Goal: Task Accomplishment & Management: Manage account settings

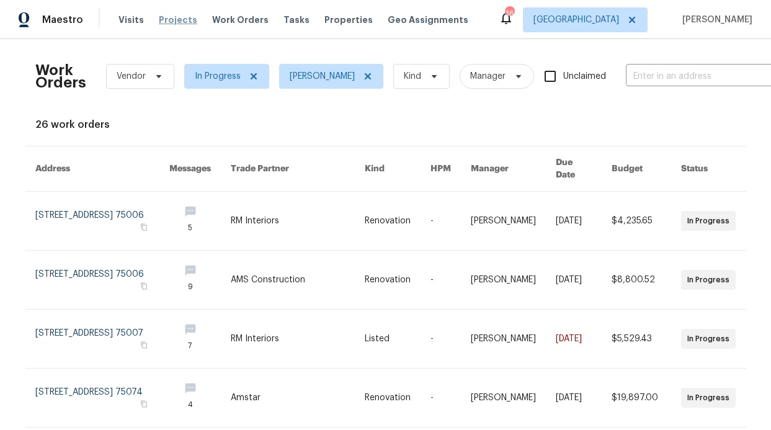
click at [165, 17] on span "Projects" at bounding box center [178, 20] width 38 height 12
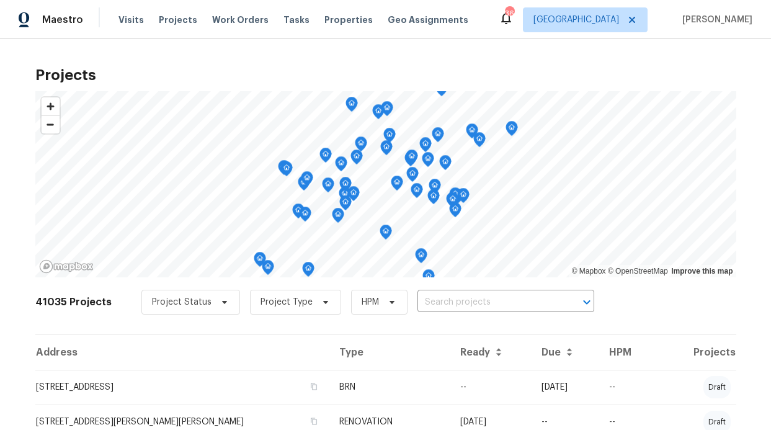
click at [199, 12] on div "Visits Projects Work Orders Tasks Properties Geo Assignments" at bounding box center [301, 19] width 365 height 25
click at [202, 14] on div "Visits Projects Work Orders Tasks Properties Geo Assignments" at bounding box center [301, 19] width 365 height 25
click at [212, 18] on span "Work Orders" at bounding box center [240, 20] width 56 height 12
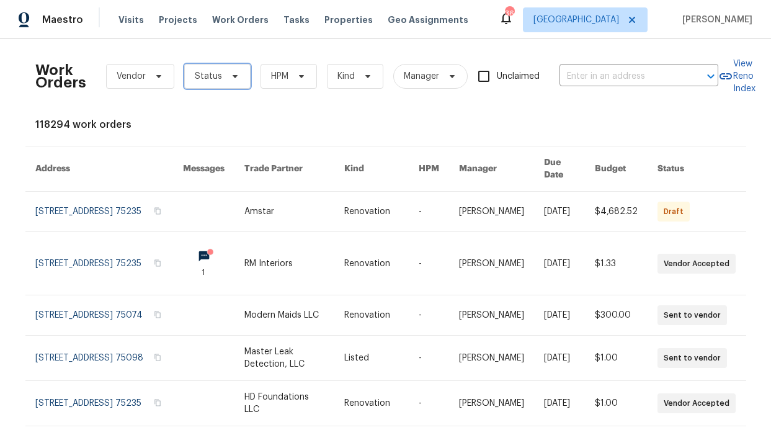
click at [207, 81] on span "Status" at bounding box center [208, 76] width 27 height 12
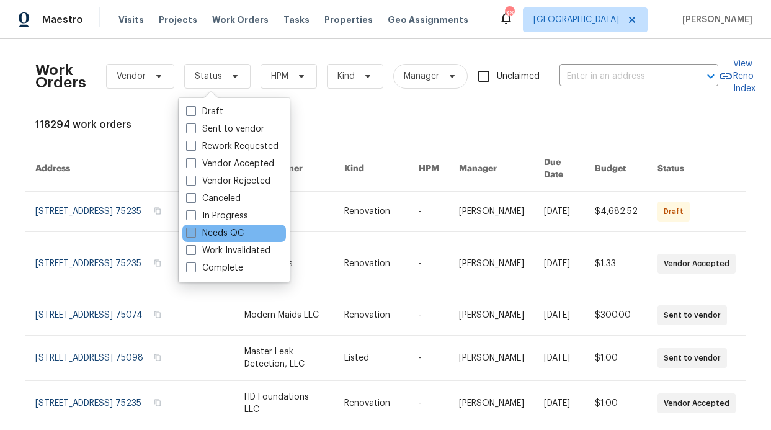
click at [243, 230] on label "Needs QC" at bounding box center [215, 233] width 58 height 12
click at [194, 230] on input "Needs QC" at bounding box center [190, 231] width 8 height 8
checkbox input "true"
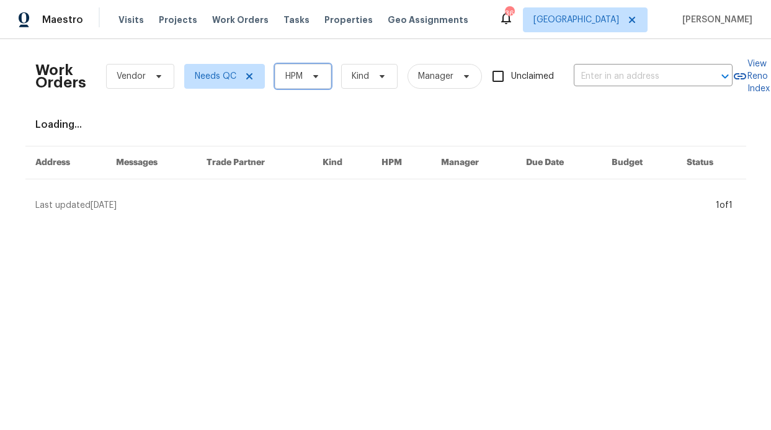
click at [307, 80] on span at bounding box center [314, 76] width 14 height 10
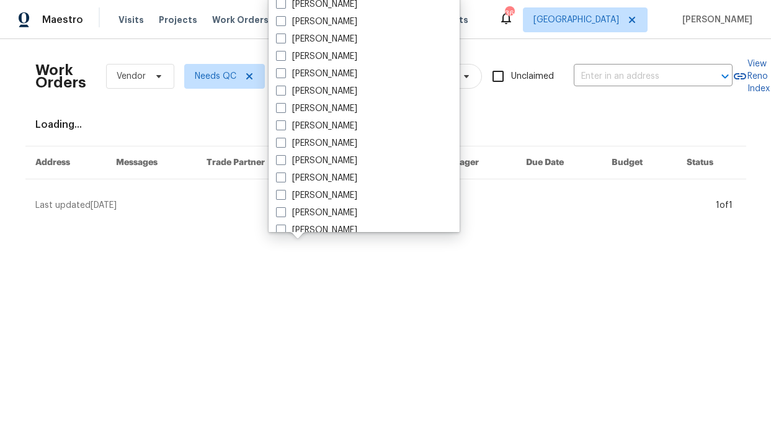
scroll to position [692, 0]
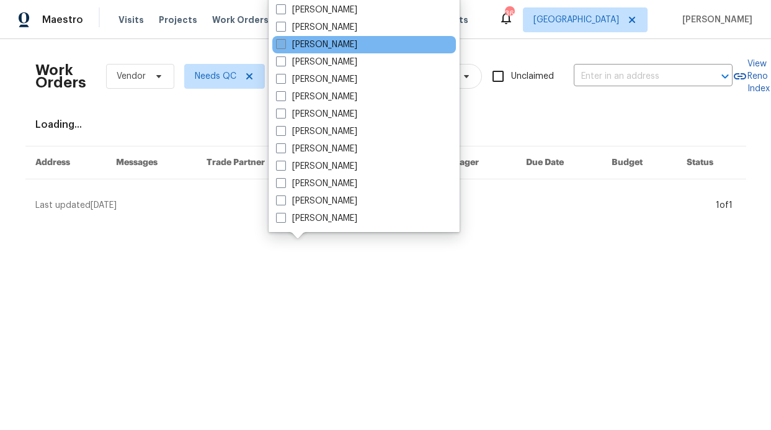
click at [331, 43] on label "[PERSON_NAME]" at bounding box center [316, 44] width 81 height 12
click at [284, 43] on input "[PERSON_NAME]" at bounding box center [280, 42] width 8 height 8
checkbox input "true"
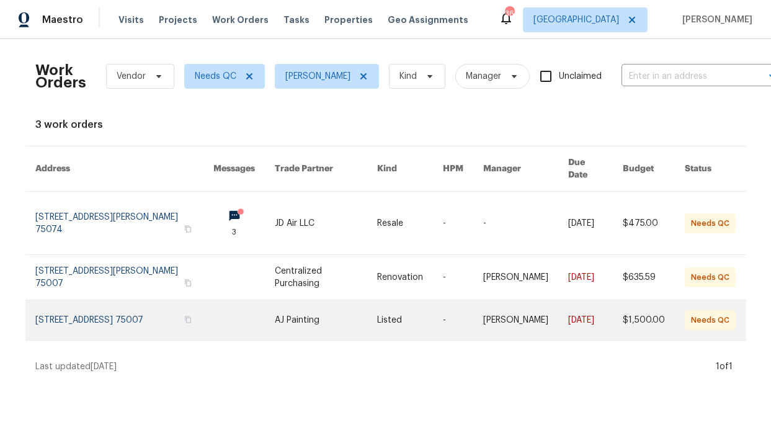
click at [213, 301] on link at bounding box center [243, 320] width 61 height 40
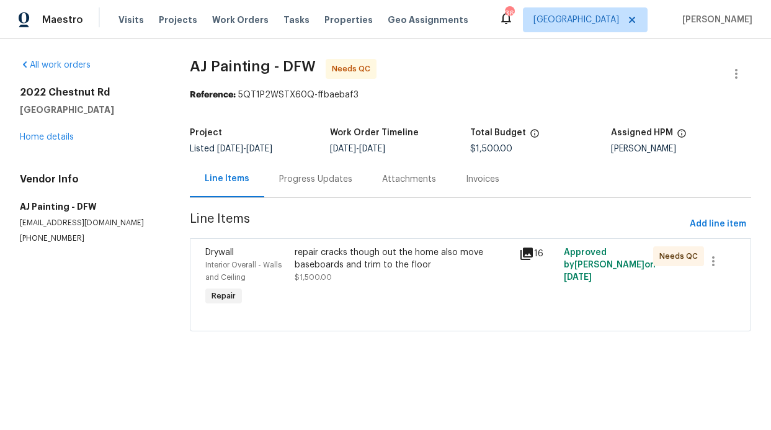
click at [328, 272] on div "repair cracks though out the home also move baseboards and trim to the floor $1…" at bounding box center [403, 264] width 217 height 37
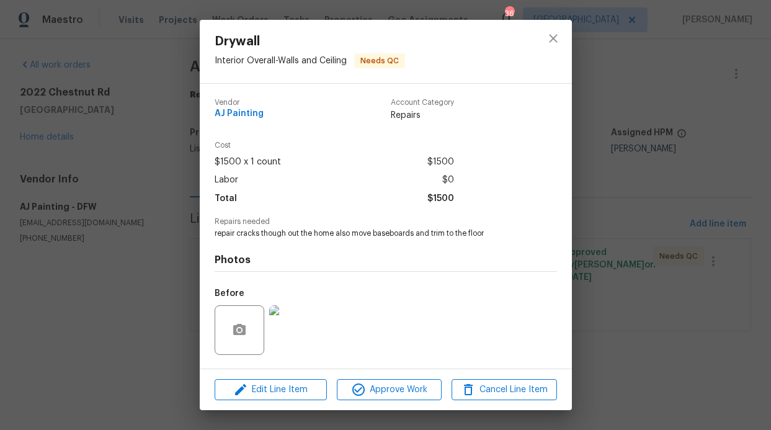
scroll to position [79, 0]
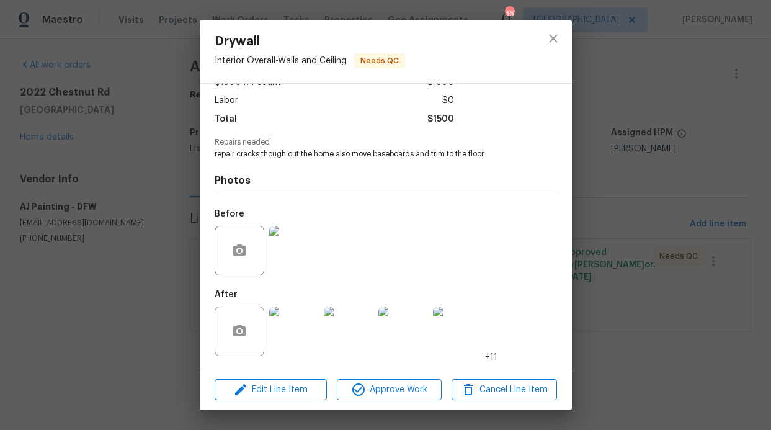
click at [285, 318] on img at bounding box center [294, 332] width 50 height 50
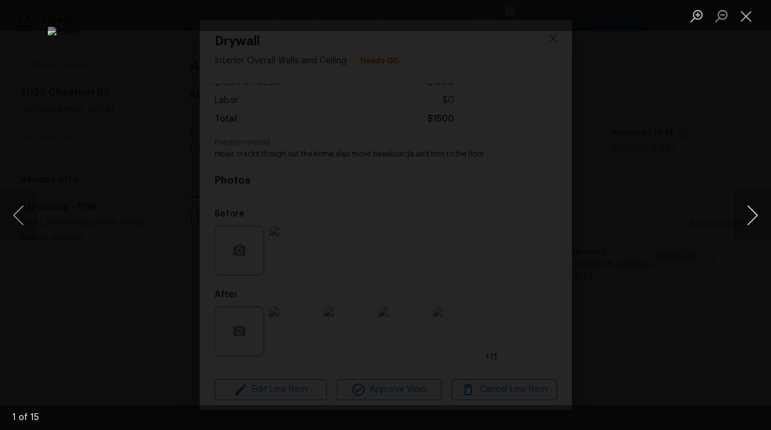
click at [754, 207] on button "Next image" at bounding box center [752, 215] width 37 height 50
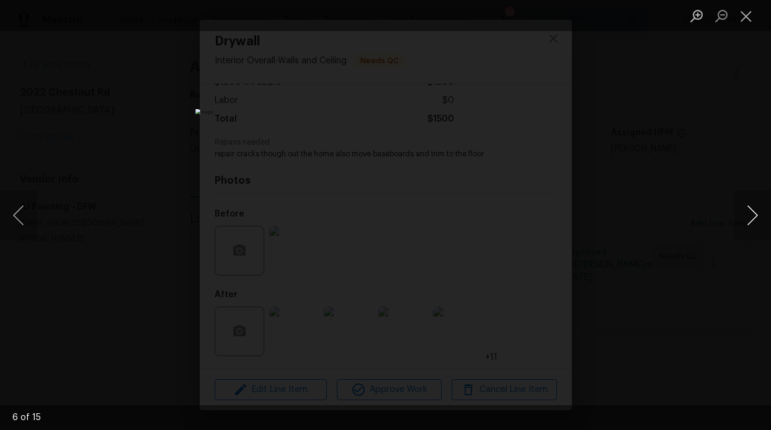
click at [754, 207] on button "Next image" at bounding box center [752, 215] width 37 height 50
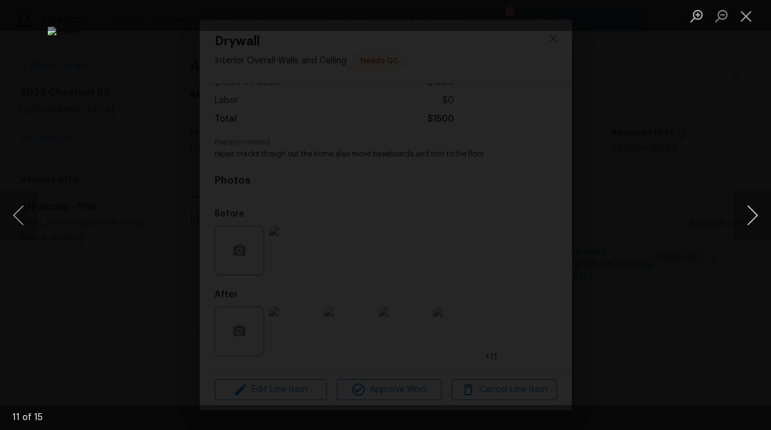
click at [754, 207] on button "Next image" at bounding box center [752, 215] width 37 height 50
click at [746, 204] on button "Next image" at bounding box center [752, 215] width 37 height 50
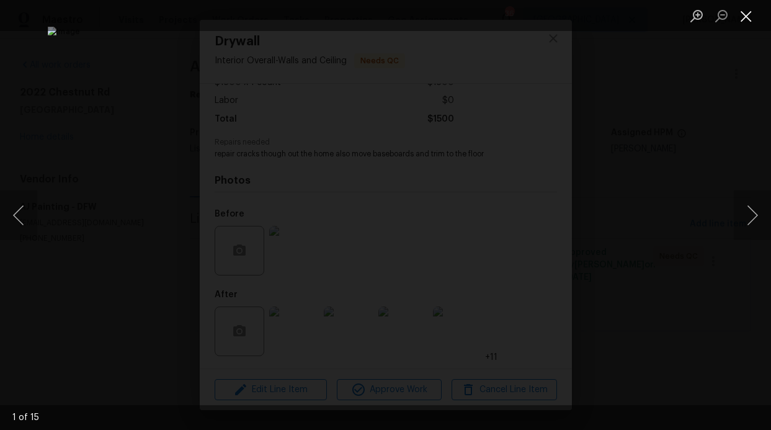
click at [743, 19] on button "Close lightbox" at bounding box center [746, 16] width 25 height 22
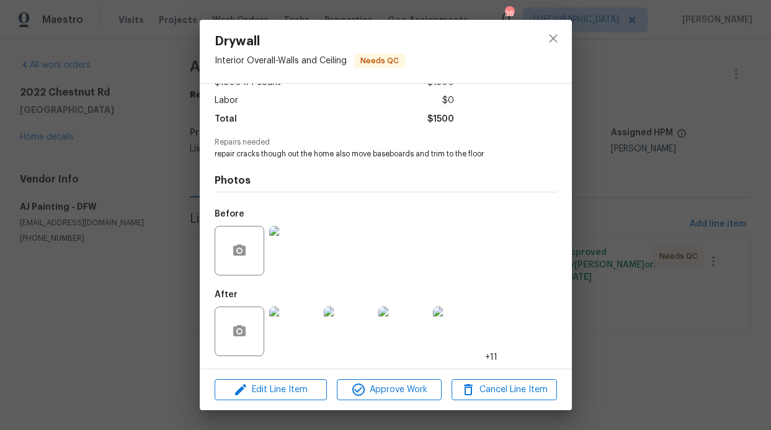
click at [112, 207] on div "Drywall Interior Overall - Walls and Ceiling Needs QC Vendor AJ Painting Accoun…" at bounding box center [385, 215] width 771 height 430
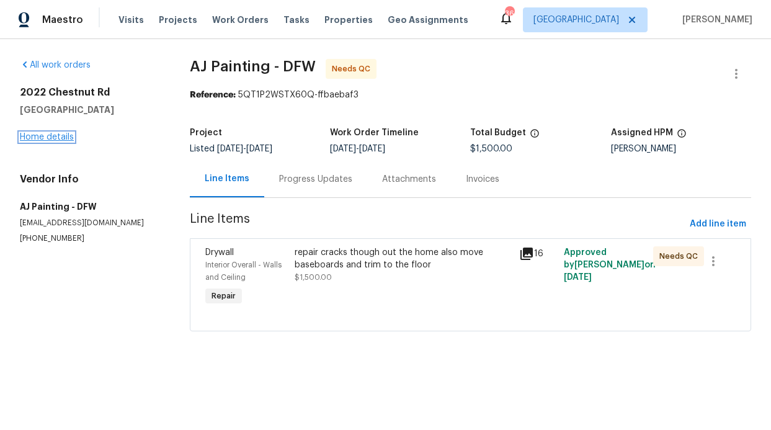
click at [64, 140] on link "Home details" at bounding box center [47, 137] width 54 height 9
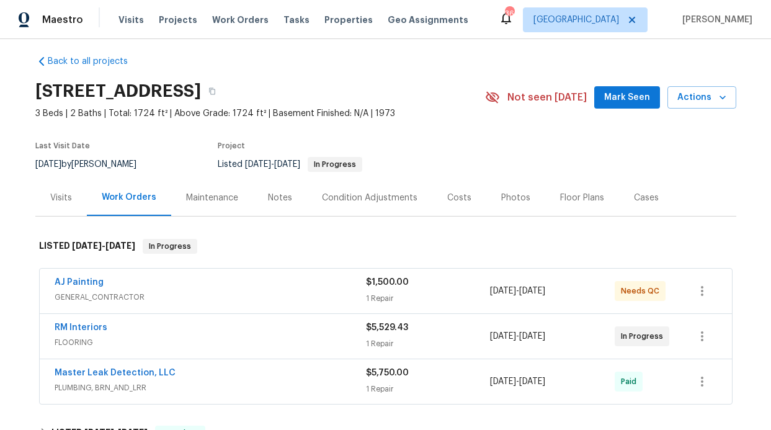
scroll to position [13, 0]
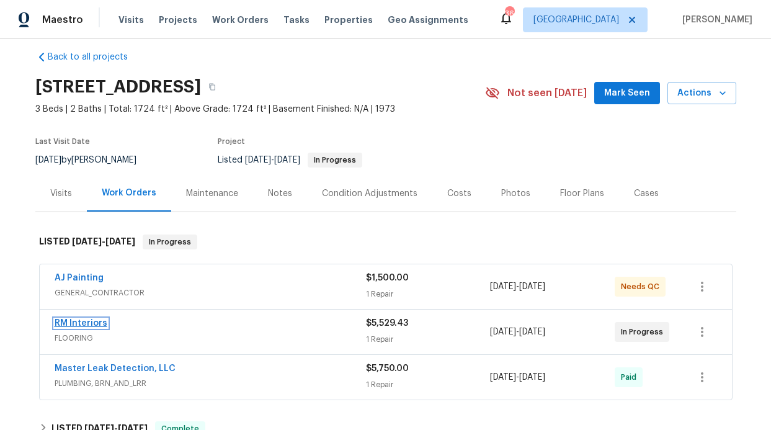
click at [60, 319] on link "RM Interiors" at bounding box center [81, 323] width 53 height 9
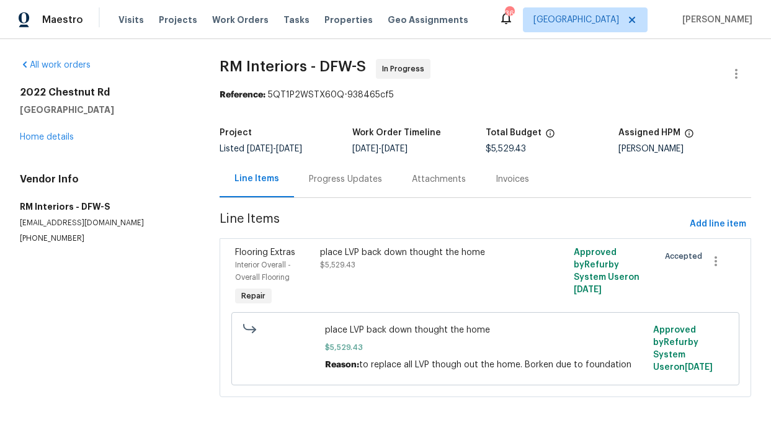
click at [367, 176] on div "Progress Updates" at bounding box center [345, 179] width 73 height 12
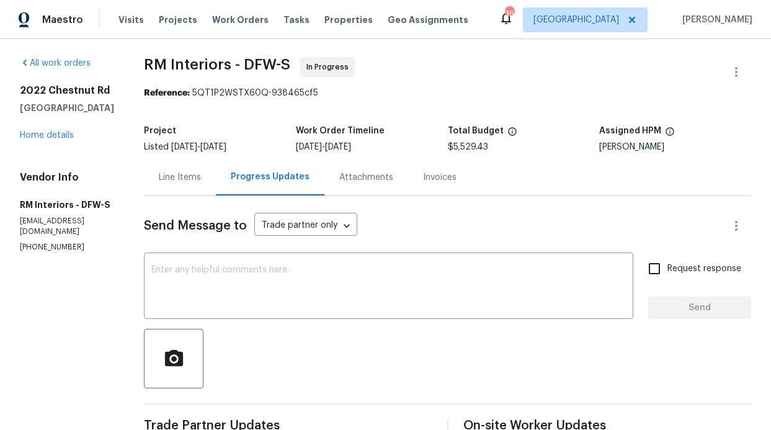
scroll to position [31, 0]
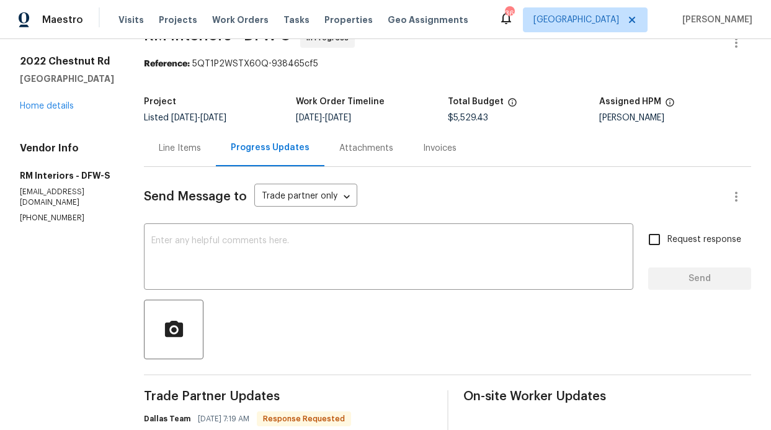
click at [668, 238] on span "Request response" at bounding box center [705, 239] width 74 height 13
click at [668, 238] on input "Request response" at bounding box center [655, 239] width 26 height 26
checkbox input "true"
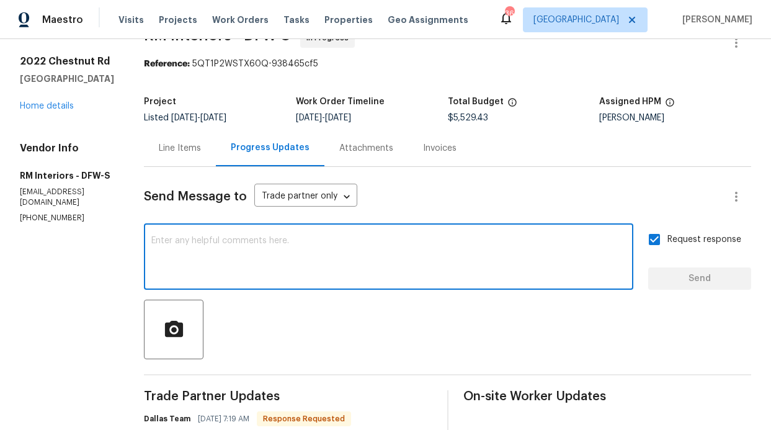
click at [398, 249] on textarea at bounding box center [388, 257] width 475 height 43
click at [363, 261] on textarea "This can be closed out" at bounding box center [388, 257] width 475 height 43
type textarea "This can be closed out its completed"
click at [673, 272] on span "Send" at bounding box center [699, 279] width 83 height 16
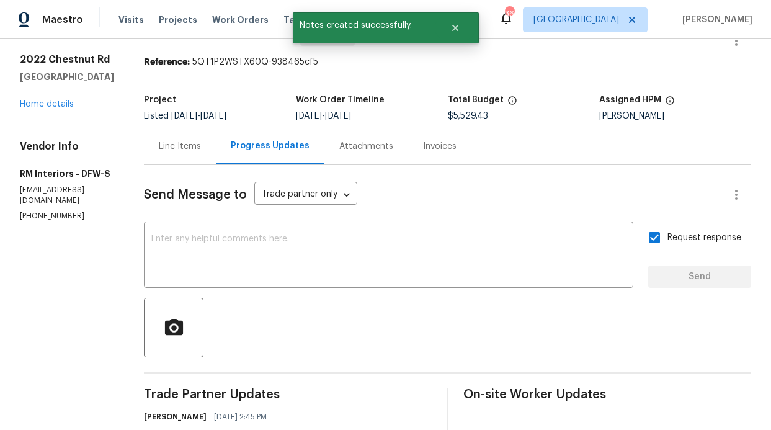
scroll to position [34, 0]
click at [63, 101] on link "Home details" at bounding box center [47, 103] width 54 height 9
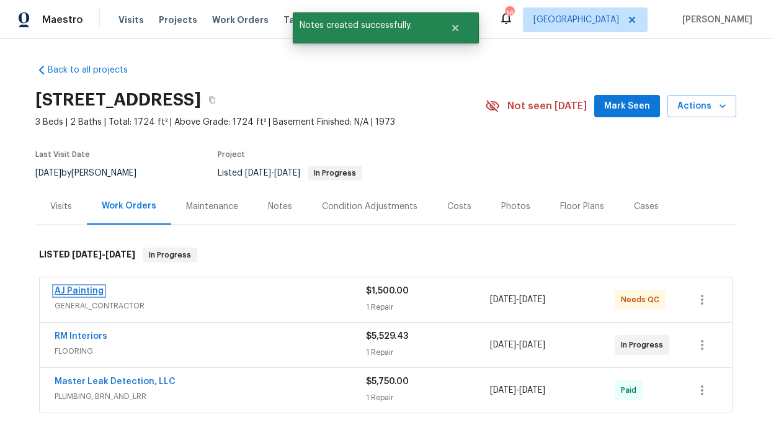
click at [87, 292] on link "AJ Painting" at bounding box center [79, 291] width 49 height 9
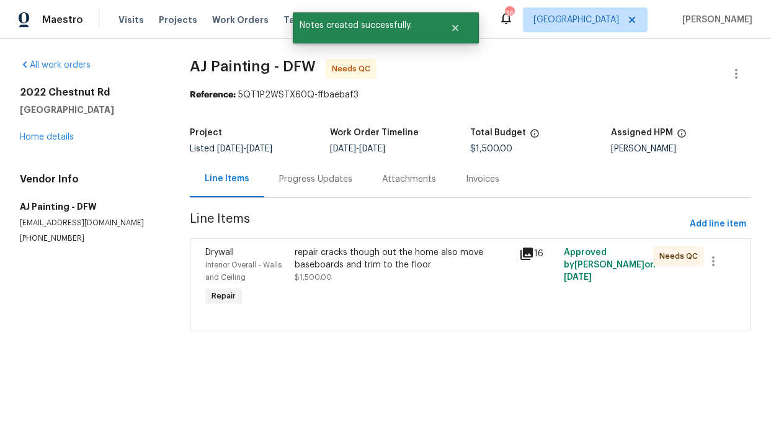
click at [435, 291] on div "repair cracks though out the home also move baseboards and trim to the floor $1…" at bounding box center [403, 277] width 224 height 69
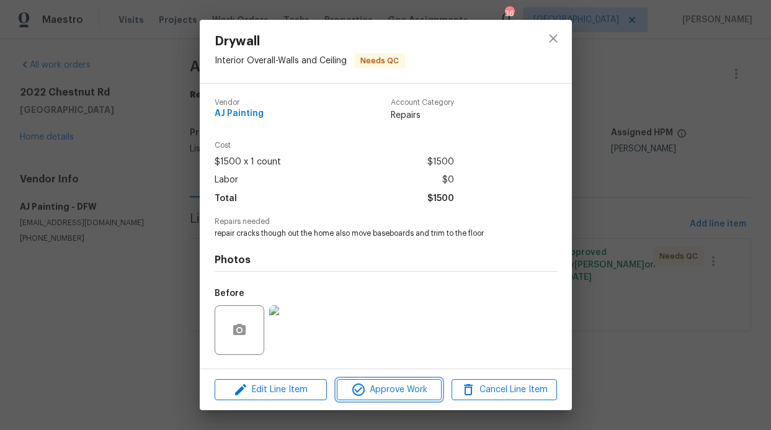
click at [419, 390] on span "Approve Work" at bounding box center [389, 390] width 97 height 16
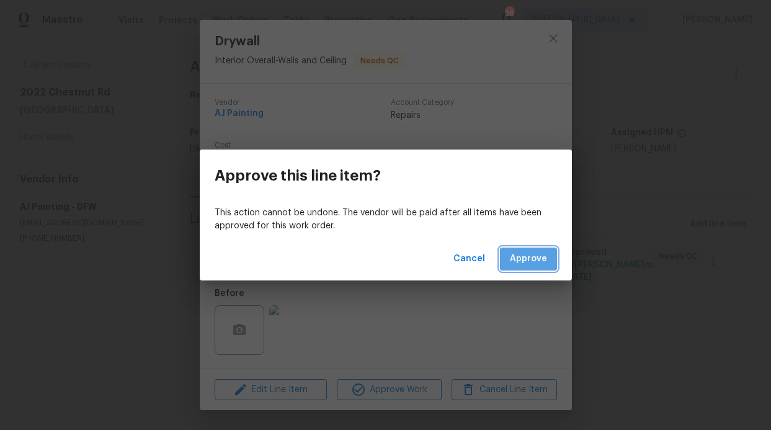
click at [538, 267] on button "Approve" at bounding box center [528, 259] width 57 height 23
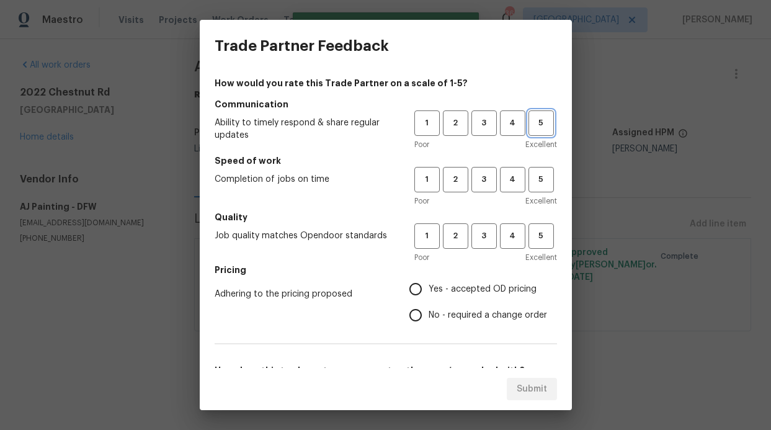
click at [531, 128] on span "5" at bounding box center [541, 123] width 23 height 14
click at [545, 183] on div "1 2 3 4 5" at bounding box center [485, 179] width 143 height 25
click at [535, 190] on button "5" at bounding box center [541, 179] width 25 height 25
click at [539, 230] on span "5" at bounding box center [541, 236] width 23 height 14
click at [442, 289] on span "Yes - accepted OD pricing" at bounding box center [483, 289] width 108 height 13
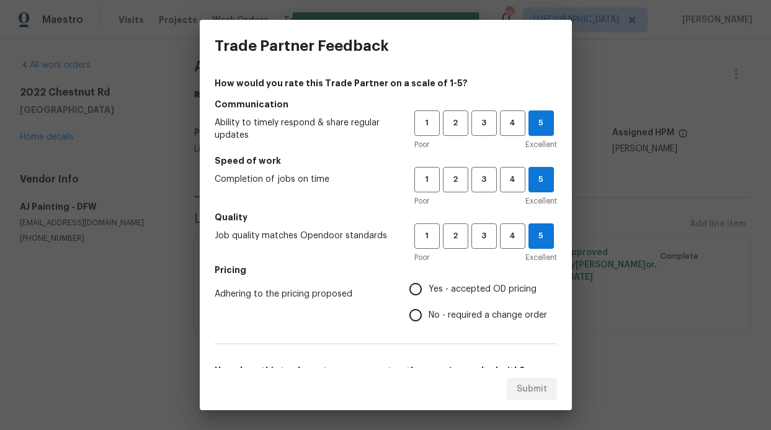
click at [429, 289] on input "Yes - accepted OD pricing" at bounding box center [416, 289] width 26 height 26
radio input "true"
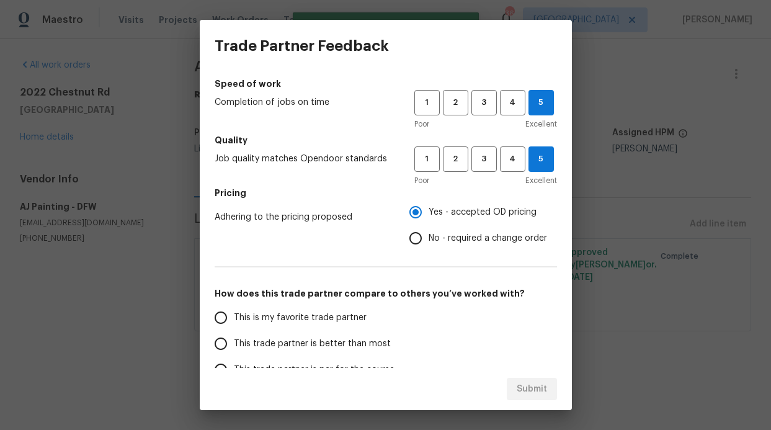
scroll to position [200, 0]
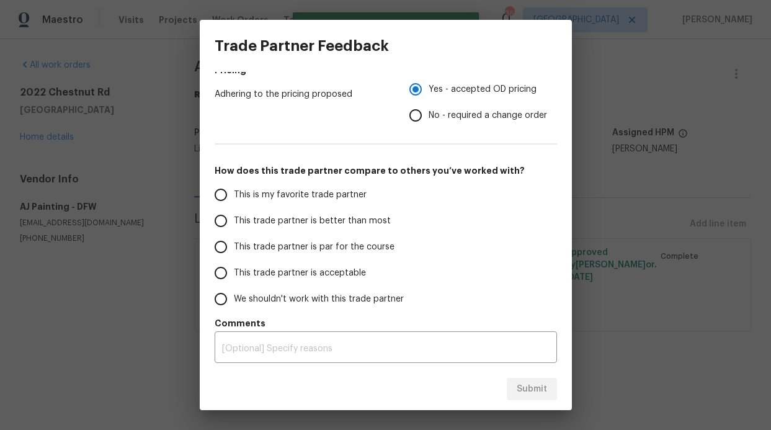
click at [285, 218] on span "This trade partner is better than most" at bounding box center [312, 221] width 157 height 13
click at [234, 218] on input "This trade partner is better than most" at bounding box center [221, 221] width 26 height 26
click at [535, 407] on div "Submit" at bounding box center [386, 389] width 372 height 43
click at [535, 397] on button "Submit" at bounding box center [532, 389] width 50 height 23
radio input "true"
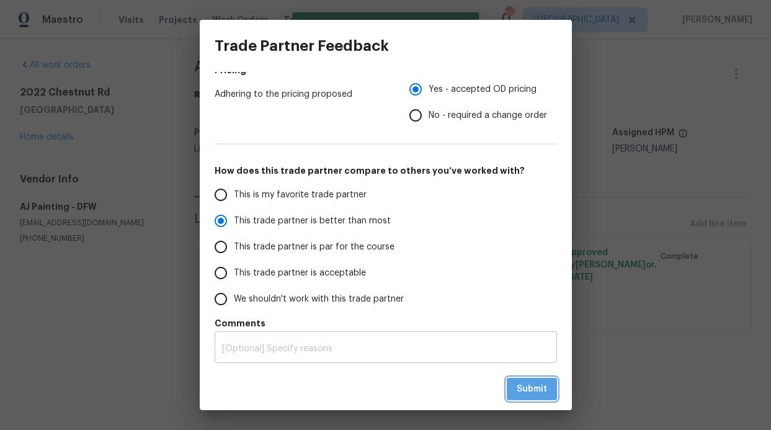
radio input "false"
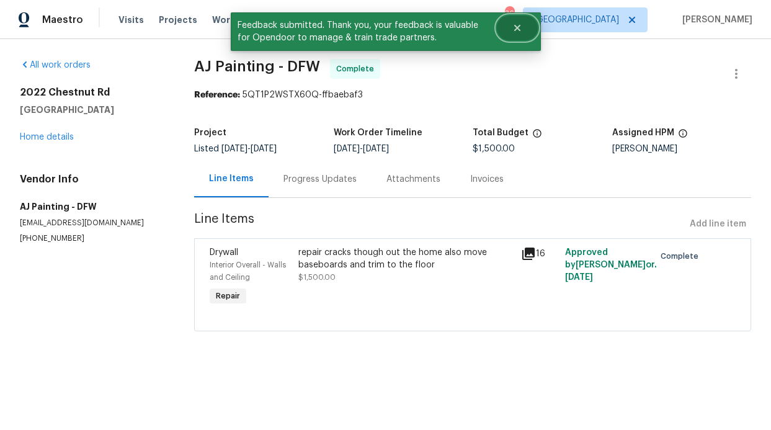
click at [521, 24] on icon "Close" at bounding box center [518, 28] width 10 height 10
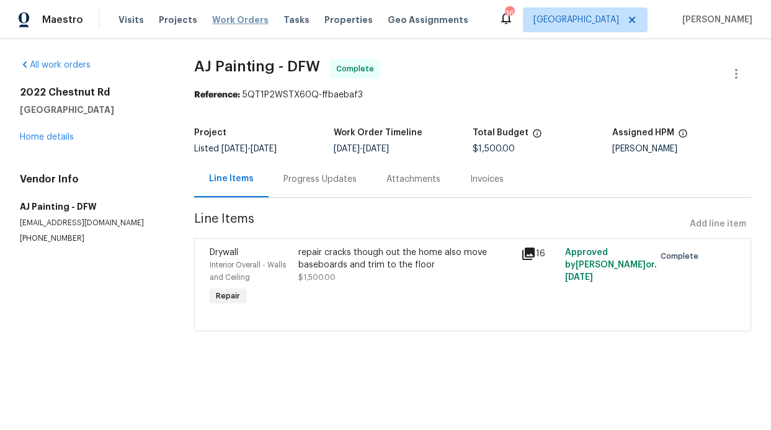
click at [221, 23] on span "Work Orders" at bounding box center [240, 20] width 56 height 12
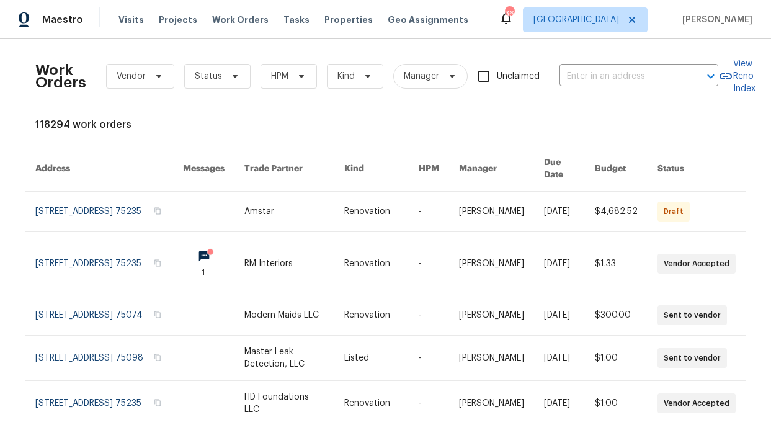
scroll to position [22, 0]
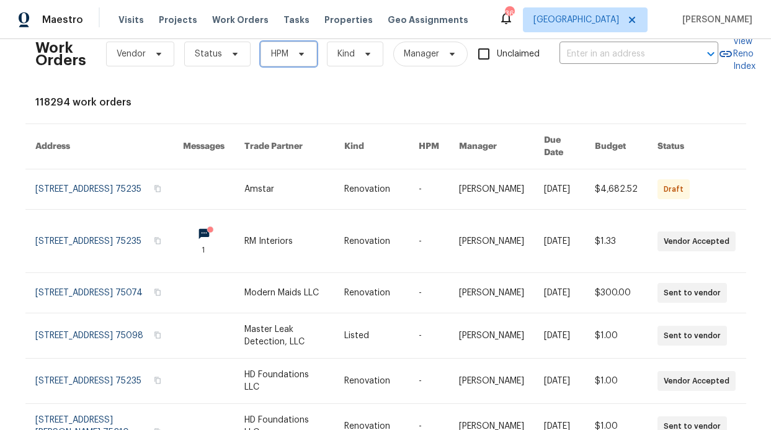
click at [293, 50] on span at bounding box center [300, 54] width 14 height 10
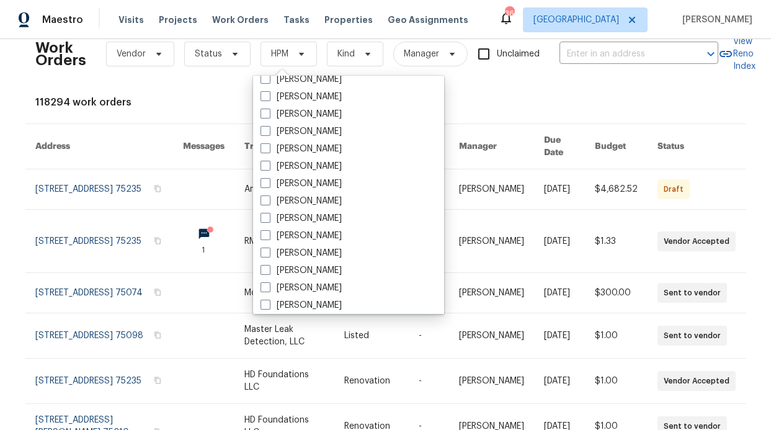
scroll to position [692, 0]
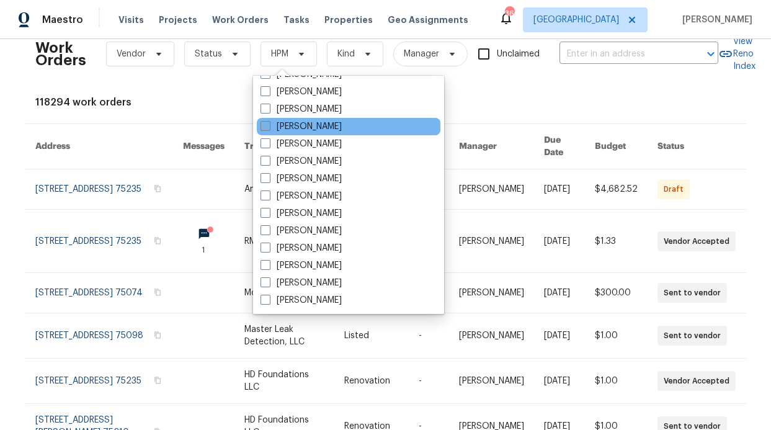
click at [301, 124] on label "[PERSON_NAME]" at bounding box center [301, 126] width 81 height 12
click at [269, 124] on input "[PERSON_NAME]" at bounding box center [265, 124] width 8 height 8
checkbox input "true"
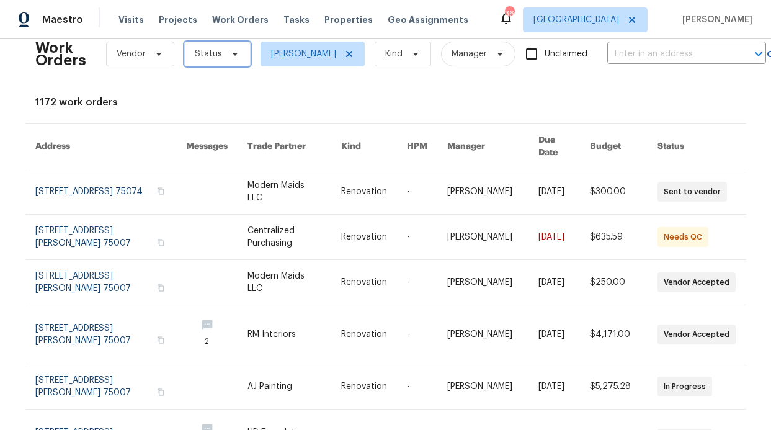
click at [197, 52] on span "Status" at bounding box center [208, 54] width 27 height 12
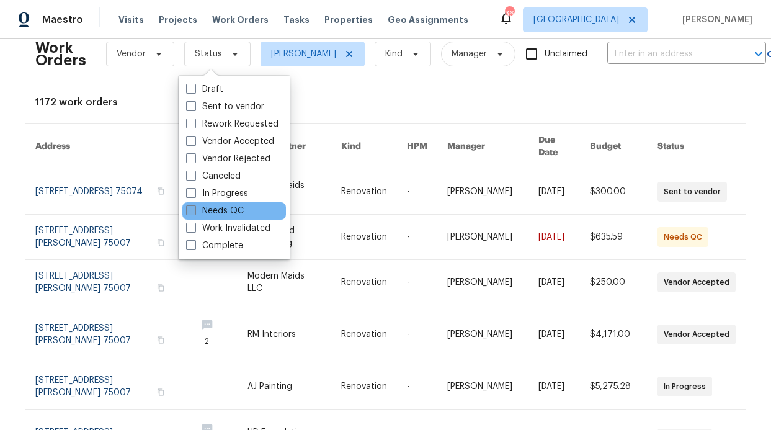
click at [224, 212] on label "Needs QC" at bounding box center [215, 211] width 58 height 12
click at [194, 212] on input "Needs QC" at bounding box center [190, 209] width 8 height 8
checkbox input "true"
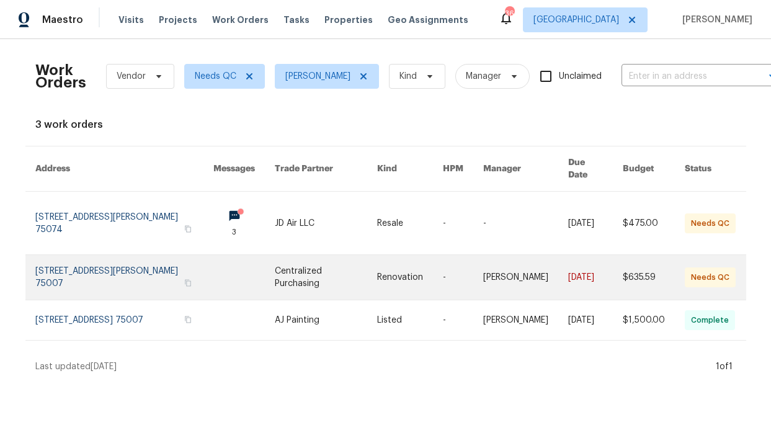
click at [215, 255] on link at bounding box center [243, 277] width 61 height 45
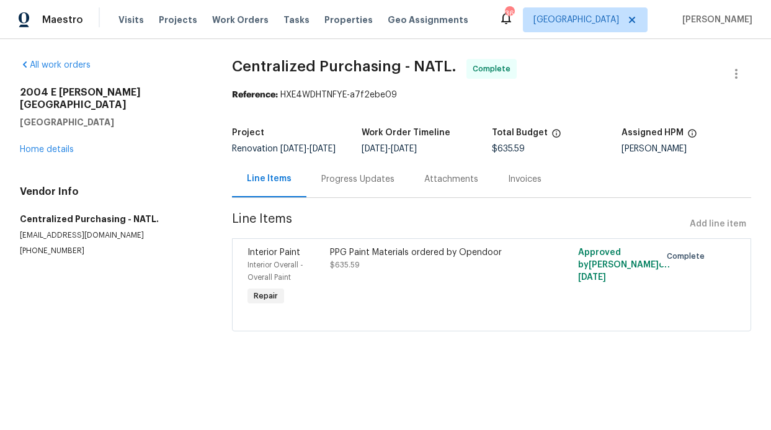
click at [214, 7] on div "Visits Projects Work Orders Tasks Properties Geo Assignments" at bounding box center [301, 19] width 365 height 25
click at [216, 17] on span "Work Orders" at bounding box center [240, 20] width 56 height 12
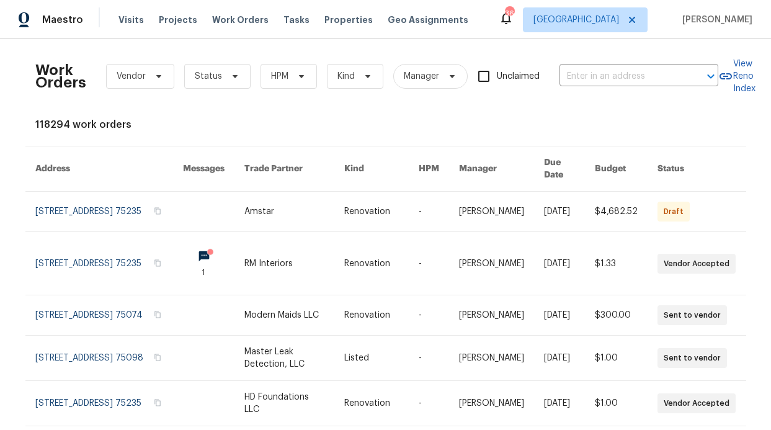
click at [240, 63] on div "Work Orders Vendor Status HPM Kind Manager Unclaimed ​" at bounding box center [376, 76] width 683 height 55
click at [279, 81] on span "HPM" at bounding box center [279, 76] width 17 height 12
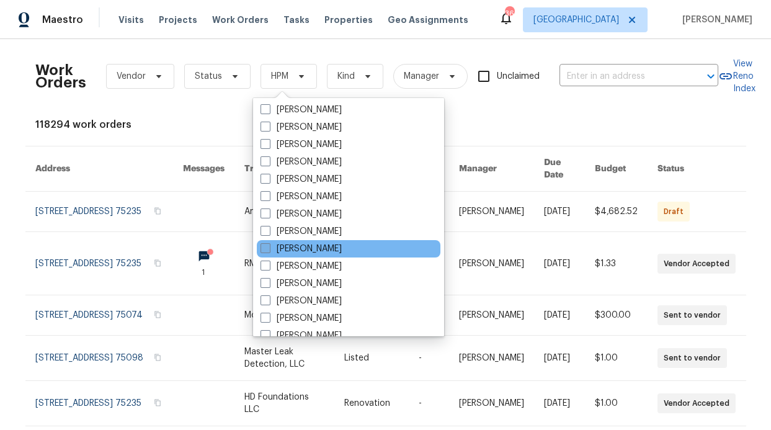
scroll to position [692, 0]
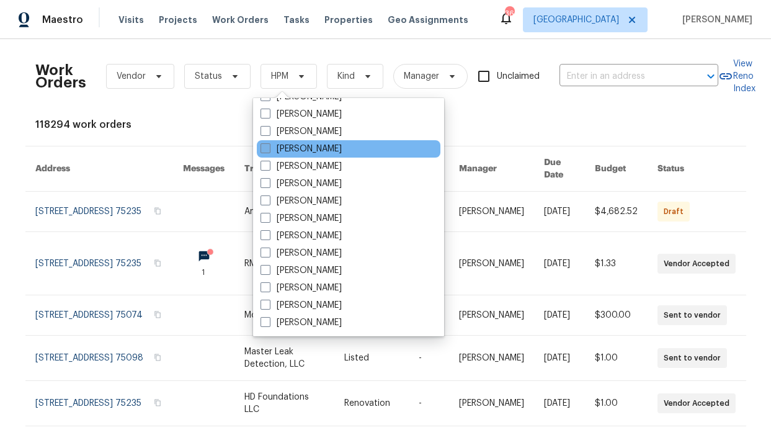
click at [323, 151] on label "[PERSON_NAME]" at bounding box center [301, 149] width 81 height 12
click at [269, 151] on input "[PERSON_NAME]" at bounding box center [265, 147] width 8 height 8
checkbox input "true"
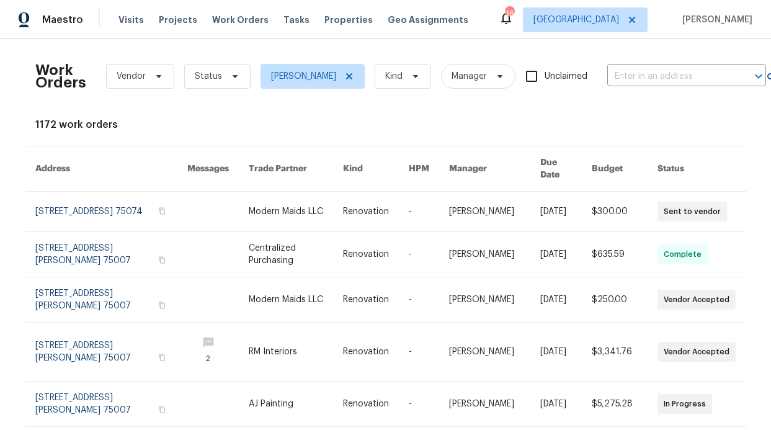
drag, startPoint x: 225, startPoint y: 60, endPoint x: 225, endPoint y: 67, distance: 6.8
click at [225, 60] on div "Work Orders Vendor Status RonDerrick Jackson Kind Manager Unclaimed ​" at bounding box center [400, 76] width 731 height 55
click at [226, 71] on span "Status" at bounding box center [217, 76] width 66 height 25
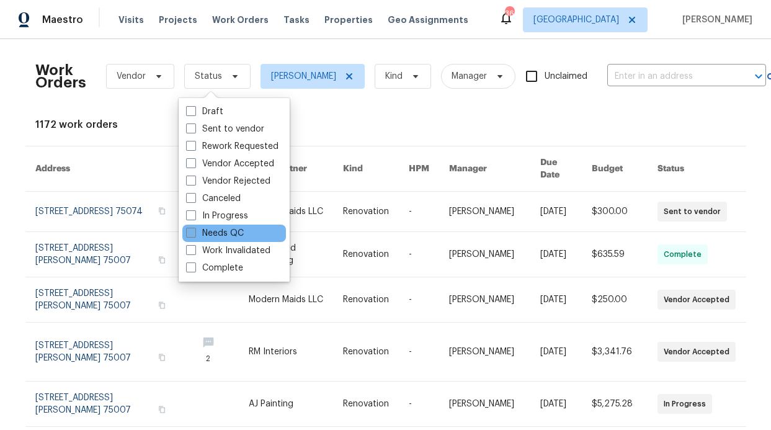
click at [225, 237] on label "Needs QC" at bounding box center [215, 233] width 58 height 12
click at [194, 235] on input "Needs QC" at bounding box center [190, 231] width 8 height 8
checkbox input "true"
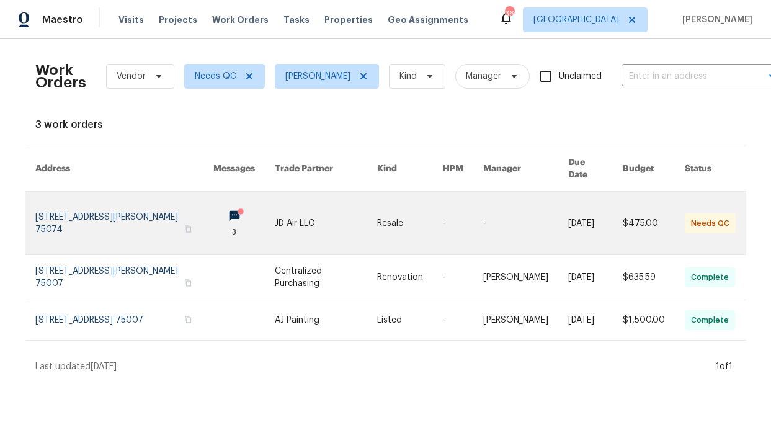
click at [213, 206] on link at bounding box center [243, 223] width 61 height 63
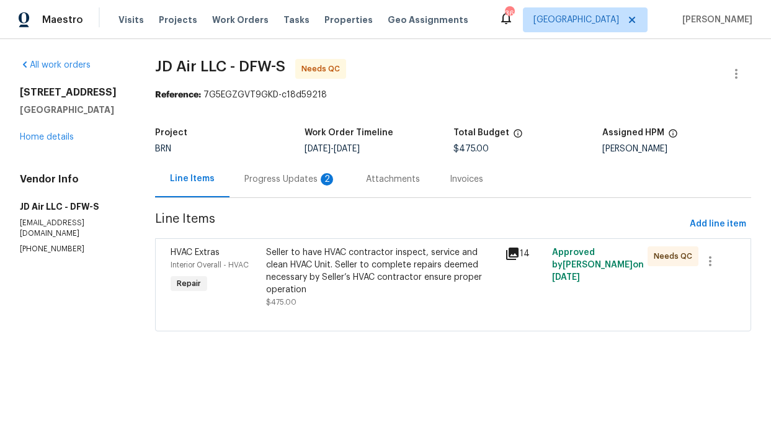
click at [285, 185] on div "Progress Updates 2" at bounding box center [290, 179] width 92 height 12
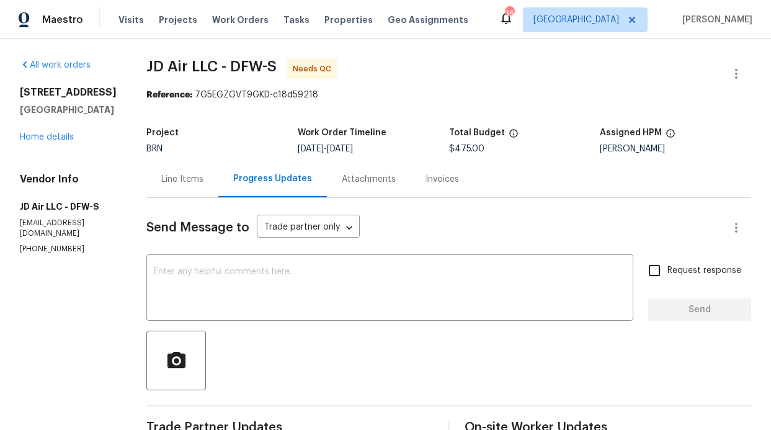
click at [225, 12] on div "Visits Projects Work Orders Tasks Properties Geo Assignments" at bounding box center [301, 19] width 365 height 25
click at [223, 19] on span "Work Orders" at bounding box center [240, 20] width 56 height 12
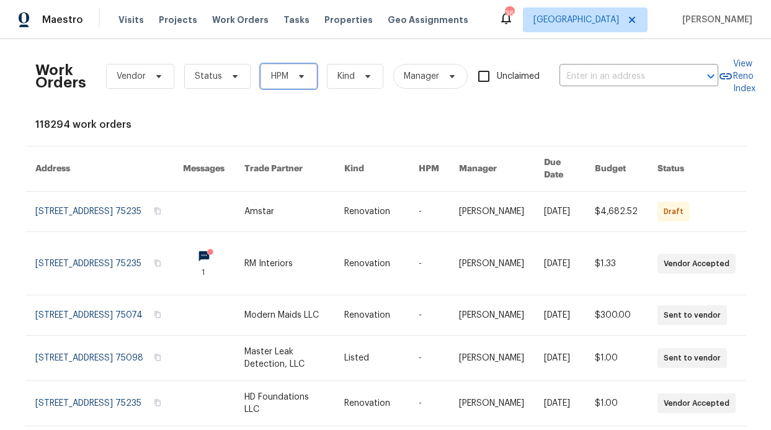
click at [274, 77] on span "HPM" at bounding box center [279, 76] width 17 height 12
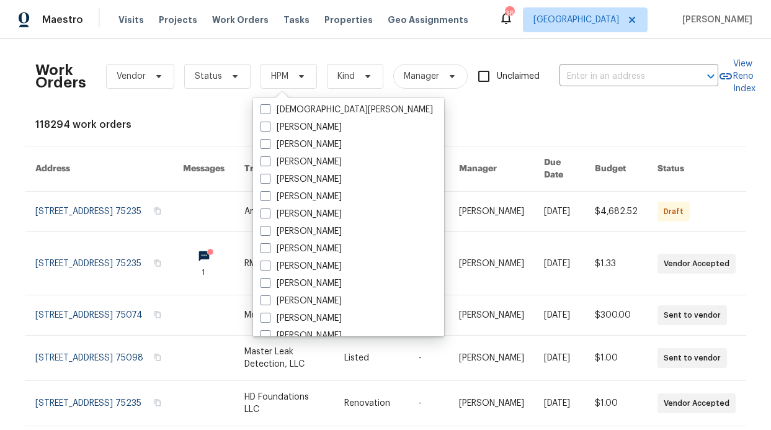
scroll to position [692, 0]
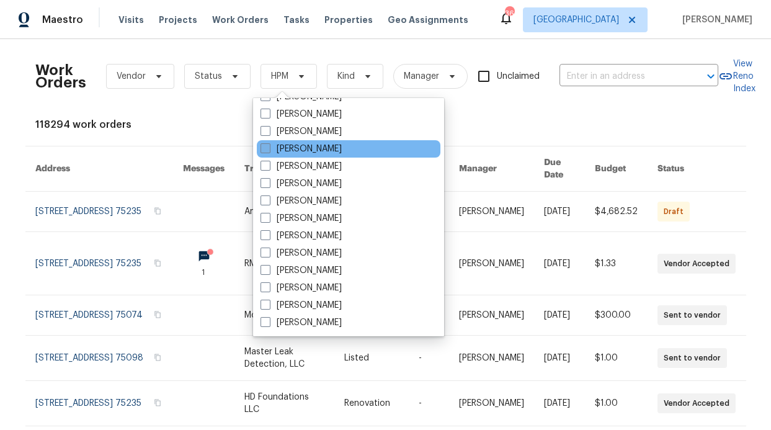
click at [329, 149] on label "[PERSON_NAME]" at bounding box center [301, 149] width 81 height 12
click at [269, 149] on input "[PERSON_NAME]" at bounding box center [265, 147] width 8 height 8
checkbox input "true"
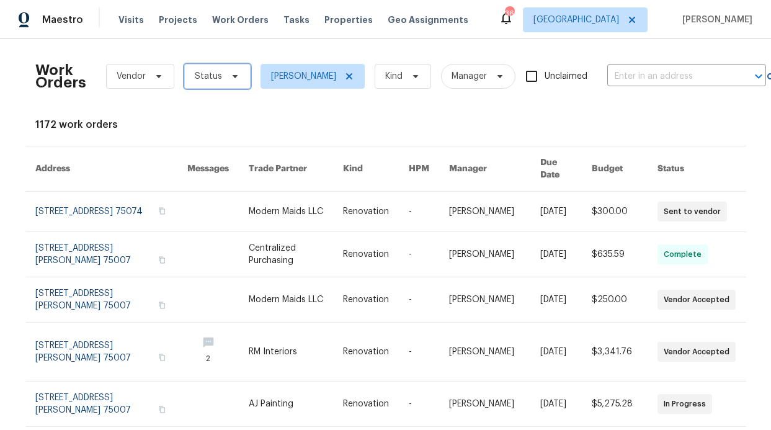
click at [230, 72] on icon at bounding box center [235, 76] width 10 height 10
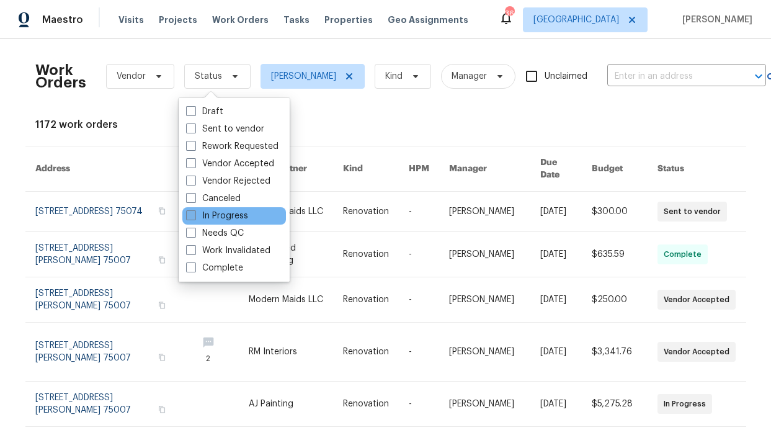
click at [222, 219] on label "In Progress" at bounding box center [217, 216] width 62 height 12
click at [194, 218] on input "In Progress" at bounding box center [190, 214] width 8 height 8
checkbox input "true"
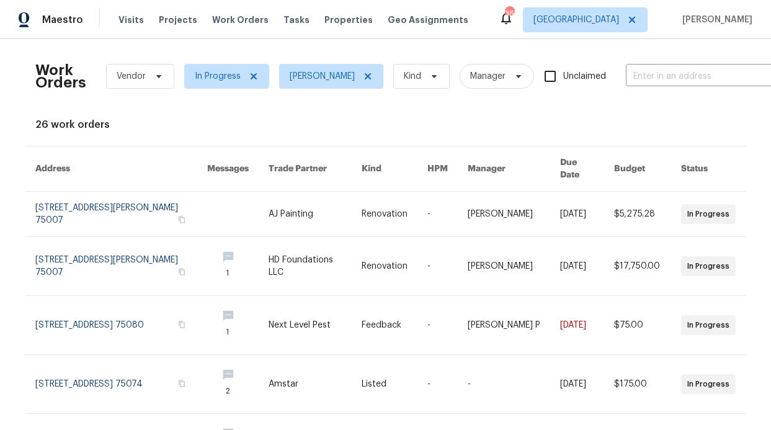
scroll to position [361, 0]
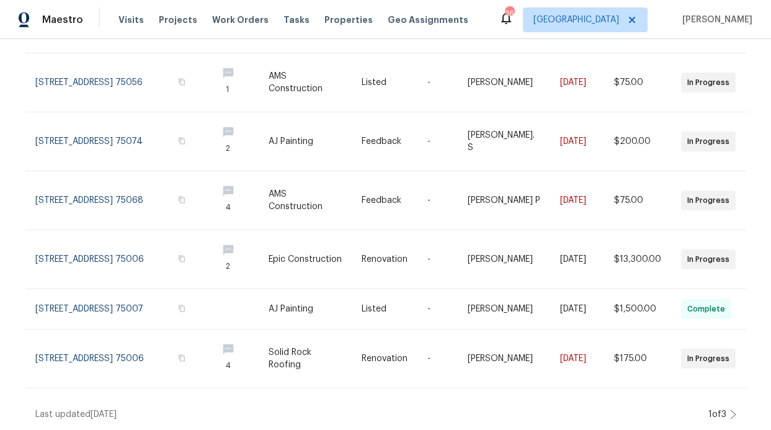
click at [735, 404] on div "Work Orders Vendor In Progress RonDerrick Jackson Kind Manager Unclaimed ​ View…" at bounding box center [385, 234] width 771 height 391
click at [733, 404] on div "Work Orders Vendor In Progress RonDerrick Jackson Kind Manager Unclaimed ​ View…" at bounding box center [385, 234] width 771 height 391
click at [730, 410] on icon at bounding box center [733, 415] width 6 height 10
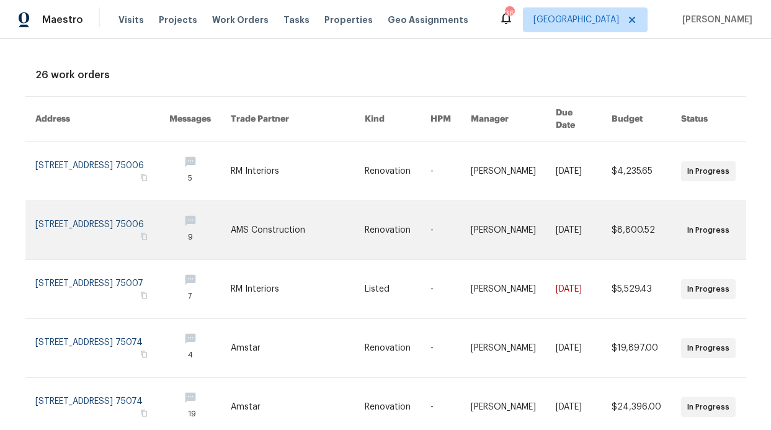
scroll to position [0, 0]
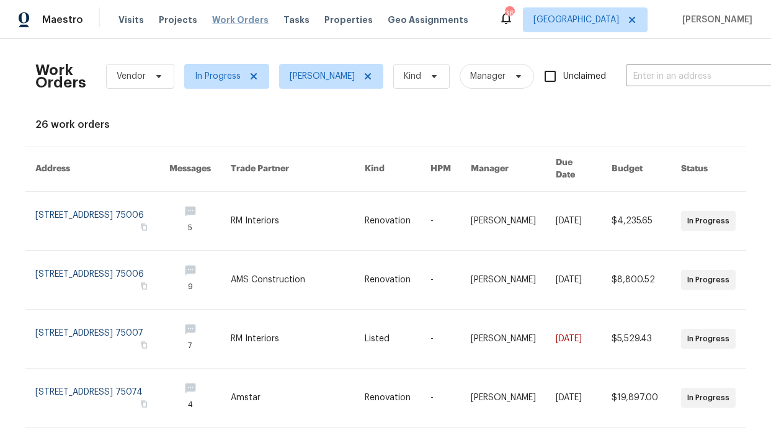
click at [231, 20] on span "Work Orders" at bounding box center [240, 20] width 56 height 12
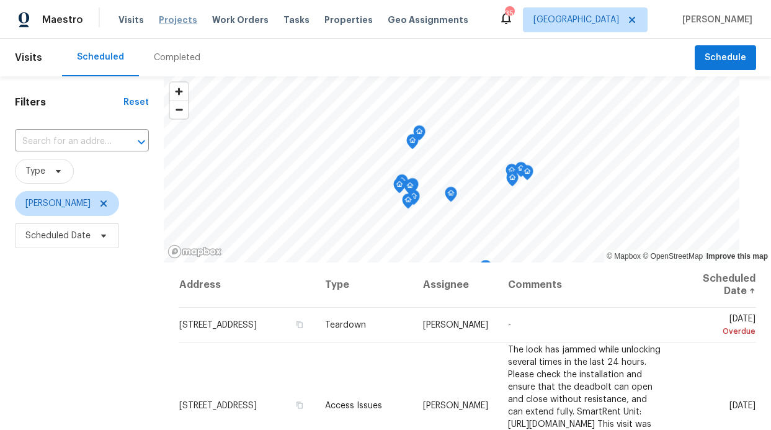
click at [168, 18] on span "Projects" at bounding box center [178, 20] width 38 height 12
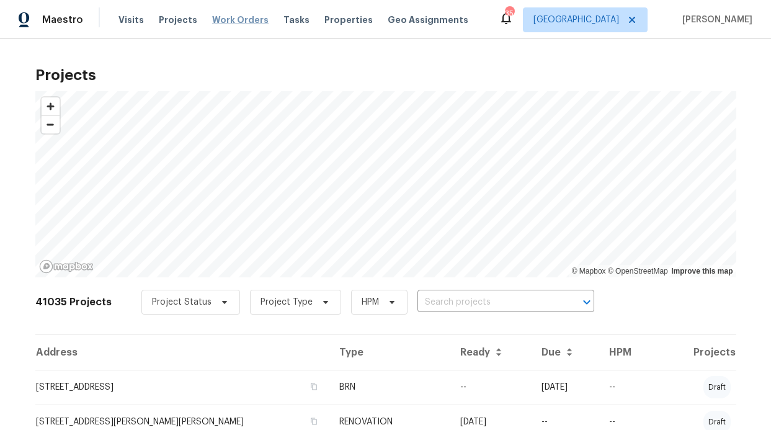
click at [232, 21] on span "Work Orders" at bounding box center [240, 20] width 56 height 12
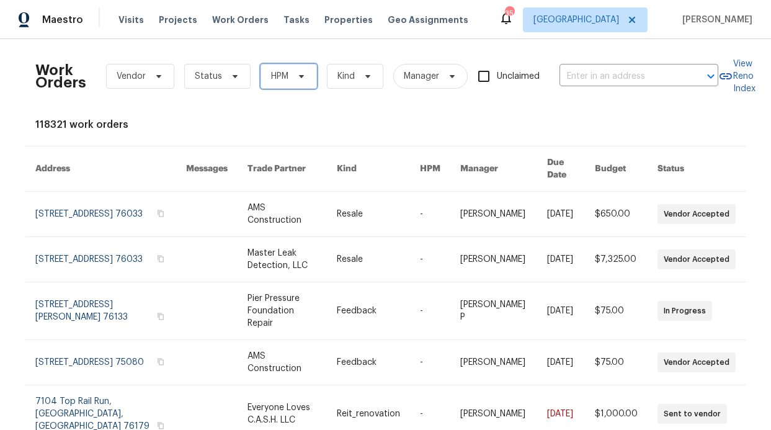
click at [286, 86] on span "HPM" at bounding box center [289, 76] width 56 height 25
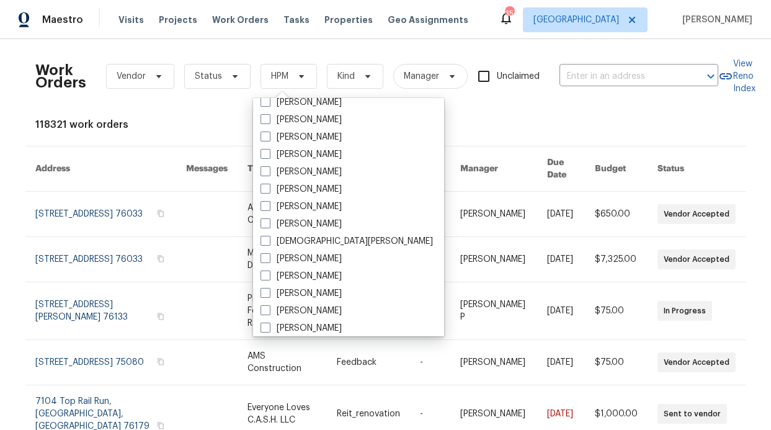
scroll to position [692, 0]
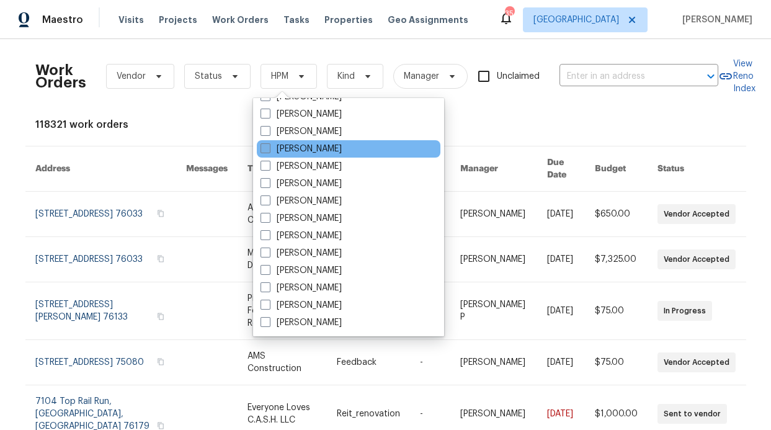
click at [317, 146] on label "[PERSON_NAME]" at bounding box center [301, 149] width 81 height 12
click at [269, 146] on input "[PERSON_NAME]" at bounding box center [265, 147] width 8 height 8
checkbox input "true"
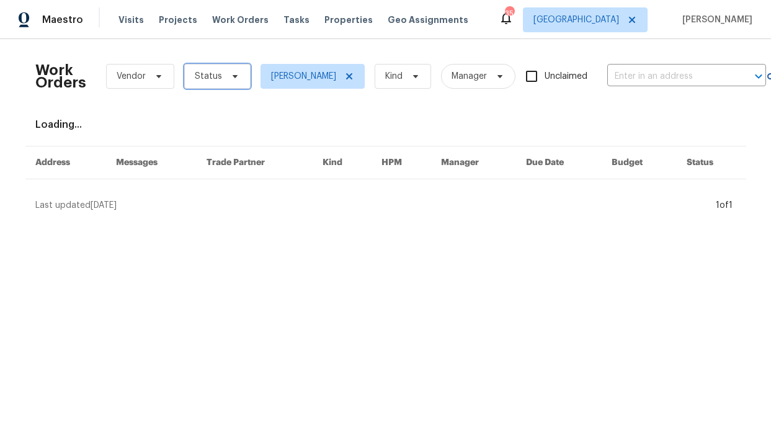
click at [186, 86] on span "Status" at bounding box center [217, 76] width 66 height 25
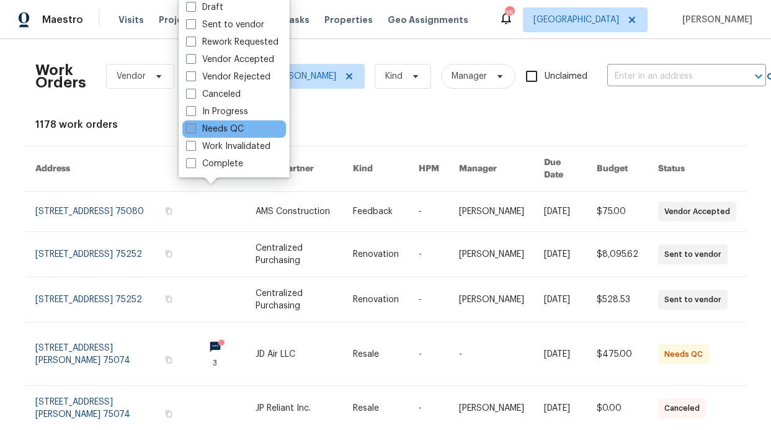
click at [217, 130] on label "Needs QC" at bounding box center [215, 129] width 58 height 12
click at [194, 130] on input "Needs QC" at bounding box center [190, 127] width 8 height 8
checkbox input "true"
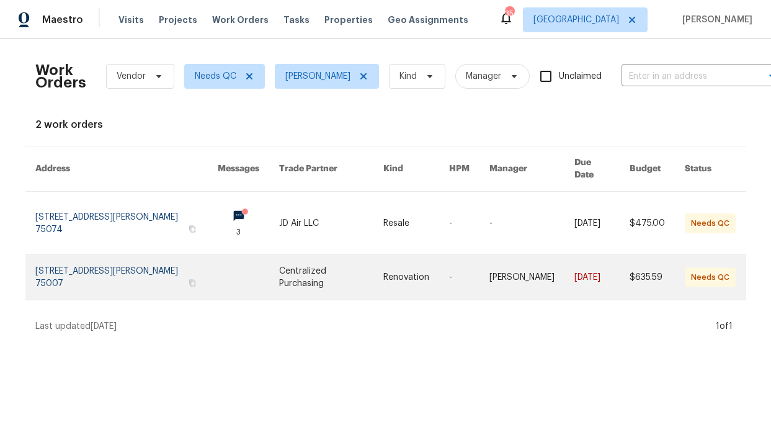
click at [146, 258] on link at bounding box center [126, 277] width 182 height 45
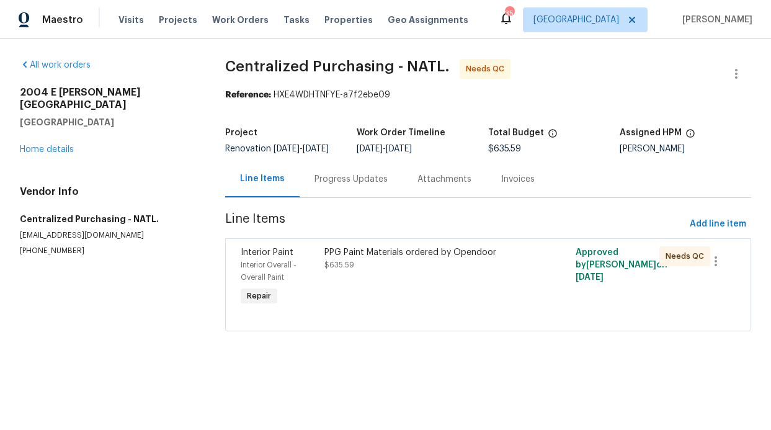
click at [372, 259] on div "PPG Paint Materials ordered by Opendoor" at bounding box center [426, 252] width 202 height 12
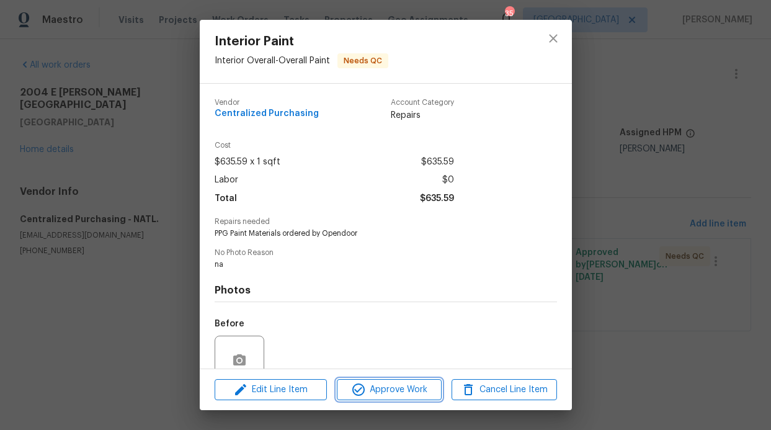
click at [370, 387] on span "Approve Work" at bounding box center [389, 390] width 97 height 16
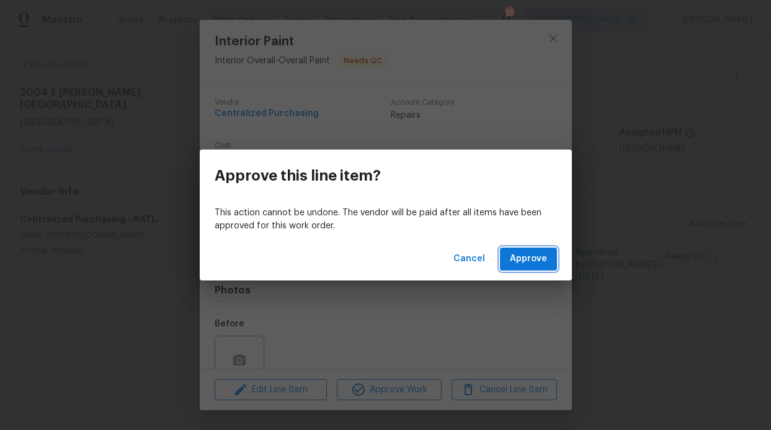
click at [504, 261] on button "Approve" at bounding box center [528, 259] width 57 height 23
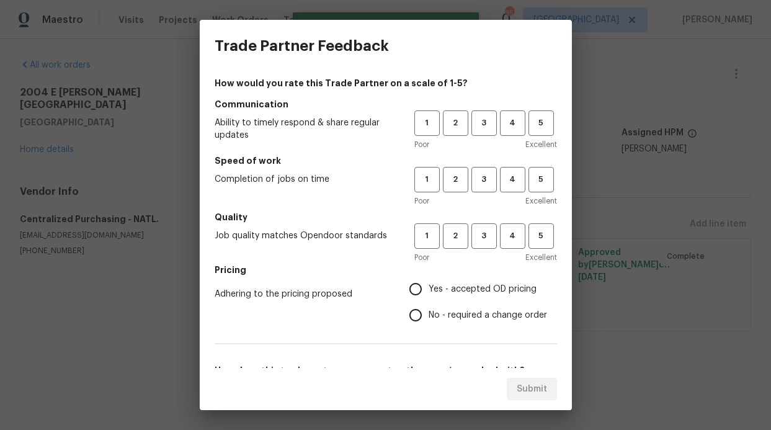
drag, startPoint x: 528, startPoint y: 104, endPoint x: 531, endPoint y: 111, distance: 7.5
click at [529, 104] on h5 "Communication" at bounding box center [386, 104] width 343 height 12
click at [535, 128] on span "5" at bounding box center [541, 123] width 23 height 14
click at [541, 171] on button "5" at bounding box center [541, 179] width 25 height 25
click at [535, 222] on h5 "Quality" at bounding box center [386, 217] width 343 height 12
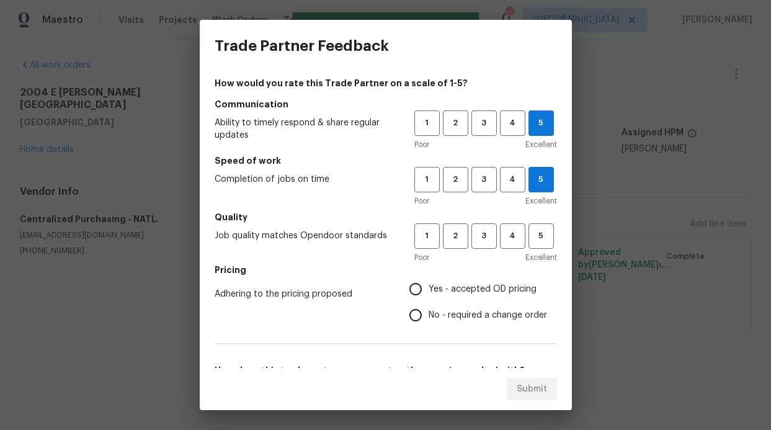
click at [498, 276] on label "Yes - accepted OD pricing" at bounding box center [475, 289] width 145 height 26
click at [429, 276] on input "Yes - accepted OD pricing" at bounding box center [416, 289] width 26 height 26
radio input "true"
click at [530, 241] on span "5" at bounding box center [541, 236] width 23 height 14
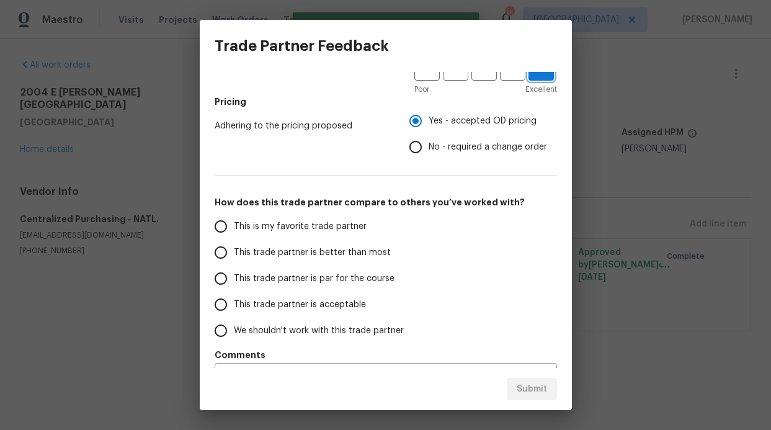
scroll to position [200, 0]
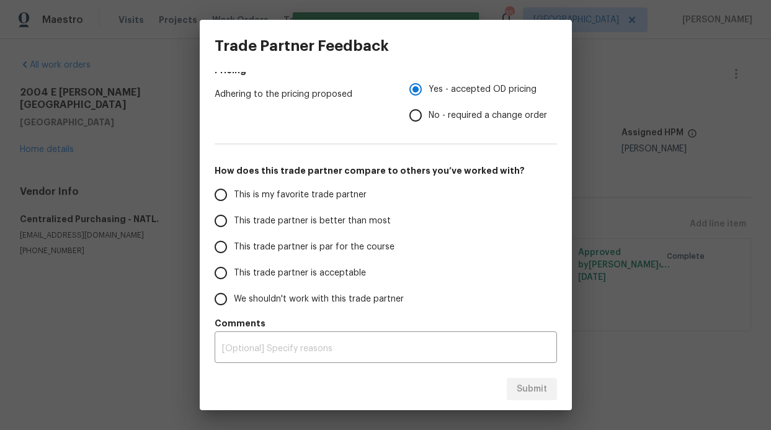
click at [281, 219] on span "This trade partner is better than most" at bounding box center [312, 221] width 157 height 13
click at [234, 219] on input "This trade partner is better than most" at bounding box center [221, 221] width 26 height 26
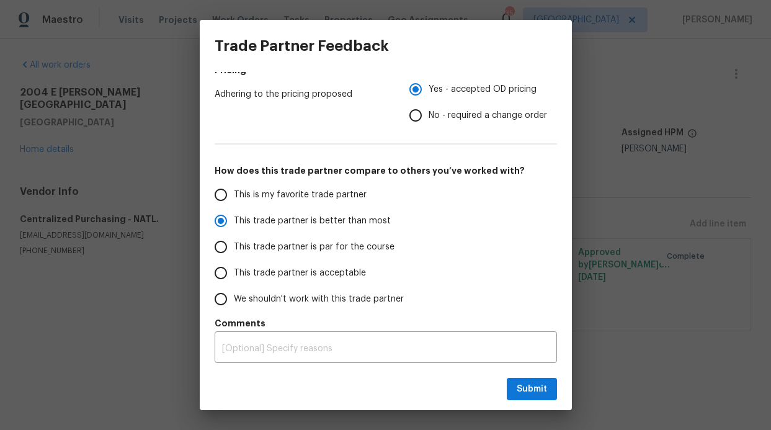
click at [558, 387] on div "Submit" at bounding box center [386, 389] width 372 height 43
click at [555, 388] on button "Submit" at bounding box center [532, 389] width 50 height 23
radio input "true"
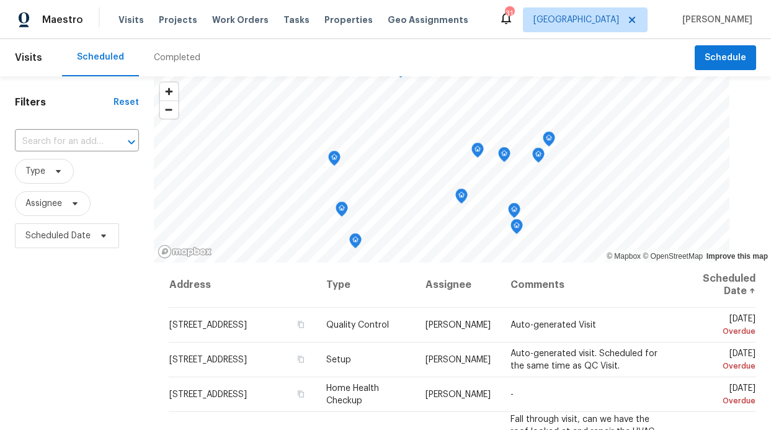
click at [328, 30] on div "Visits Projects Work Orders Tasks Properties Geo Assignments" at bounding box center [301, 19] width 365 height 25
click at [326, 21] on span "Properties" at bounding box center [349, 20] width 48 height 12
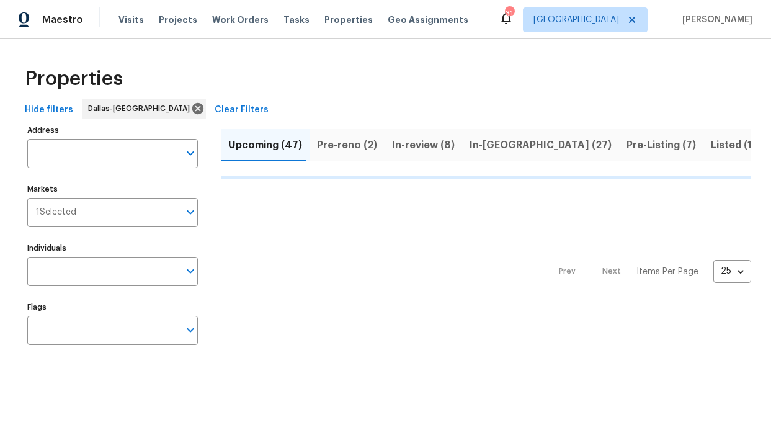
click at [101, 168] on div "Address Address Markets 1 Selected Markets Individuals Individuals Flags Flags" at bounding box center [120, 240] width 186 height 236
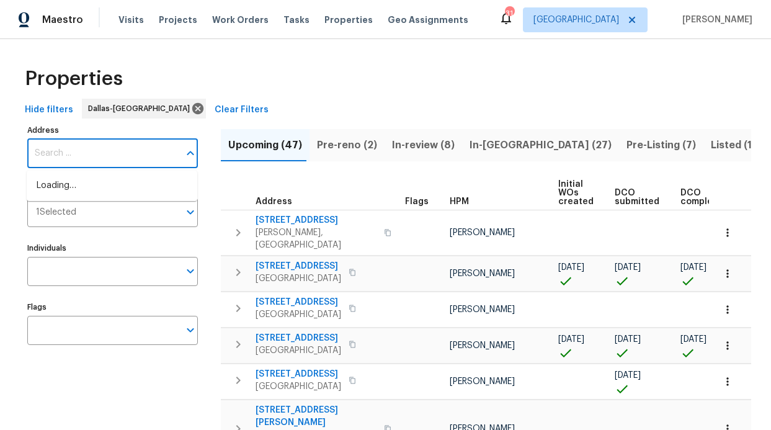
click at [101, 157] on input "Address" at bounding box center [103, 153] width 152 height 29
type input "smokey"
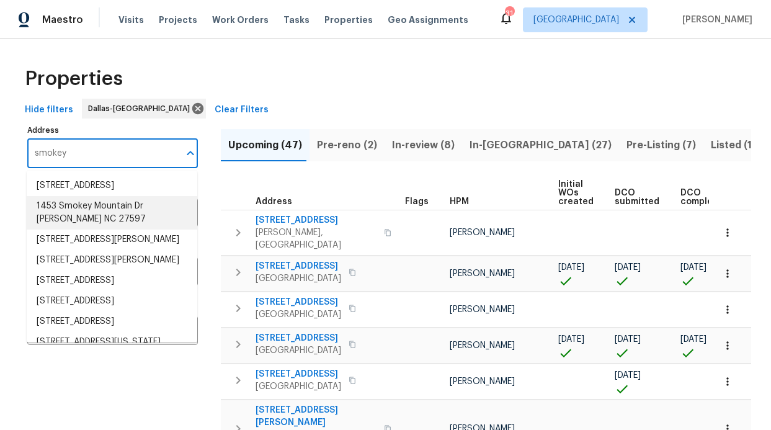
scroll to position [181, 0]
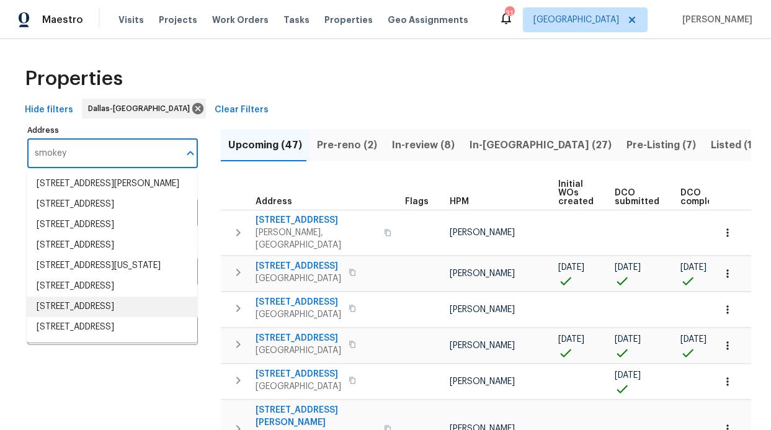
click at [120, 307] on li "8812 Smokey Dr Plano TX 75025" at bounding box center [112, 307] width 171 height 20
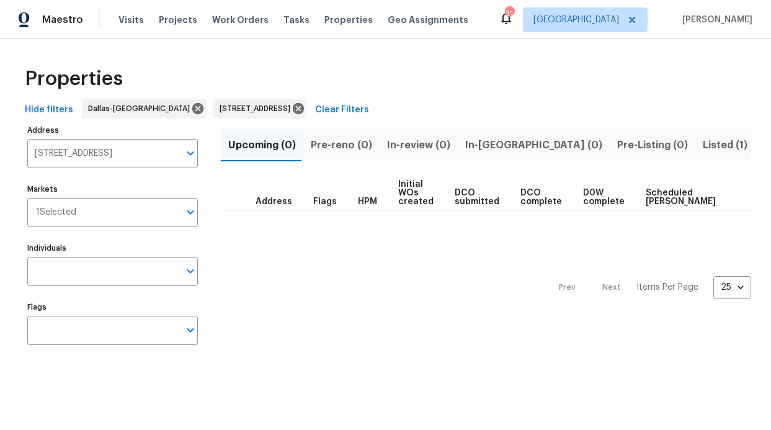
click at [703, 146] on span "Listed (1)" at bounding box center [725, 145] width 45 height 17
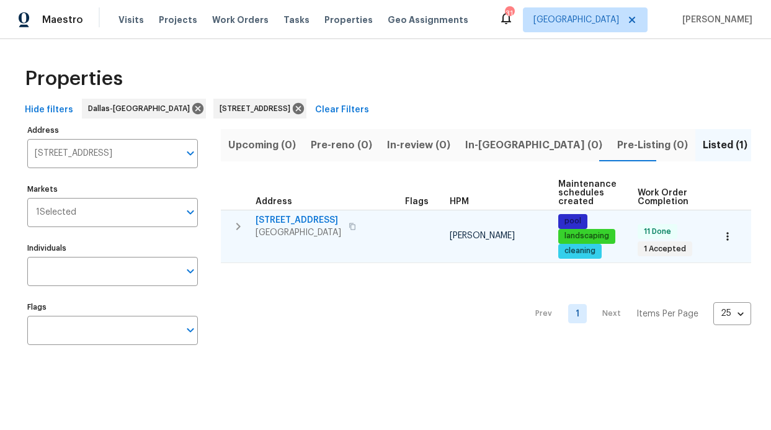
click at [284, 220] on span "8812 Smokey Dr" at bounding box center [299, 220] width 86 height 12
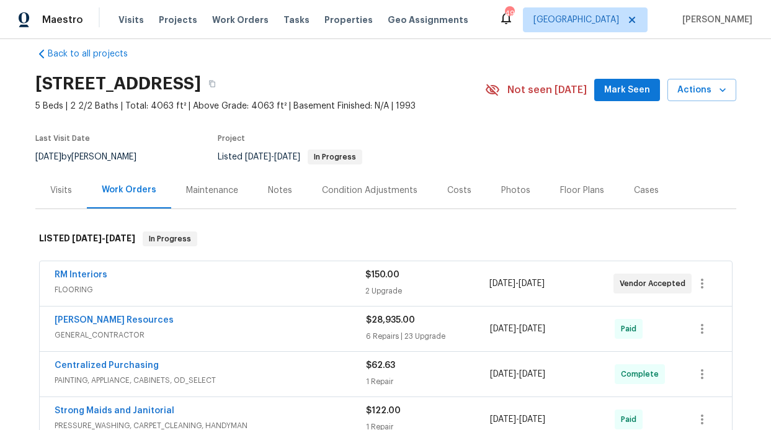
scroll to position [78, 0]
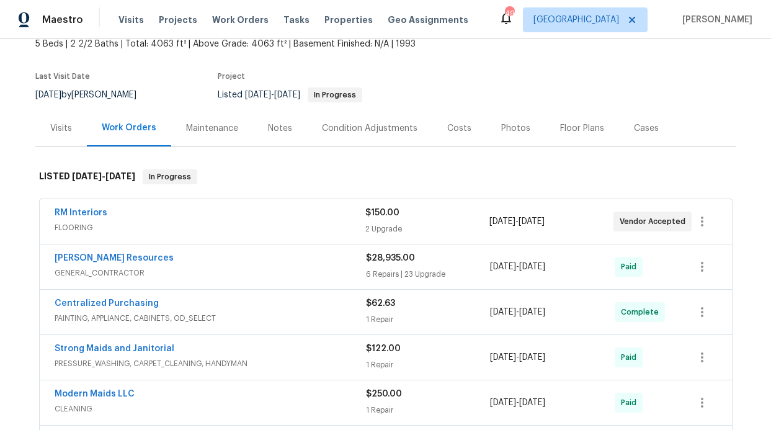
click at [143, 212] on div "RM Interiors" at bounding box center [210, 214] width 311 height 15
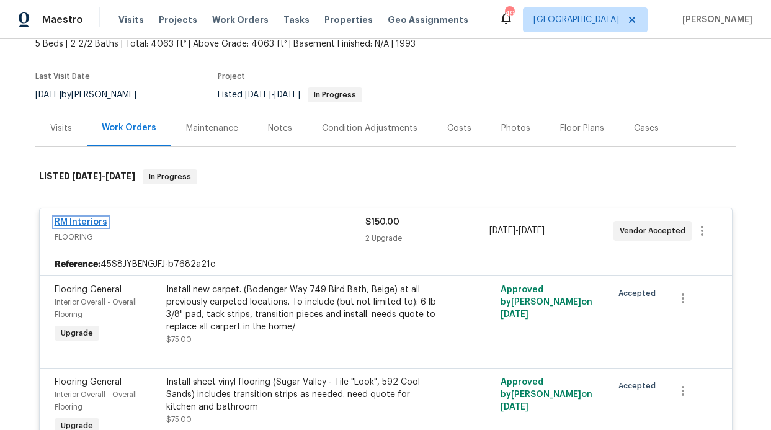
click at [83, 220] on link "RM Interiors" at bounding box center [81, 222] width 53 height 9
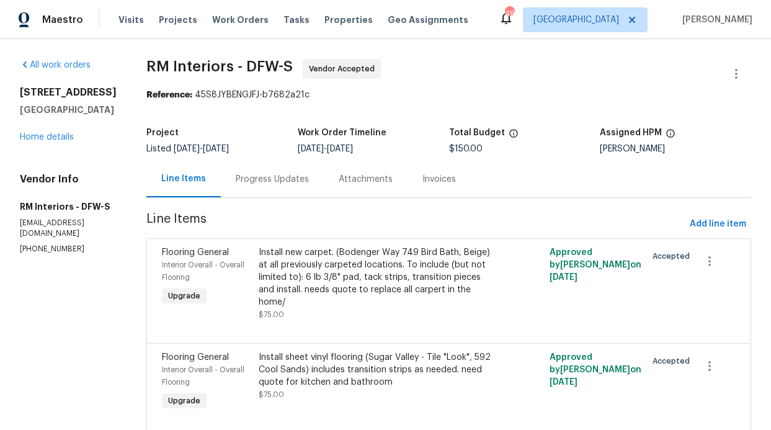
click at [270, 187] on div "Progress Updates" at bounding box center [272, 179] width 103 height 37
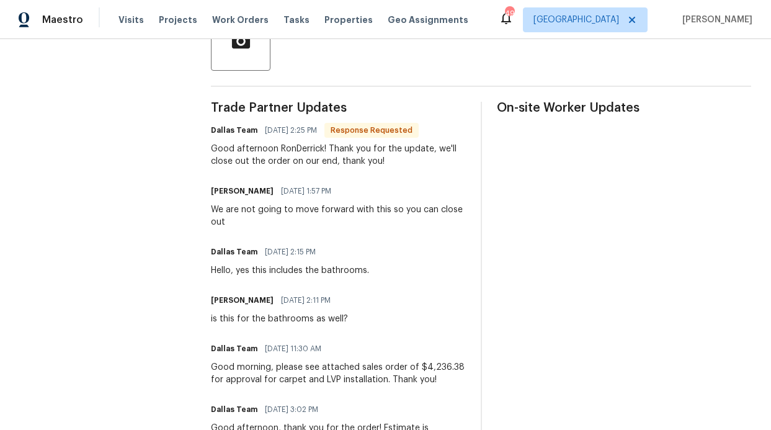
scroll to position [67, 0]
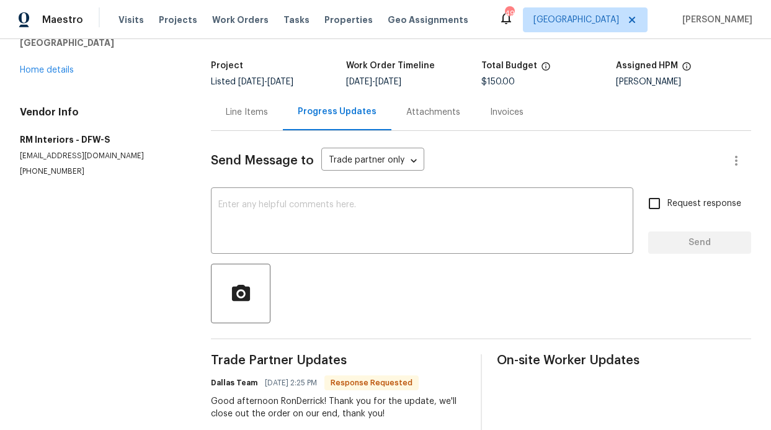
click at [642, 201] on input "Request response" at bounding box center [655, 203] width 26 height 26
checkbox input "true"
click at [441, 220] on textarea at bounding box center [422, 221] width 408 height 43
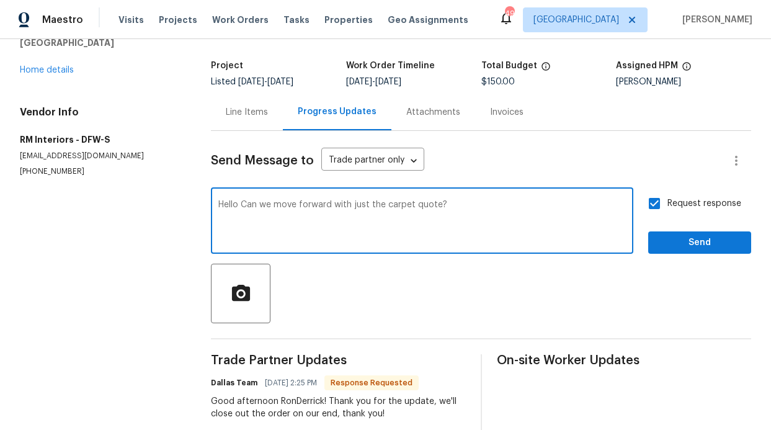
type textarea "Hello Can we move forward with just the carpet quote?"
click at [674, 250] on button "Send" at bounding box center [699, 242] width 103 height 23
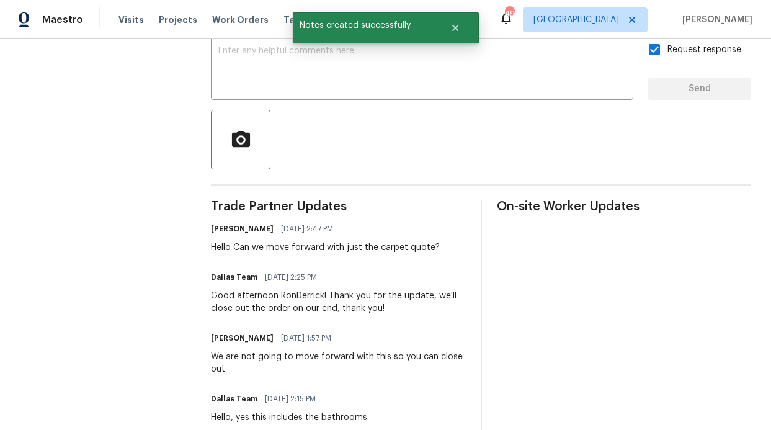
scroll to position [0, 0]
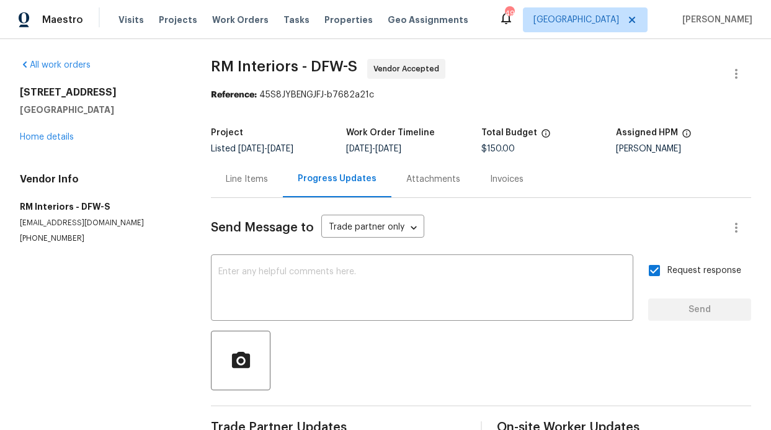
click at [217, 27] on div "Visits Projects Work Orders Tasks Properties Geo Assignments" at bounding box center [301, 19] width 365 height 25
click at [218, 22] on span "Work Orders" at bounding box center [240, 20] width 56 height 12
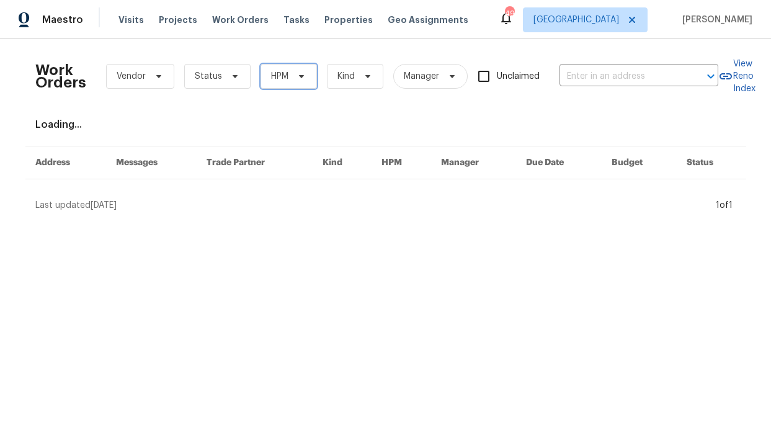
click at [271, 81] on span "HPM" at bounding box center [279, 76] width 17 height 12
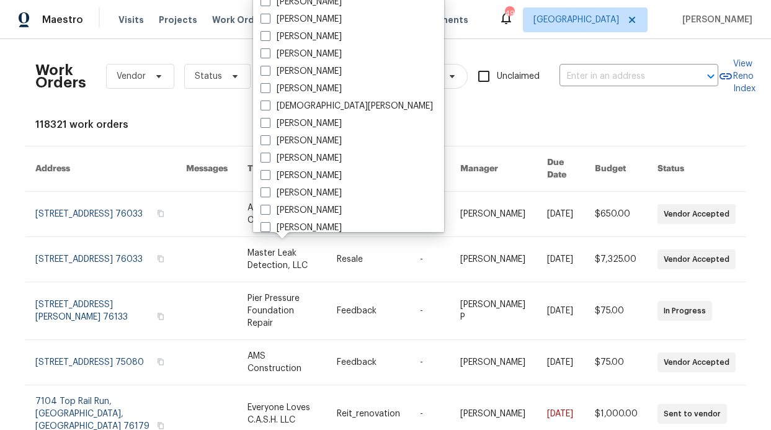
scroll to position [692, 0]
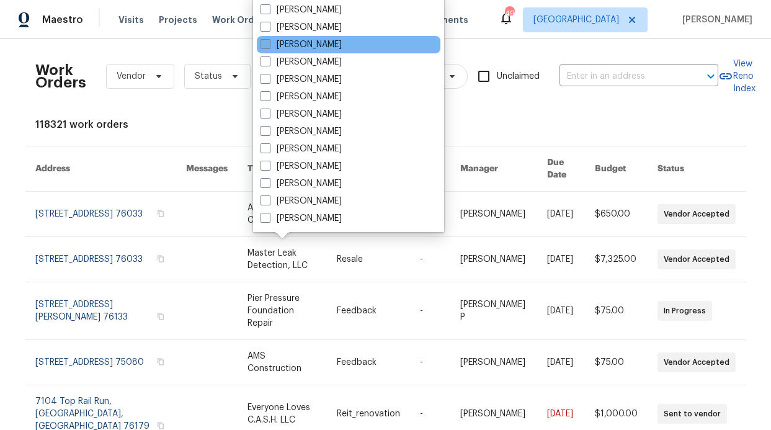
click at [304, 47] on label "[PERSON_NAME]" at bounding box center [301, 44] width 81 height 12
click at [269, 47] on input "[PERSON_NAME]" at bounding box center [265, 42] width 8 height 8
checkbox input "true"
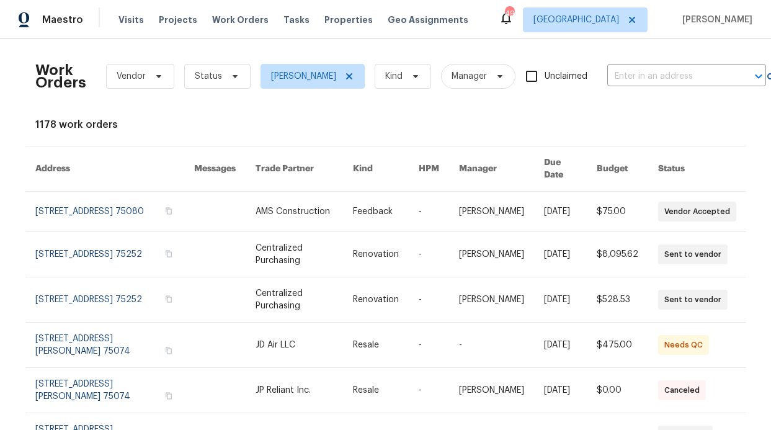
click at [207, 73] on span "Status" at bounding box center [208, 76] width 27 height 12
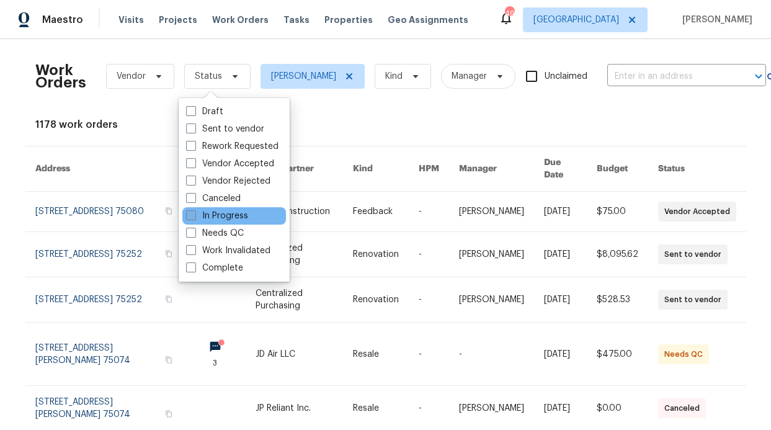
click at [221, 217] on label "In Progress" at bounding box center [217, 216] width 62 height 12
click at [194, 217] on input "In Progress" at bounding box center [190, 214] width 8 height 8
checkbox input "true"
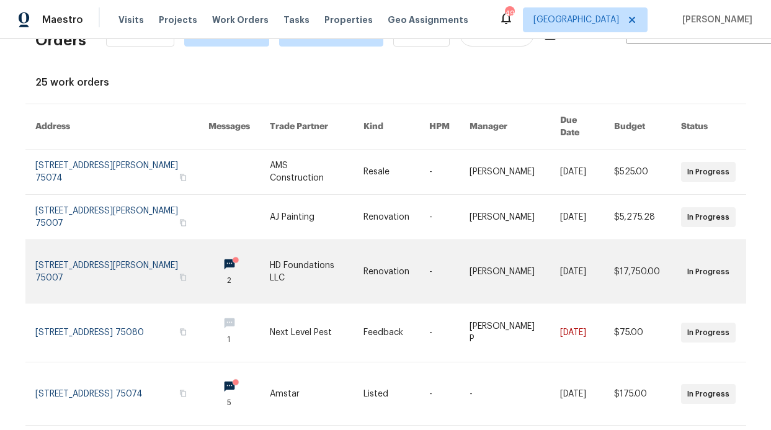
scroll to position [43, 0]
click at [214, 249] on link at bounding box center [238, 270] width 61 height 63
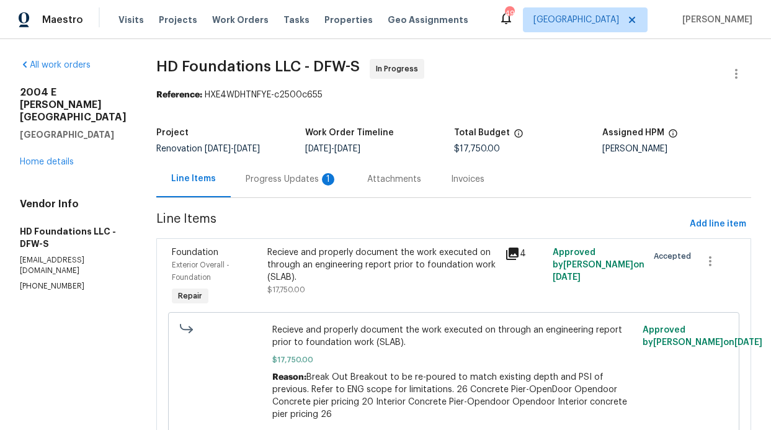
click at [297, 184] on div "Progress Updates 1" at bounding box center [292, 179] width 92 height 12
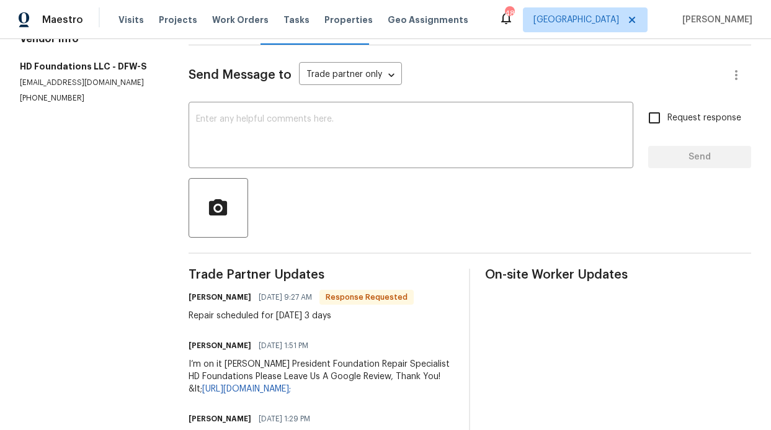
scroll to position [152, 0]
drag, startPoint x: 292, startPoint y: 311, endPoint x: 156, endPoint y: 321, distance: 136.3
click at [156, 321] on div "All work orders 2004 E Peters Colony Rd Carrollton, TX 75007 Home details Vendo…" at bounding box center [385, 183] width 771 height 592
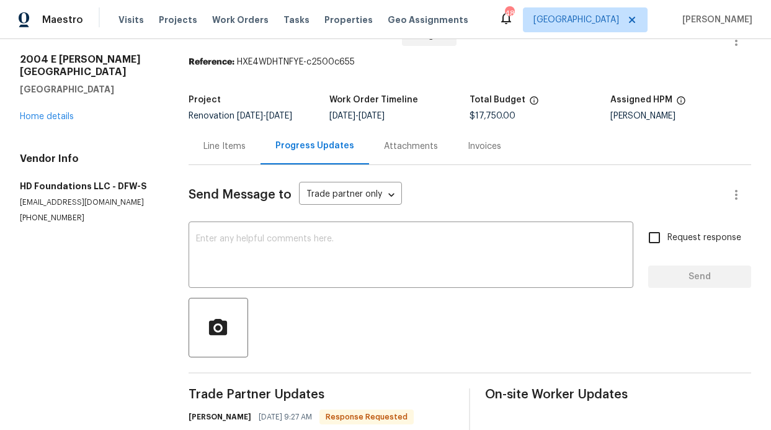
scroll to position [0, 0]
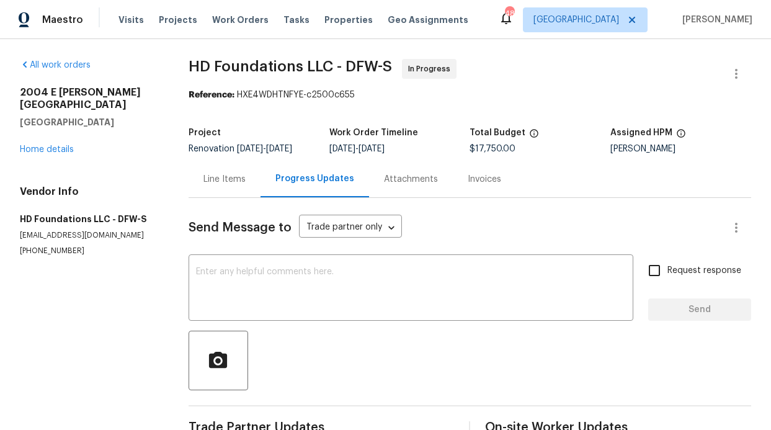
click at [204, 183] on div "Line Items" at bounding box center [225, 179] width 42 height 12
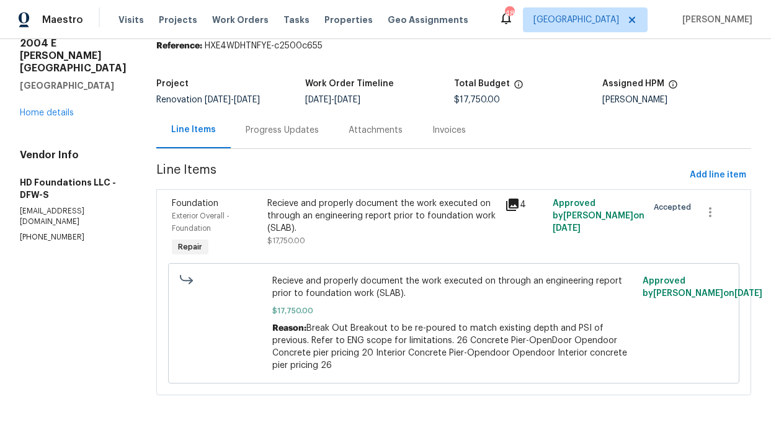
scroll to position [59, 0]
click at [52, 97] on div "All work orders 2004 E Peters Colony Rd Carrollton, TX 75007 Home details Vendo…" at bounding box center [73, 126] width 107 height 233
click at [58, 109] on link "Home details" at bounding box center [47, 113] width 54 height 9
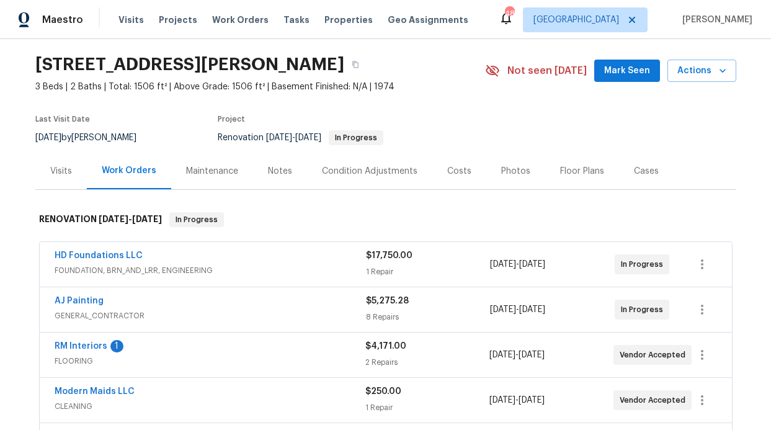
scroll to position [93, 0]
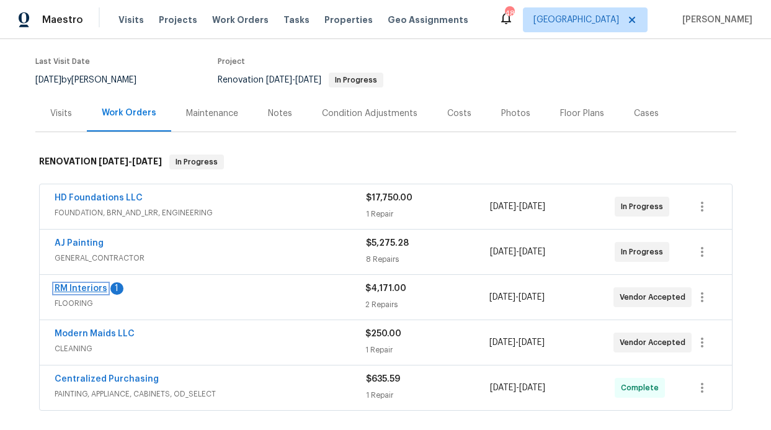
click at [94, 289] on link "RM Interiors" at bounding box center [81, 288] width 53 height 9
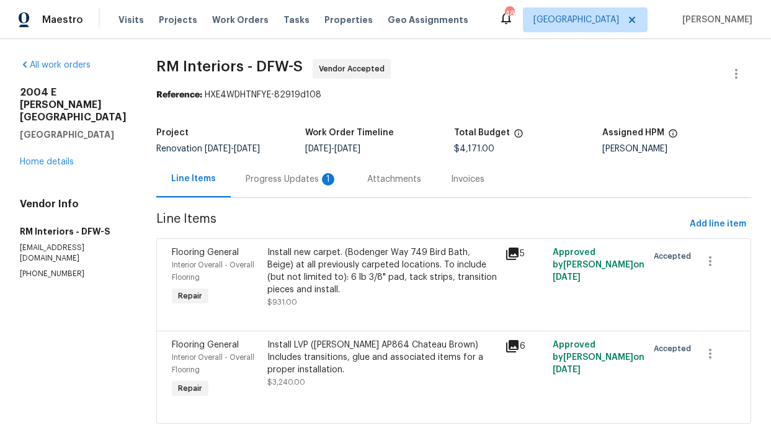
click at [277, 181] on div "Progress Updates 1" at bounding box center [292, 179] width 92 height 12
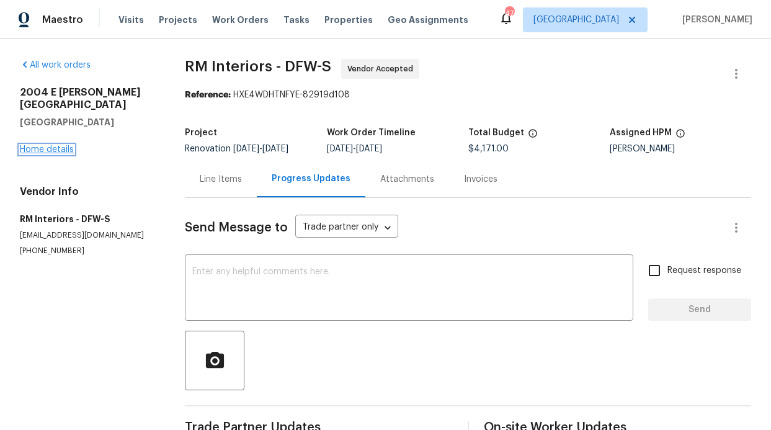
click at [51, 145] on link "Home details" at bounding box center [47, 149] width 54 height 9
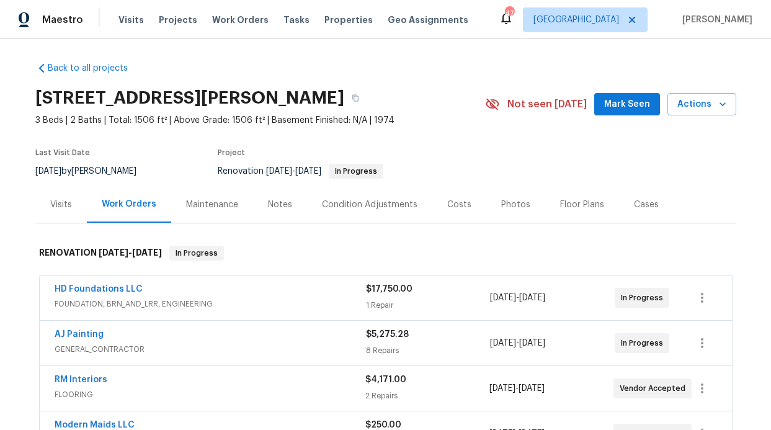
scroll to position [2, 0]
click at [359, 95] on icon "button" at bounding box center [355, 97] width 7 height 7
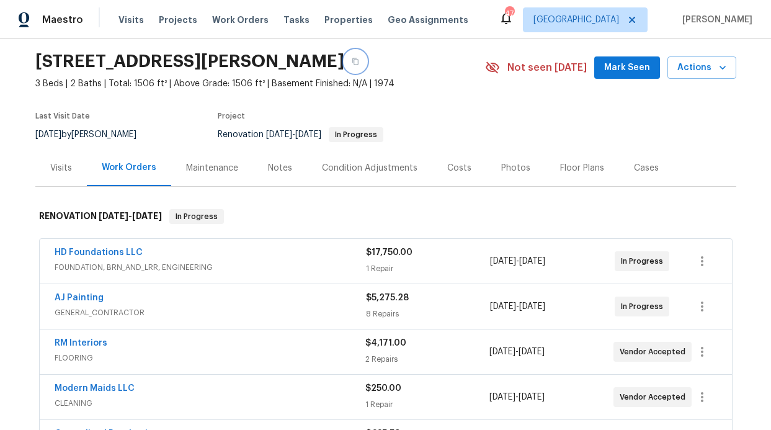
scroll to position [58, 0]
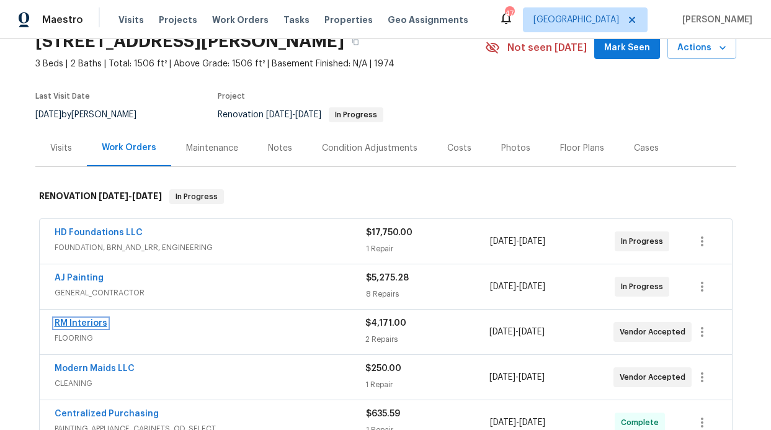
click at [86, 325] on link "RM Interiors" at bounding box center [81, 323] width 53 height 9
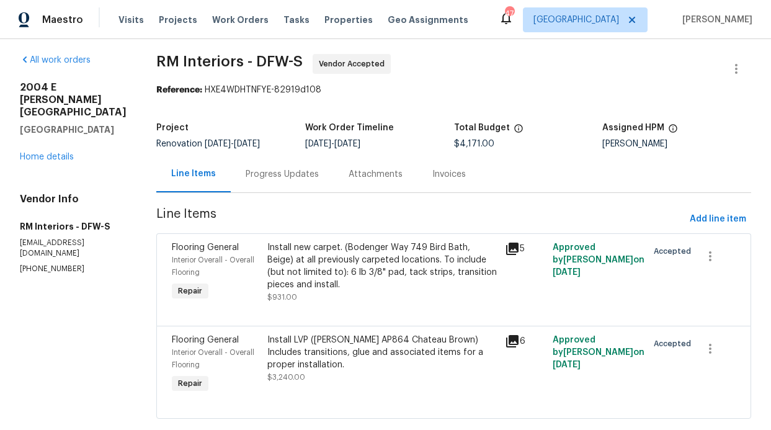
scroll to position [17, 0]
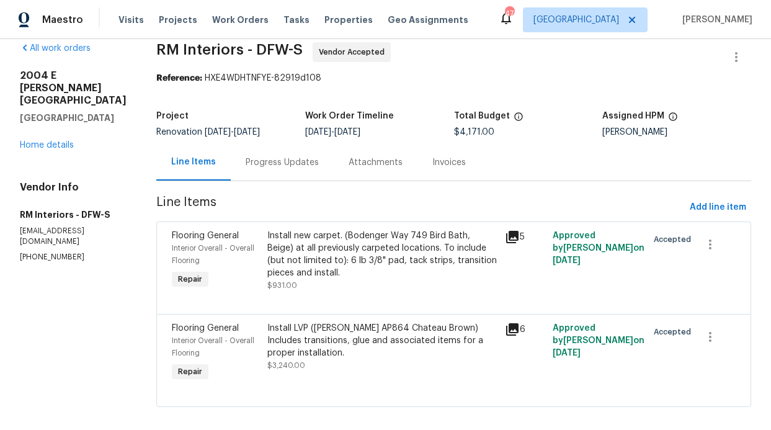
click at [311, 268] on div "Install new carpet. (Bodenger Way 749 Bird Bath, Beige) at all previously carpe…" at bounding box center [382, 255] width 231 height 50
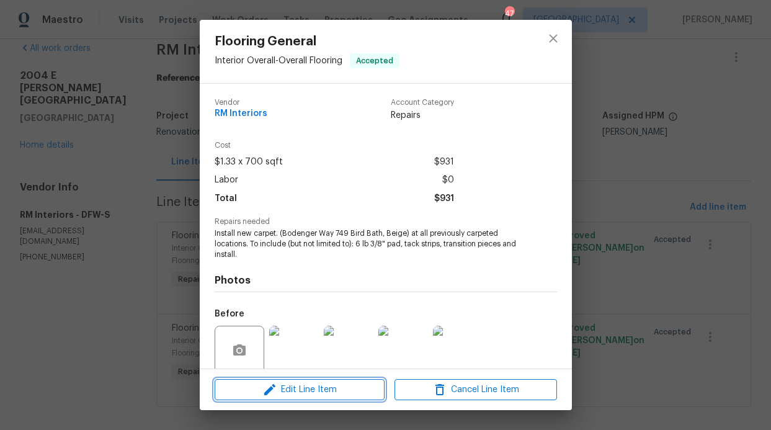
click at [274, 386] on icon "button" at bounding box center [269, 389] width 11 height 11
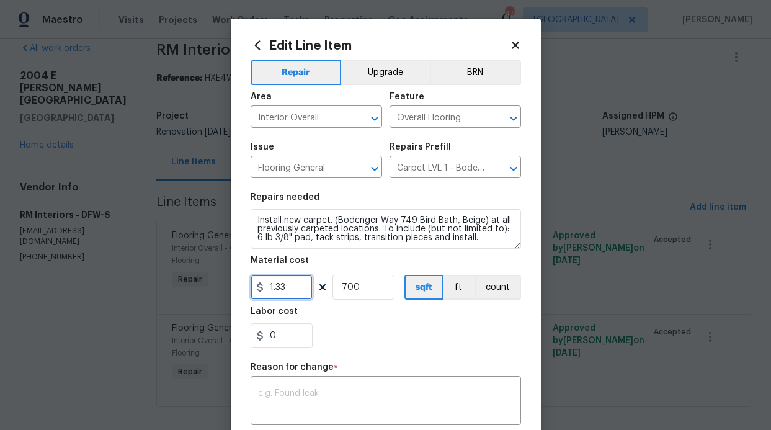
drag, startPoint x: 281, startPoint y: 287, endPoint x: 230, endPoint y: 283, distance: 51.6
click at [231, 284] on div "Edit Line Item Repair Upgrade BRN Area Interior Overall ​ Feature Overall Floor…" at bounding box center [386, 312] width 310 height 586
type input "797.96"
drag, startPoint x: 361, startPoint y: 288, endPoint x: 282, endPoint y: 280, distance: 78.5
click at [285, 282] on div "797.96 700 sqft ft count" at bounding box center [386, 287] width 271 height 25
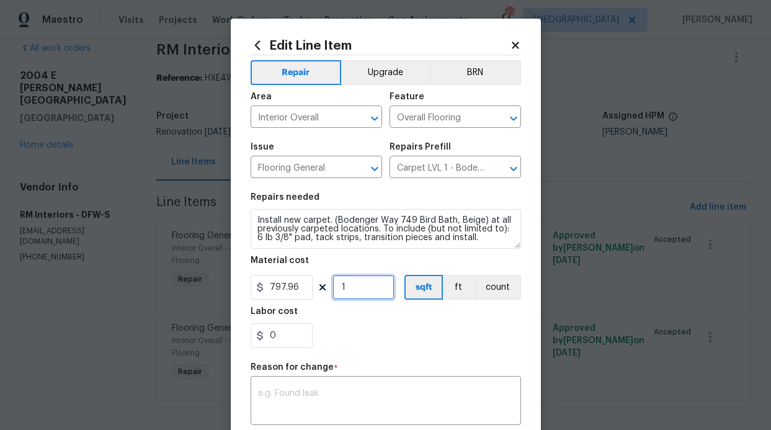
type input "1"
drag, startPoint x: 297, startPoint y: 377, endPoint x: 298, endPoint y: 391, distance: 14.3
click at [297, 379] on div "Reason for change *" at bounding box center [386, 371] width 271 height 16
click at [298, 391] on textarea at bounding box center [386, 402] width 256 height 26
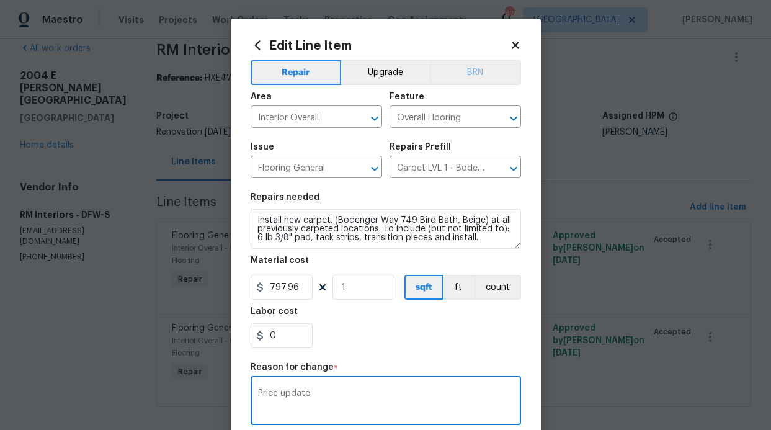
scroll to position [194, 0]
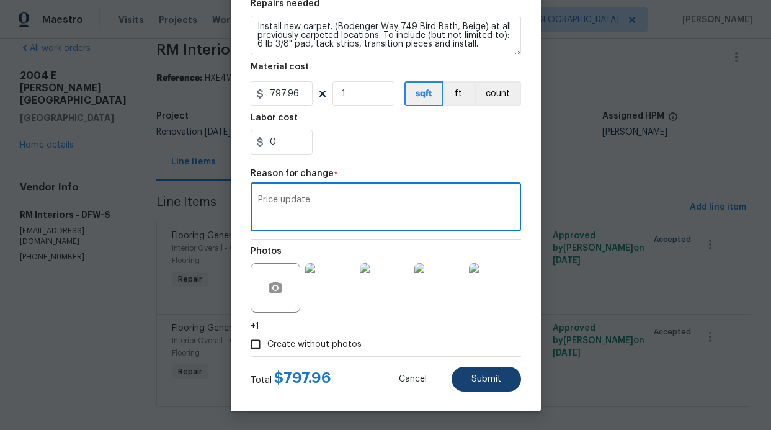
type textarea "Price update"
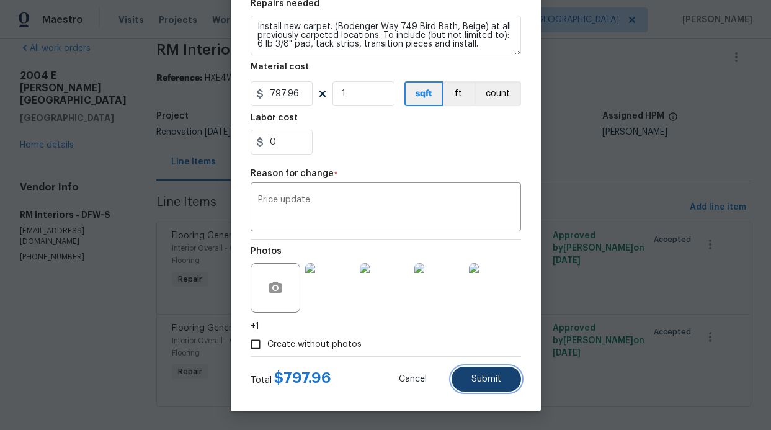
click at [493, 385] on button "Submit" at bounding box center [486, 379] width 69 height 25
type input "1.33"
type input "700"
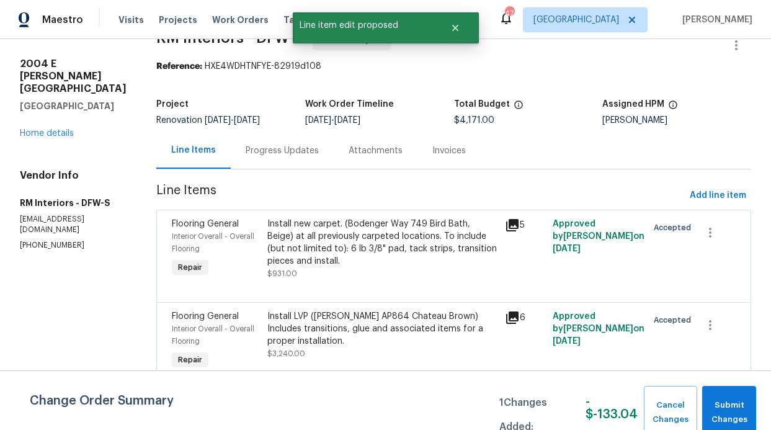
scroll to position [39, 0]
click at [343, 320] on div "Install LVP (Knighton AP864 Chateau Brown) Includes transitions, glue and assoc…" at bounding box center [382, 328] width 231 height 37
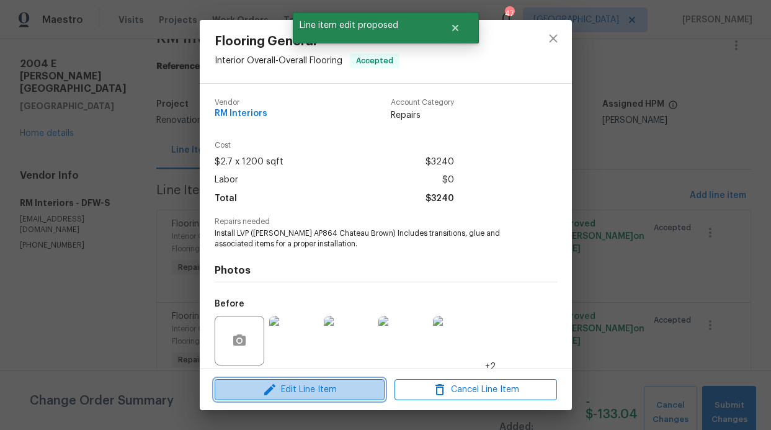
click at [339, 390] on span "Edit Line Item" at bounding box center [299, 390] width 163 height 16
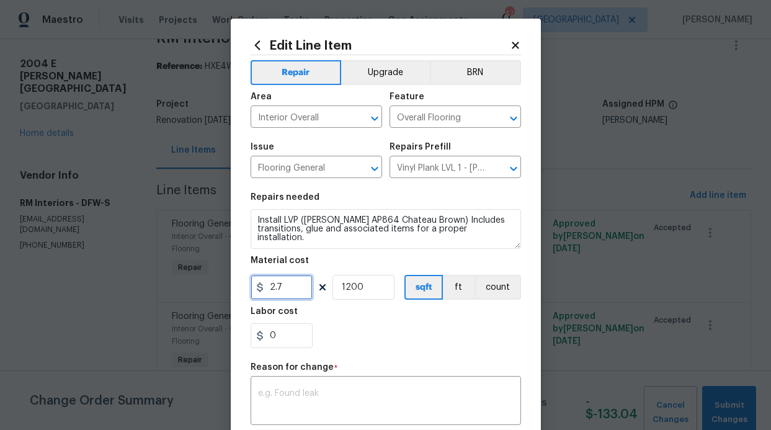
drag, startPoint x: 293, startPoint y: 290, endPoint x: 240, endPoint y: 283, distance: 54.4
click at [240, 283] on div "Edit Line Item Repair Upgrade BRN Area Interior Overall ​ Feature Overall Floor…" at bounding box center [386, 312] width 310 height 586
type input "2543.8"
drag, startPoint x: 354, startPoint y: 291, endPoint x: 340, endPoint y: 289, distance: 13.8
click at [340, 289] on input "1200" at bounding box center [364, 287] width 62 height 25
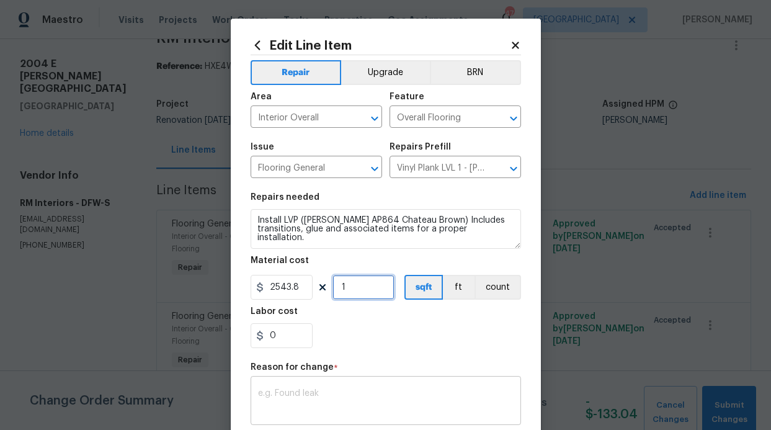
type input "1"
click at [338, 390] on textarea at bounding box center [386, 402] width 256 height 26
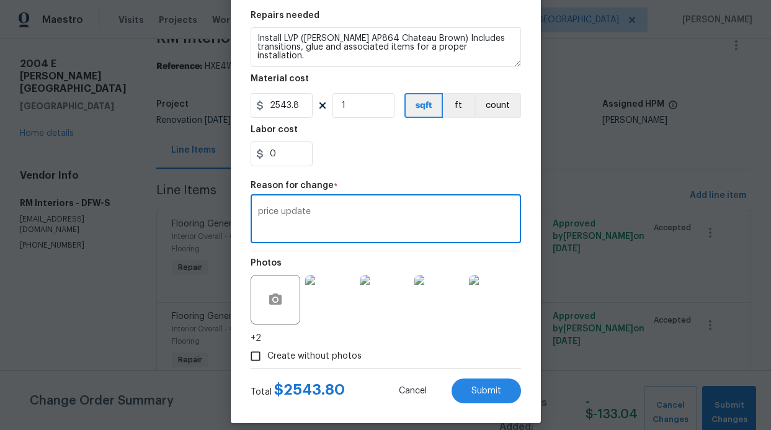
scroll to position [194, 0]
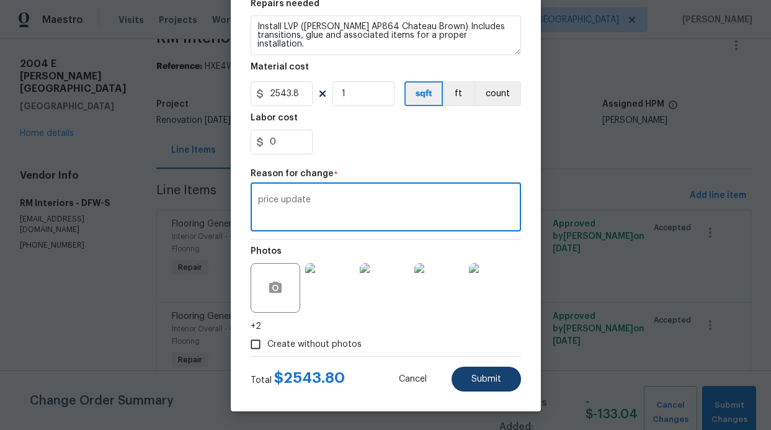
type textarea "price update"
click at [490, 372] on button "Submit" at bounding box center [486, 379] width 69 height 25
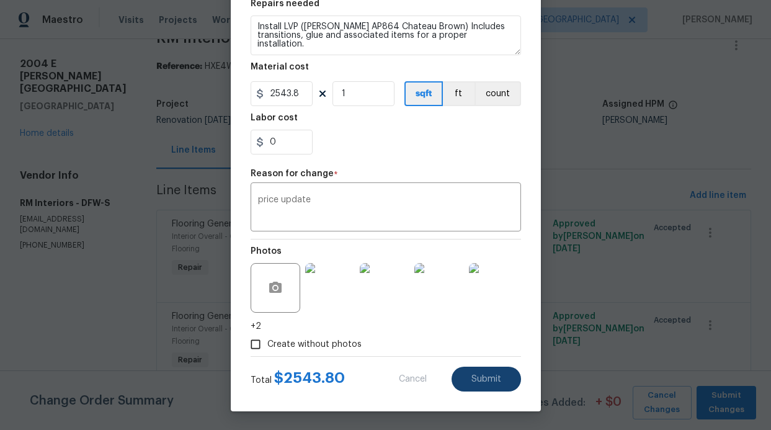
type input "2.7"
type input "1200"
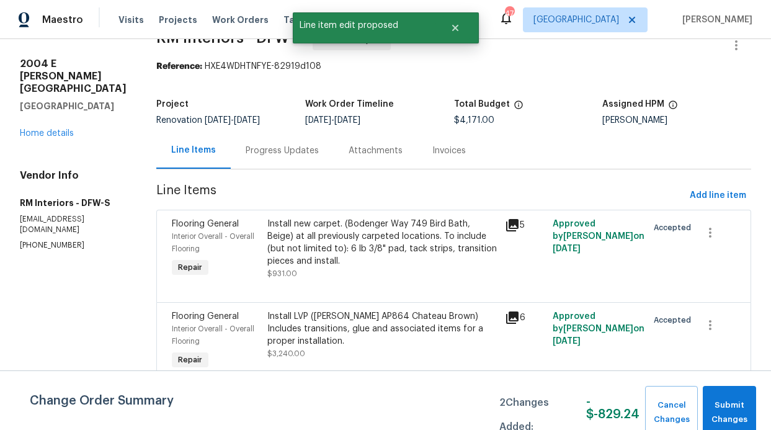
scroll to position [0, 0]
click at [732, 405] on span "Submit Changes" at bounding box center [729, 412] width 41 height 29
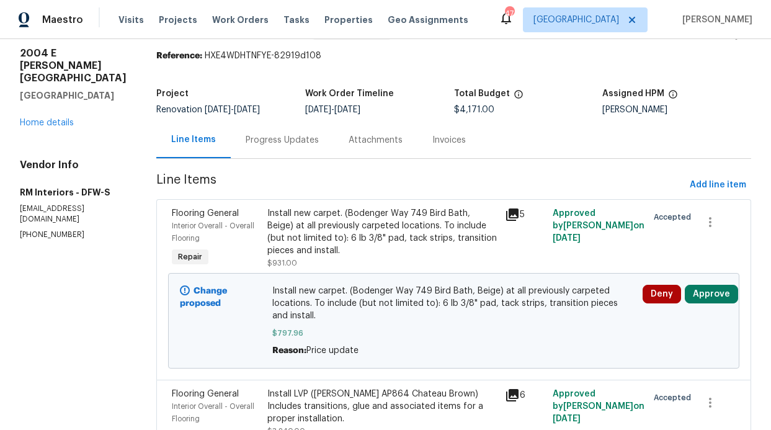
click at [272, 139] on div "Progress Updates" at bounding box center [282, 140] width 73 height 12
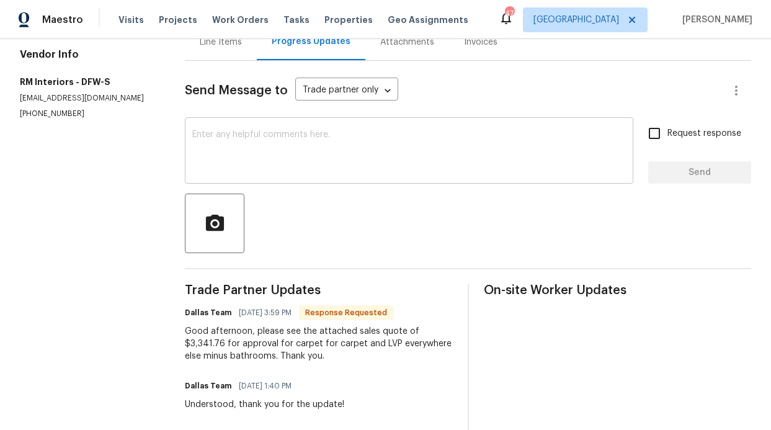
scroll to position [73, 0]
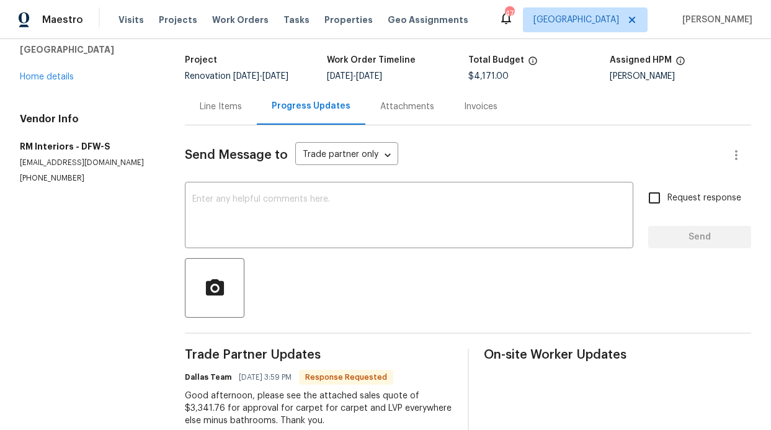
click at [212, 113] on div "Line Items" at bounding box center [221, 107] width 42 height 12
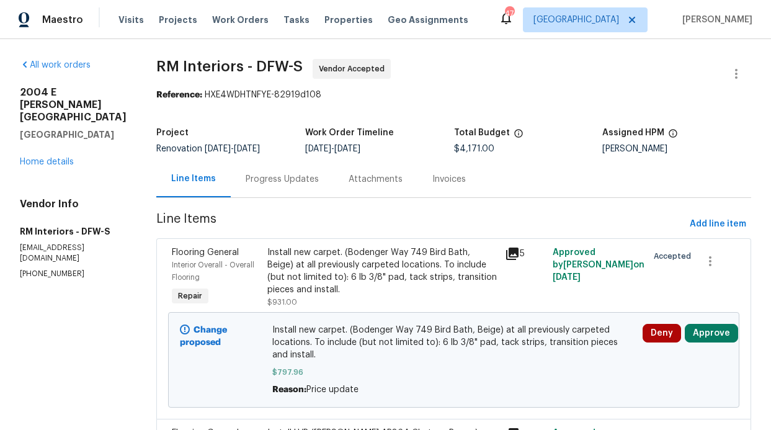
click at [256, 169] on div "Progress Updates" at bounding box center [282, 179] width 103 height 37
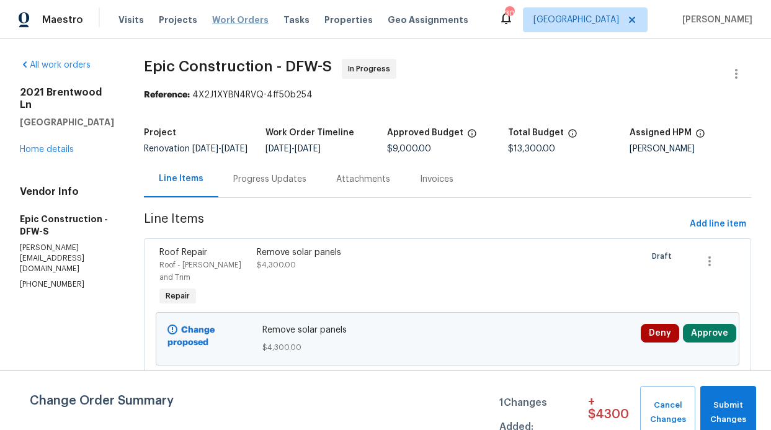
click at [222, 21] on span "Work Orders" at bounding box center [240, 20] width 56 height 12
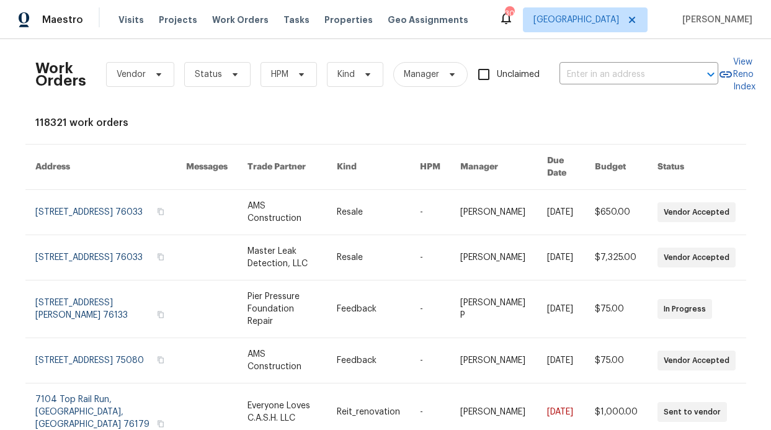
scroll to position [2, 0]
click at [271, 71] on span "HPM" at bounding box center [279, 74] width 17 height 12
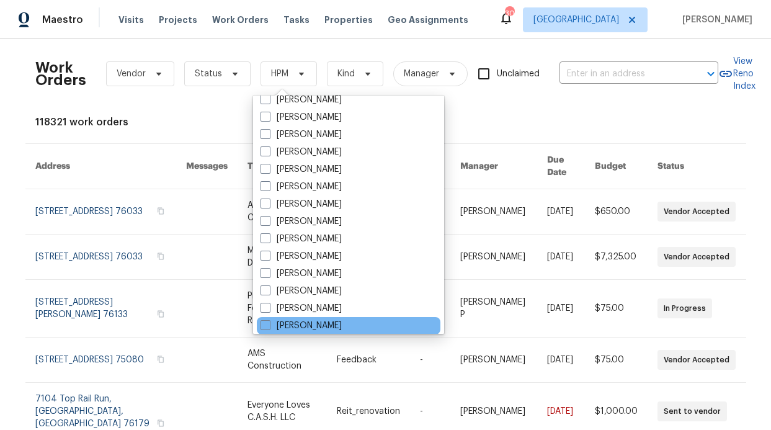
scroll to position [692, 0]
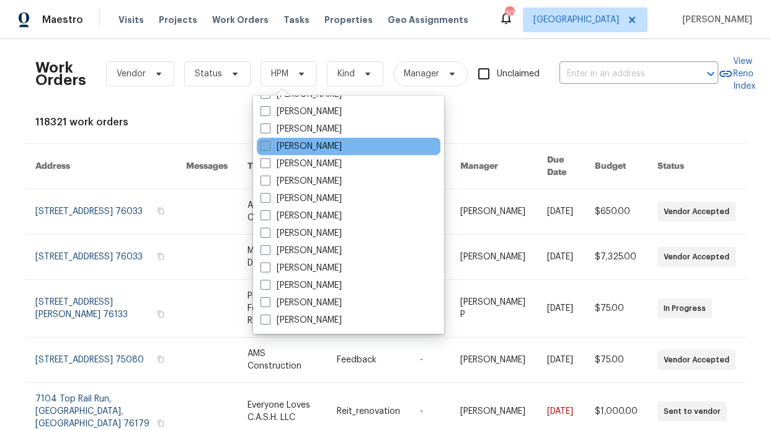
click at [302, 144] on label "[PERSON_NAME]" at bounding box center [301, 146] width 81 height 12
click at [269, 144] on input "[PERSON_NAME]" at bounding box center [265, 144] width 8 height 8
checkbox input "true"
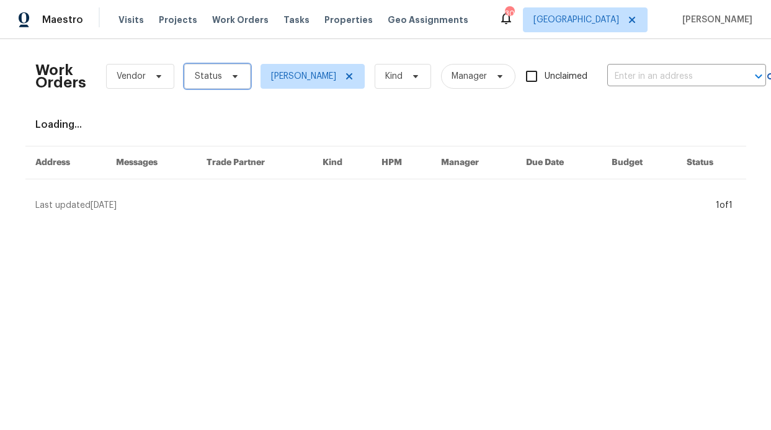
click at [217, 83] on span "Status" at bounding box center [217, 76] width 66 height 25
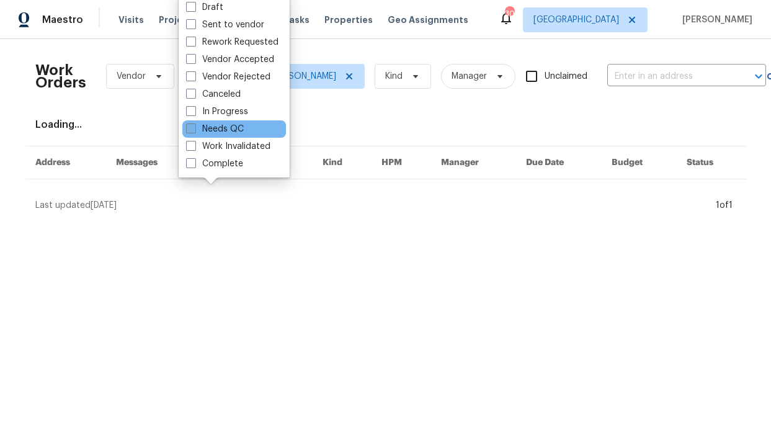
click at [218, 129] on label "Needs QC" at bounding box center [215, 129] width 58 height 12
click at [194, 129] on input "Needs QC" at bounding box center [190, 127] width 8 height 8
checkbox input "true"
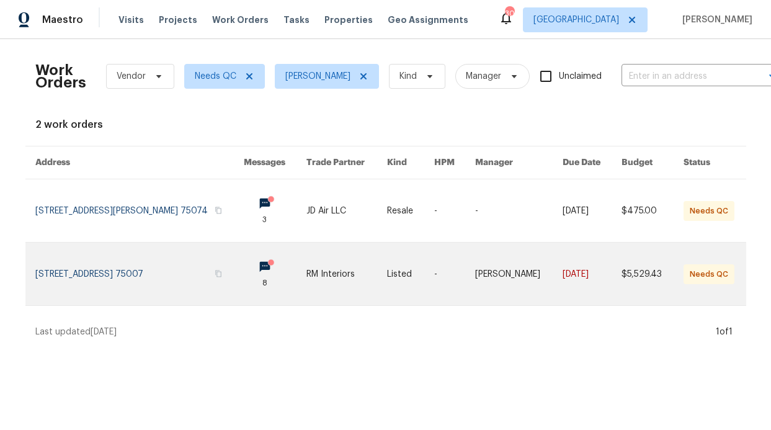
click at [190, 262] on link at bounding box center [139, 274] width 208 height 63
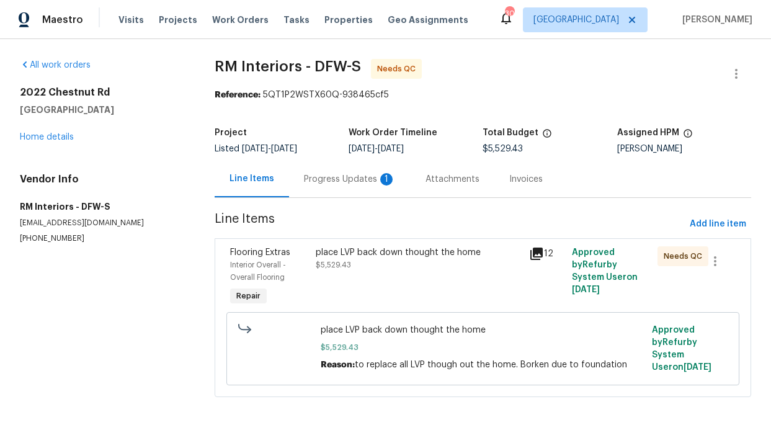
click at [334, 267] on span "$5,529.43" at bounding box center [333, 264] width 35 height 7
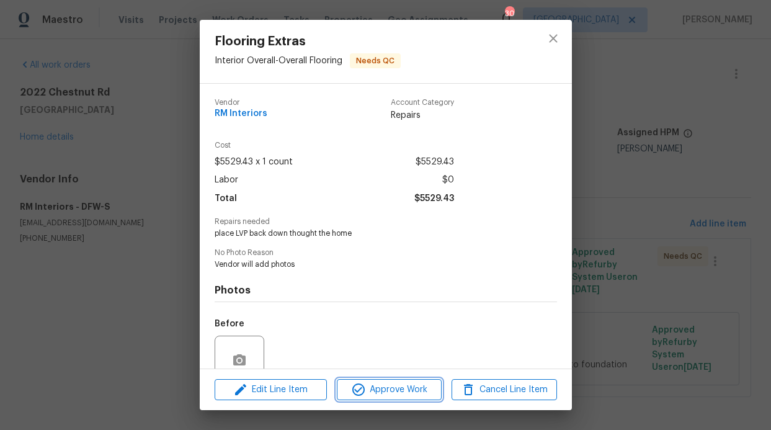
click at [358, 383] on icon "button" at bounding box center [358, 389] width 15 height 15
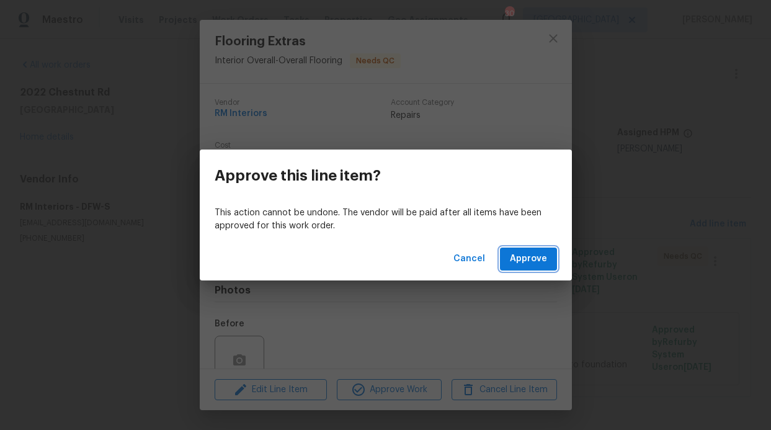
click at [511, 260] on span "Approve" at bounding box center [528, 259] width 37 height 16
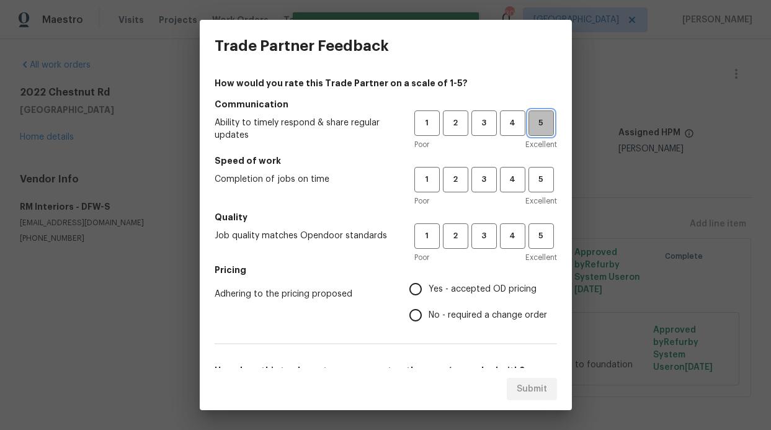
click at [532, 131] on button "5" at bounding box center [541, 122] width 25 height 25
drag, startPoint x: 535, startPoint y: 165, endPoint x: 536, endPoint y: 182, distance: 17.4
click at [535, 165] on h5 "Speed of work" at bounding box center [386, 161] width 343 height 12
click at [534, 196] on span "Excellent" at bounding box center [542, 201] width 32 height 12
click at [535, 192] on button "5" at bounding box center [541, 179] width 25 height 25
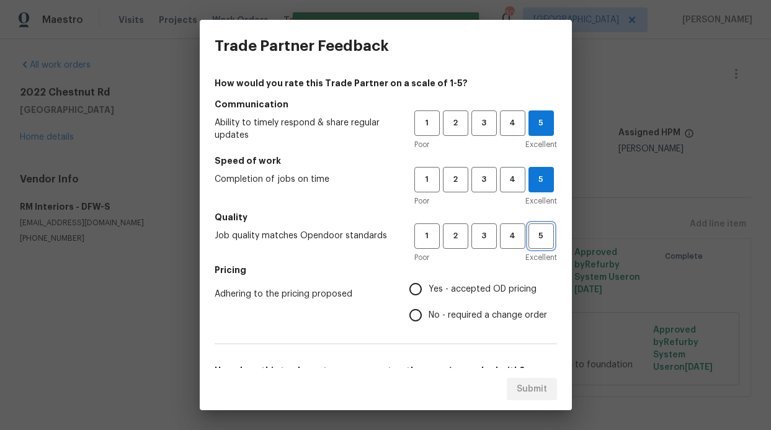
click at [535, 225] on button "5" at bounding box center [541, 235] width 25 height 25
click at [441, 280] on label "Yes - accepted OD pricing" at bounding box center [475, 289] width 145 height 26
click at [429, 280] on input "Yes - accepted OD pricing" at bounding box center [416, 289] width 26 height 26
radio input "true"
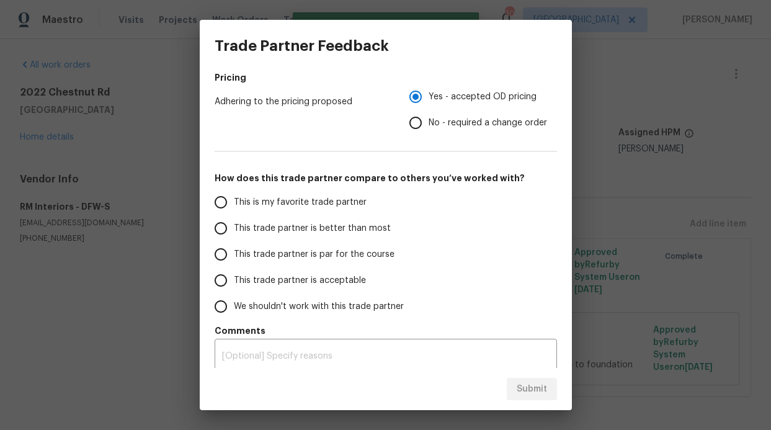
scroll to position [200, 0]
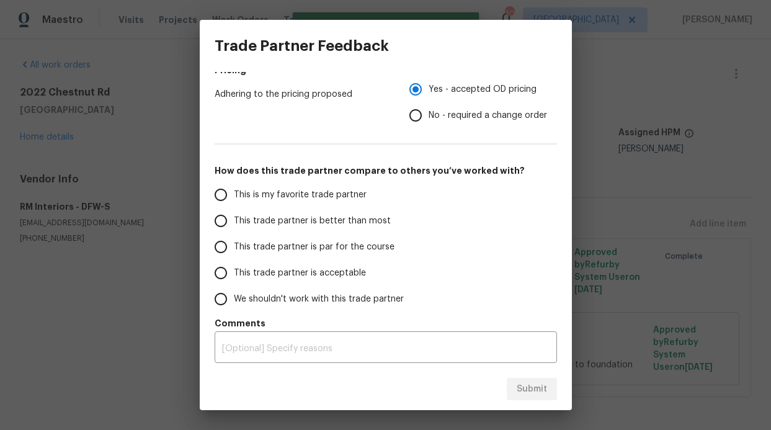
click at [286, 220] on span "This trade partner is better than most" at bounding box center [312, 221] width 157 height 13
click at [234, 220] on input "This trade partner is better than most" at bounding box center [221, 221] width 26 height 26
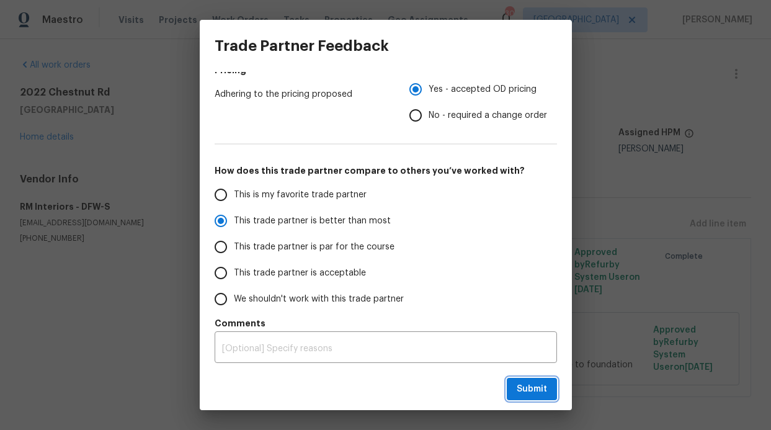
click at [535, 391] on span "Submit" at bounding box center [532, 390] width 30 height 16
radio input "true"
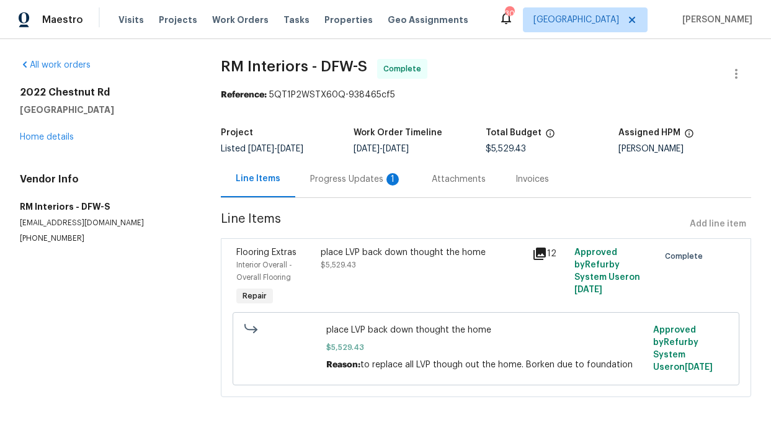
click at [535, 392] on span "Submit" at bounding box center [532, 390] width 30 height 16
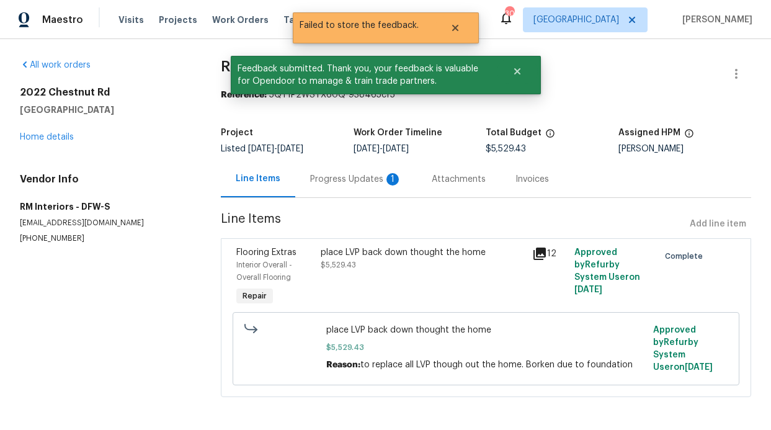
click at [352, 191] on div "Progress Updates 1" at bounding box center [356, 179] width 122 height 37
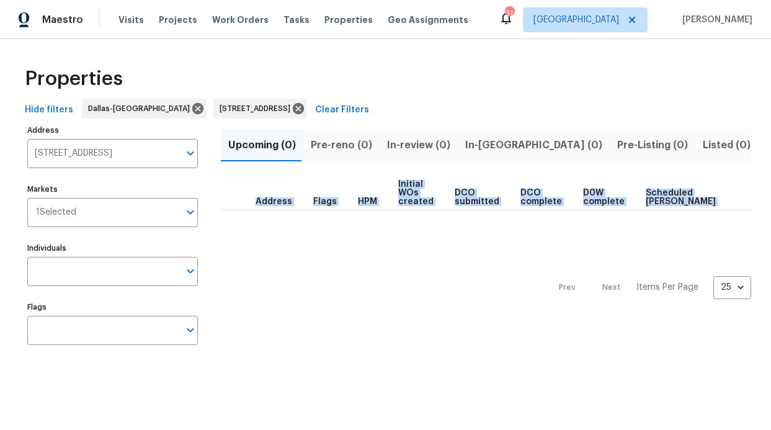
scroll to position [0, 68]
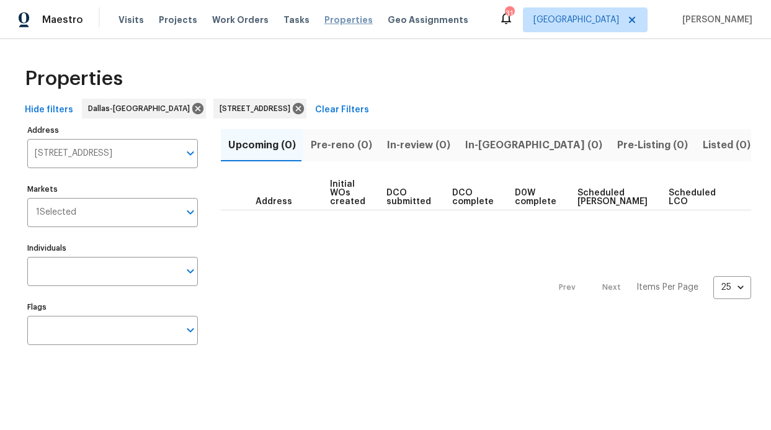
click at [325, 20] on span "Properties" at bounding box center [349, 20] width 48 height 12
click at [85, 265] on input "Individuals" at bounding box center [103, 271] width 152 height 29
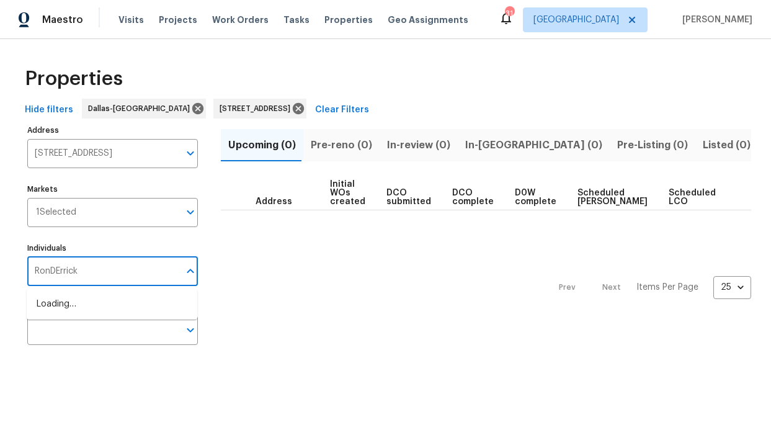
type input "RonDErrick"
click at [91, 304] on li "[PERSON_NAME]" at bounding box center [112, 311] width 151 height 26
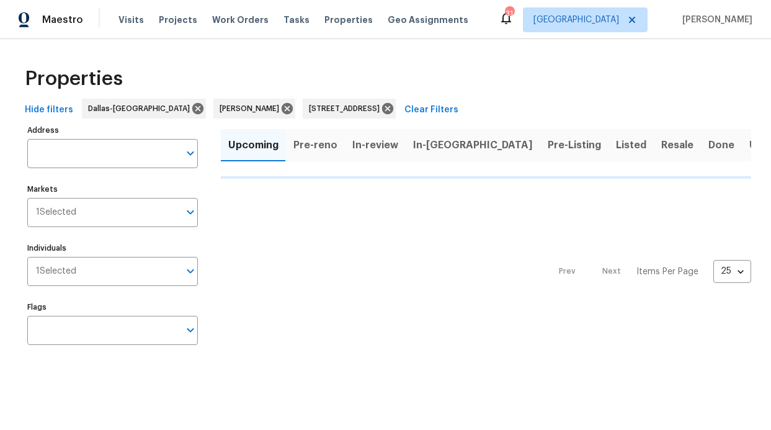
type input "[STREET_ADDRESS]"
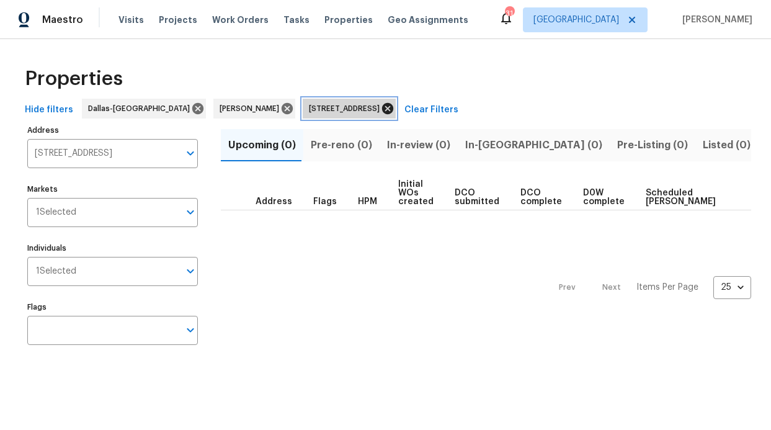
click at [393, 106] on icon at bounding box center [387, 108] width 11 height 11
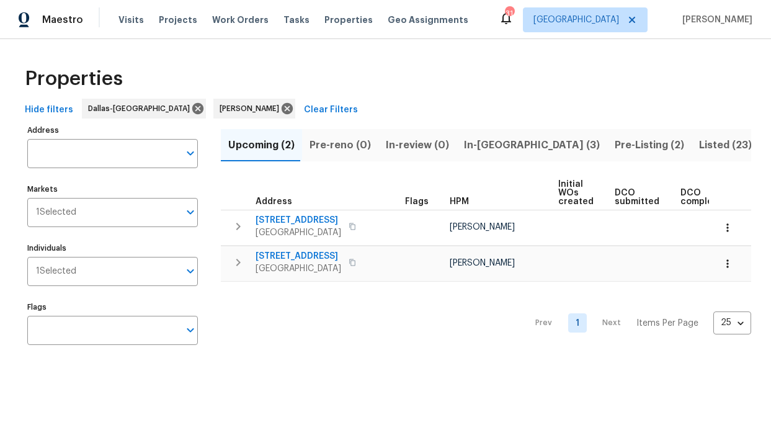
click at [307, 22] on div "Visits Projects Work Orders Tasks Properties Geo Assignments" at bounding box center [301, 19] width 365 height 25
click at [491, 145] on span "In-reno (3)" at bounding box center [532, 145] width 136 height 17
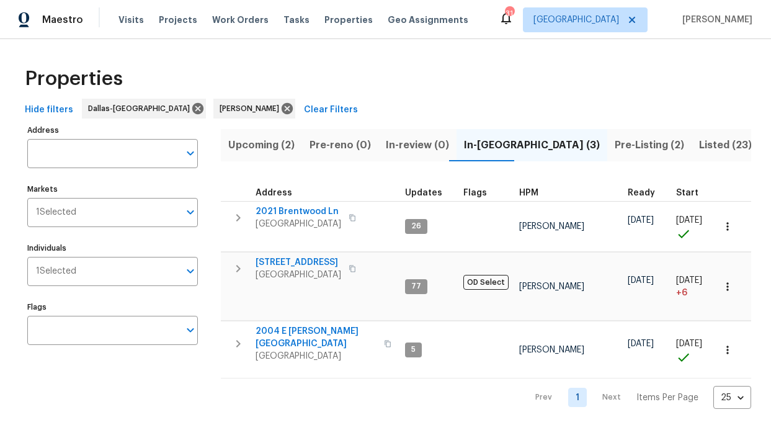
click at [615, 145] on span "Pre-Listing (2)" at bounding box center [649, 145] width 69 height 17
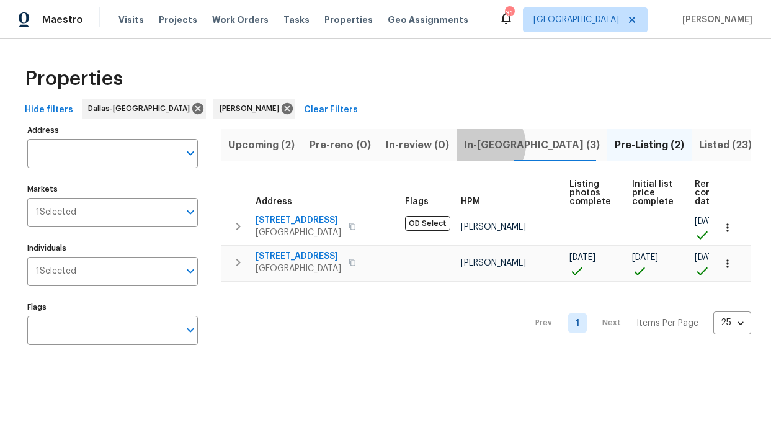
click at [482, 145] on span "In-reno (3)" at bounding box center [532, 145] width 136 height 17
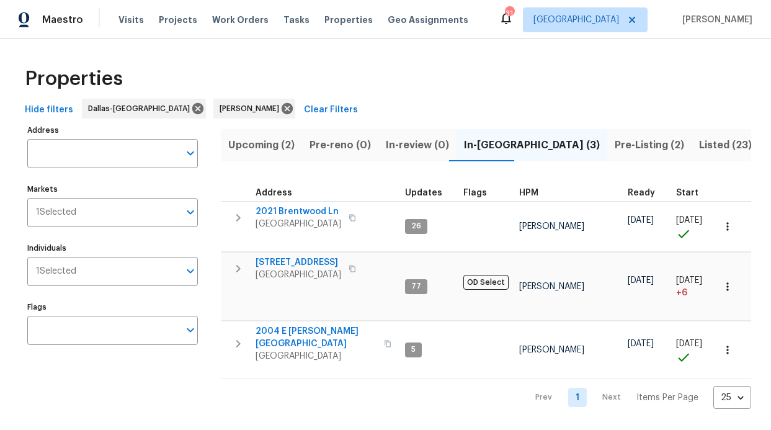
click at [615, 140] on span "Pre-Listing (2)" at bounding box center [649, 145] width 69 height 17
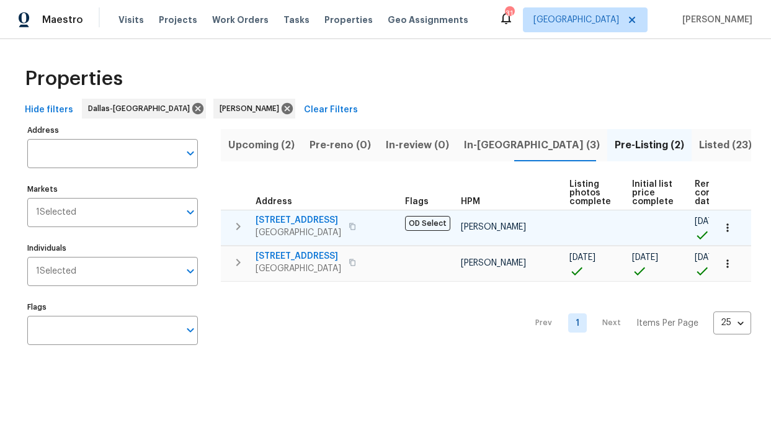
click at [300, 217] on span "2813 E 15th St" at bounding box center [299, 220] width 86 height 12
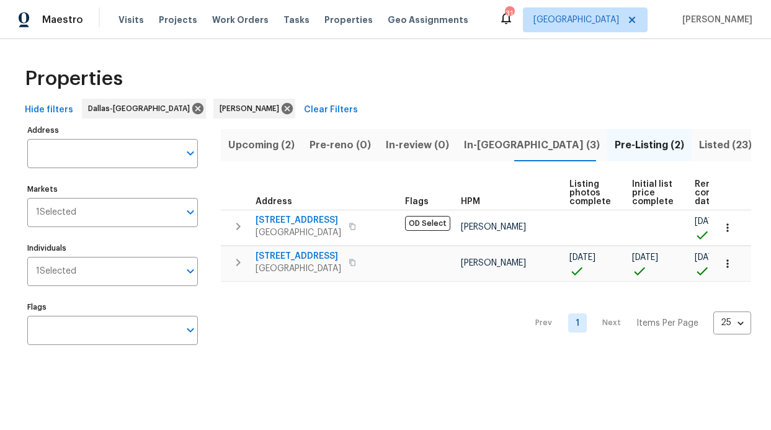
click at [469, 149] on span "In-reno (3)" at bounding box center [532, 145] width 136 height 17
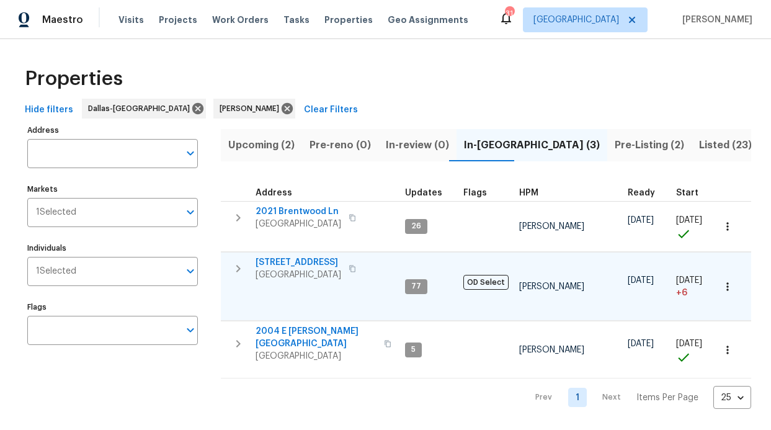
click at [306, 261] on span "6211 Crested Butte Dr" at bounding box center [299, 262] width 86 height 12
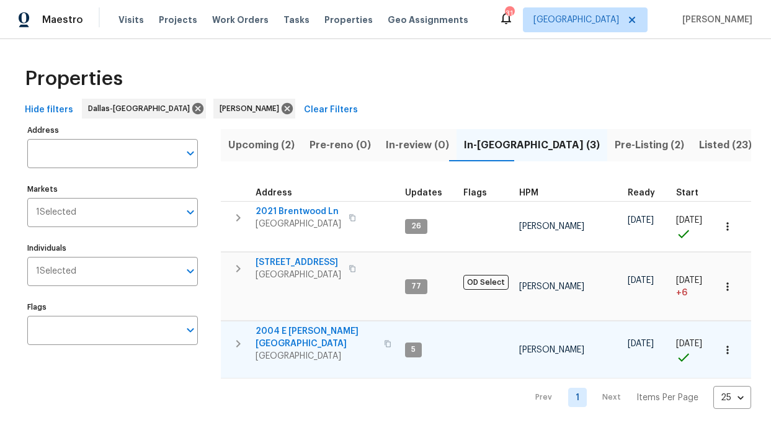
click at [317, 325] on span "2004 E Peters Colony Rd" at bounding box center [316, 337] width 121 height 25
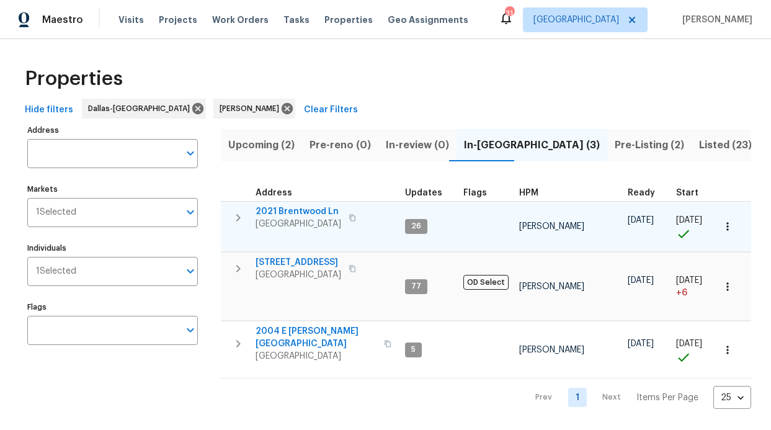
click at [290, 209] on span "2021 Brentwood Ln" at bounding box center [299, 211] width 86 height 12
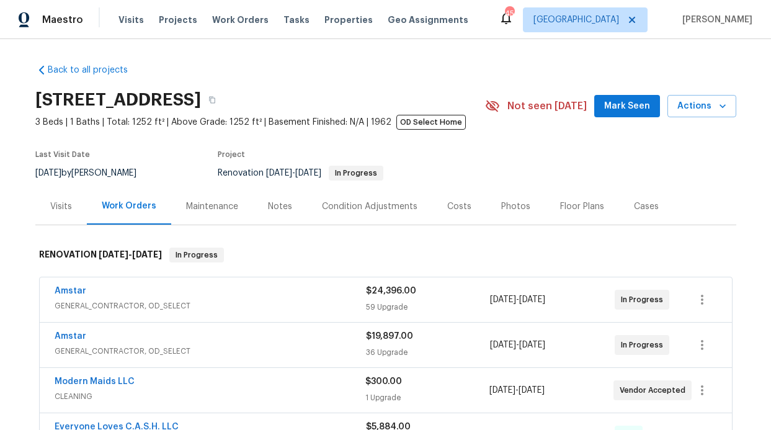
click at [272, 207] on div "Notes" at bounding box center [280, 206] width 24 height 12
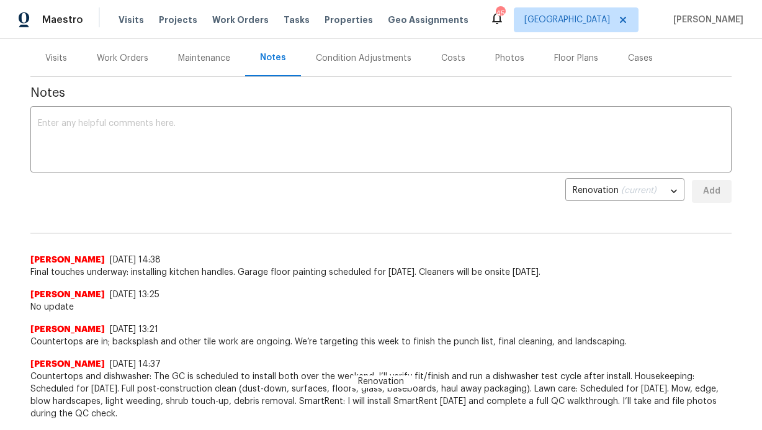
scroll to position [212, 0]
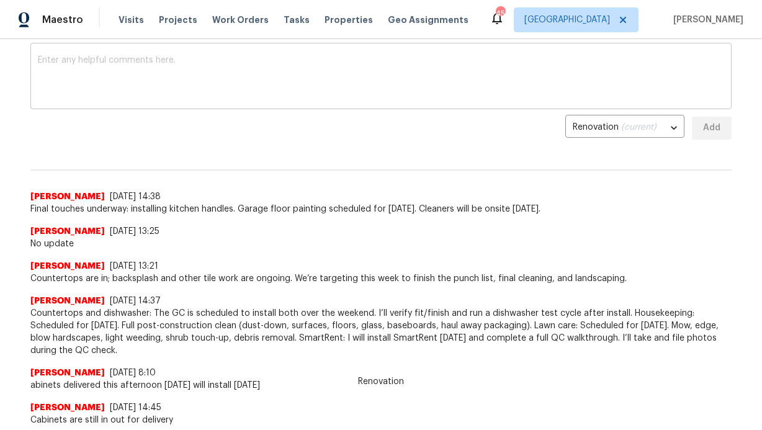
click at [270, 95] on textarea at bounding box center [381, 77] width 686 height 43
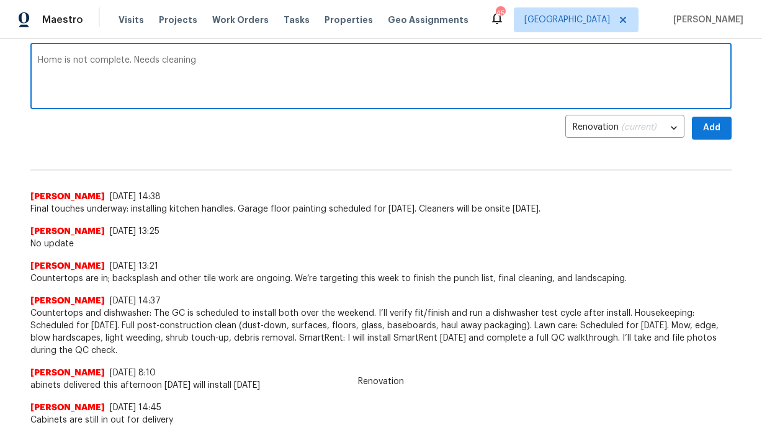
type textarea "Home is not complete. Needs cleaning"
click at [718, 132] on button "Add" at bounding box center [712, 128] width 40 height 23
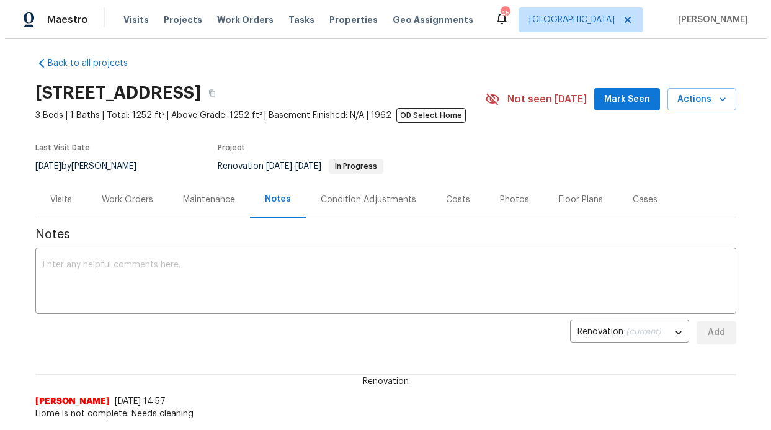
scroll to position [0, 0]
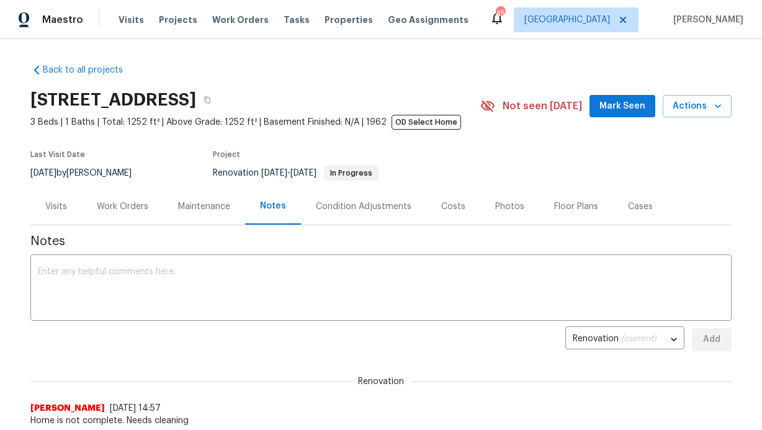
click at [607, 108] on span "Mark Seen" at bounding box center [622, 107] width 46 height 16
click at [134, 205] on div "Work Orders" at bounding box center [123, 206] width 52 height 12
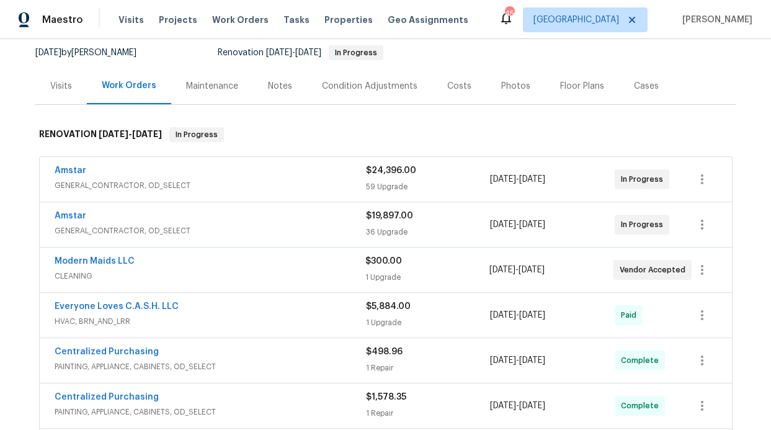
scroll to position [121, 0]
click at [128, 261] on div "Modern Maids LLC" at bounding box center [210, 261] width 311 height 15
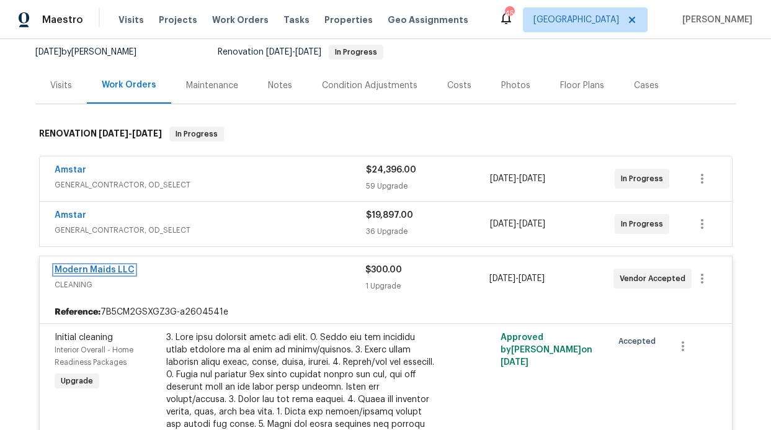
click at [112, 269] on link "Modern Maids LLC" at bounding box center [95, 270] width 80 height 9
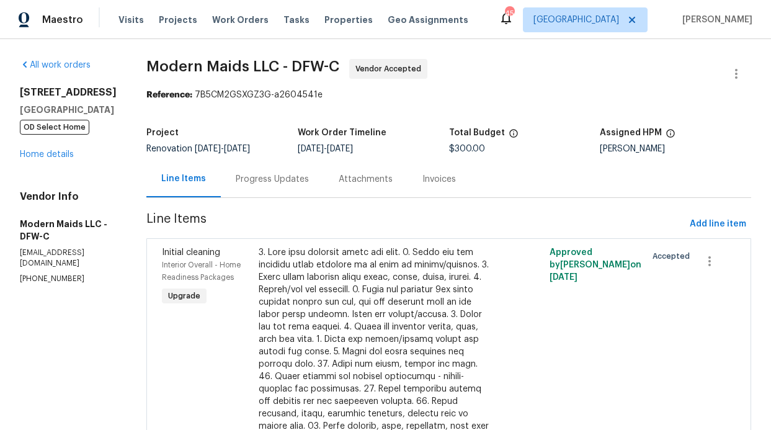
click at [281, 181] on div "Progress Updates" at bounding box center [272, 179] width 73 height 12
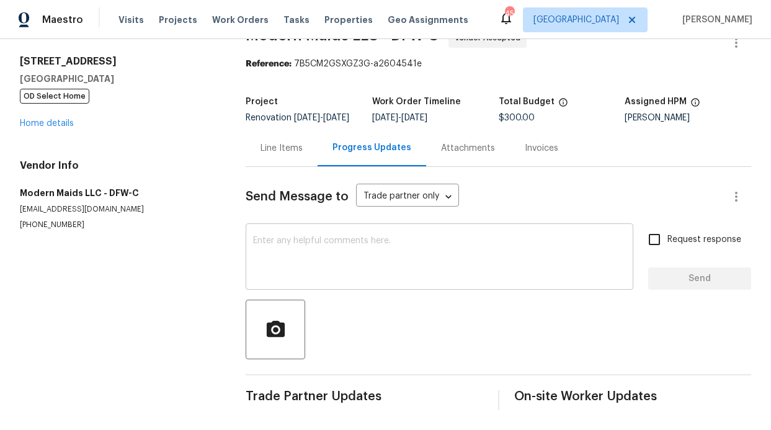
scroll to position [49, 0]
click at [658, 226] on input "Request response" at bounding box center [655, 239] width 26 height 26
checkbox input "true"
click at [522, 236] on textarea at bounding box center [439, 257] width 373 height 43
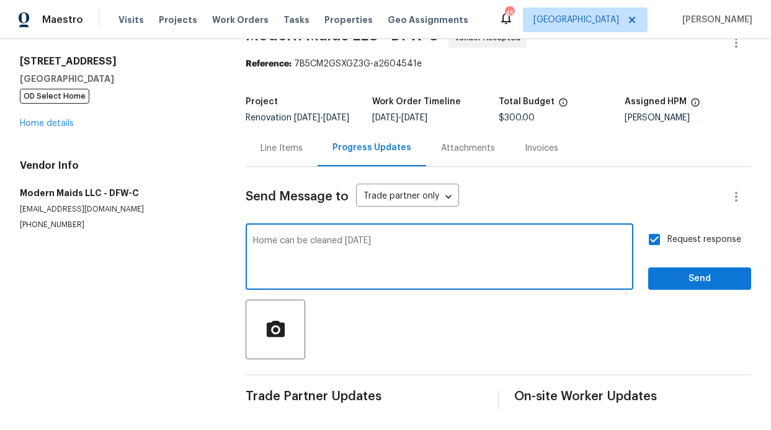
type textarea "Home can be cleaned tomorrow"
click at [684, 278] on button "Send" at bounding box center [699, 278] width 103 height 23
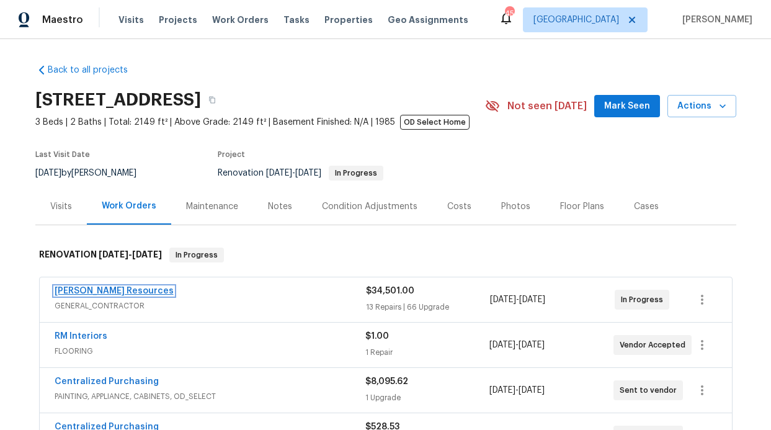
click at [72, 288] on link "Lawrence Resources" at bounding box center [114, 291] width 119 height 9
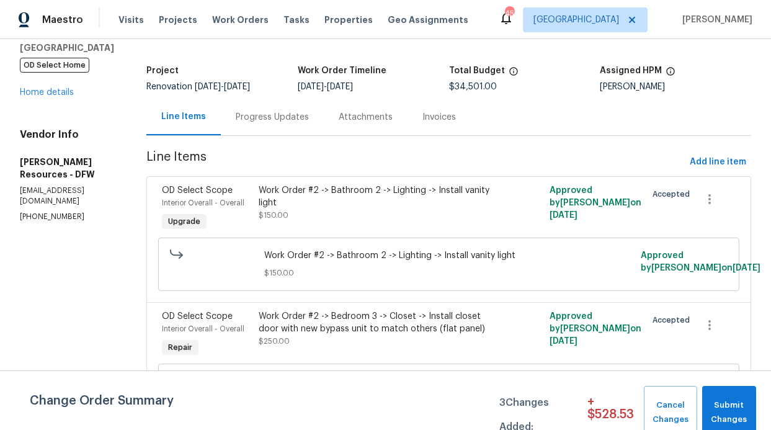
click at [305, 120] on div "Progress Updates" at bounding box center [272, 117] width 73 height 12
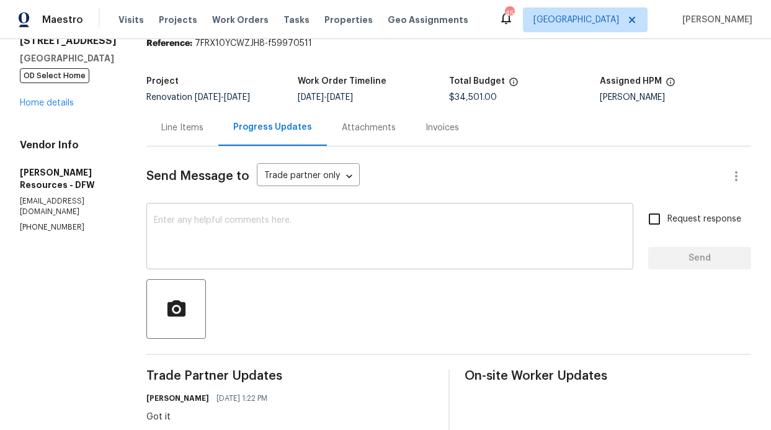
scroll to position [62, 0]
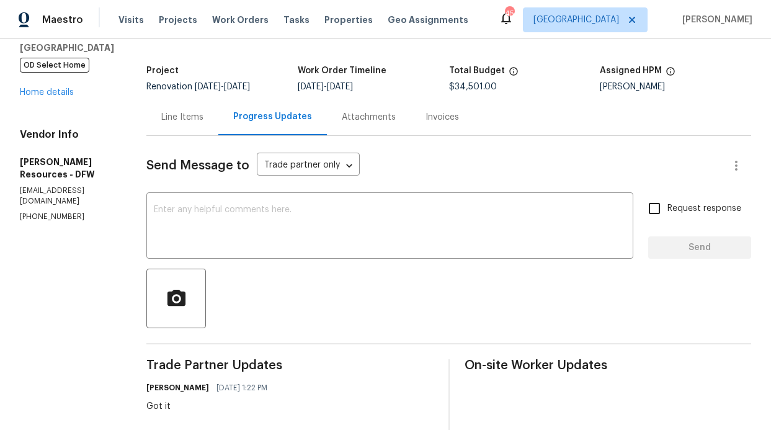
click at [642, 199] on input "Request response" at bounding box center [655, 208] width 26 height 26
checkbox input "true"
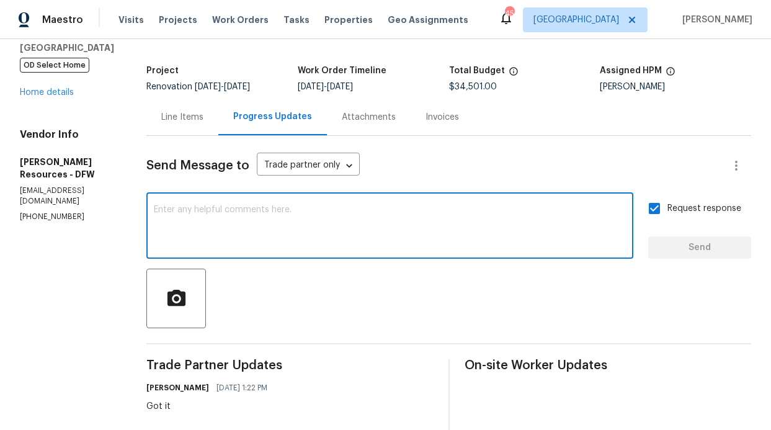
click at [460, 231] on textarea at bounding box center [390, 226] width 472 height 43
paste textarea "We've placed the order for the new cabinets, and they are set to ship out tomor…"
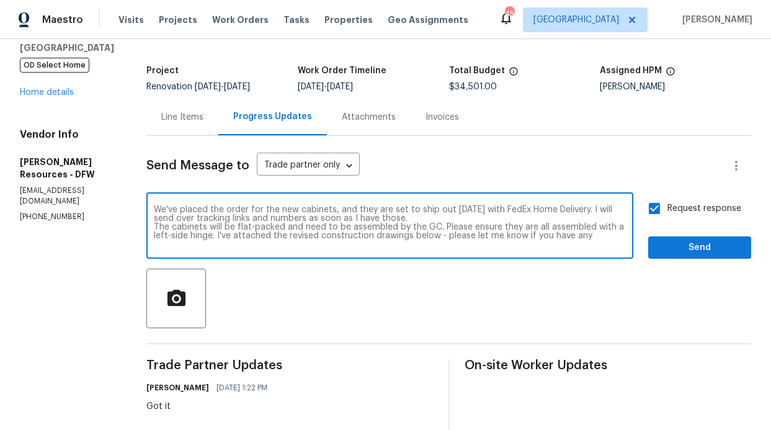
type textarea "We've placed the order for the new cabinets, and they are set to ship out tomor…"
click at [683, 254] on span "Send" at bounding box center [699, 248] width 83 height 16
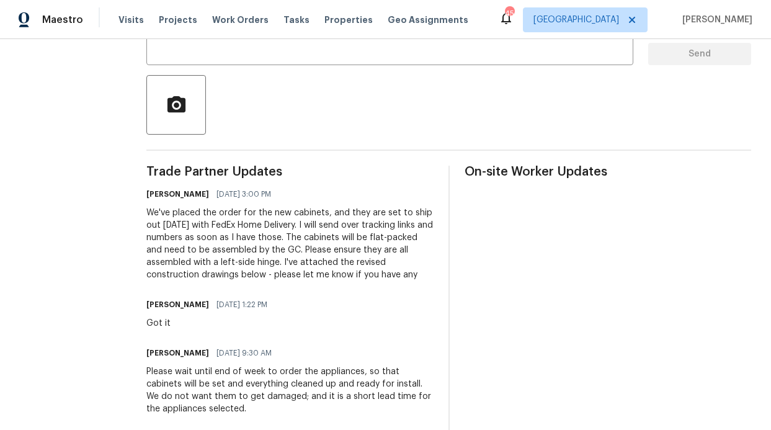
scroll to position [138, 0]
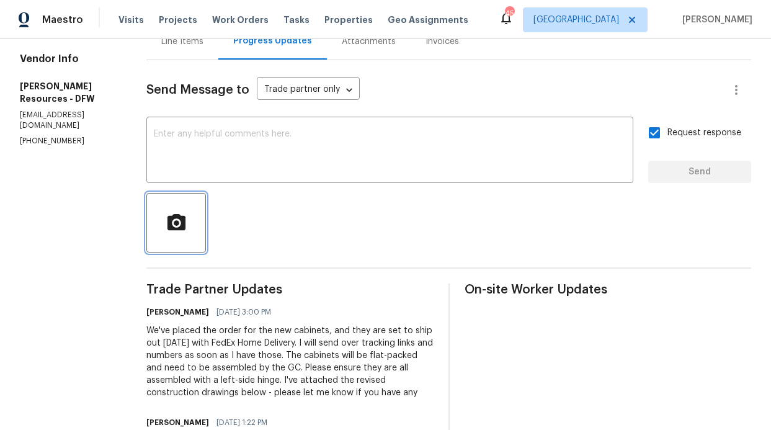
click at [185, 223] on icon "button" at bounding box center [176, 221] width 18 height 16
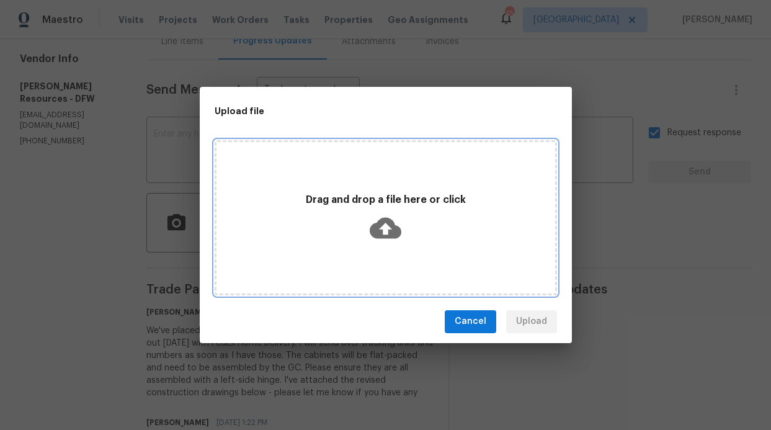
click at [396, 226] on icon at bounding box center [386, 227] width 32 height 21
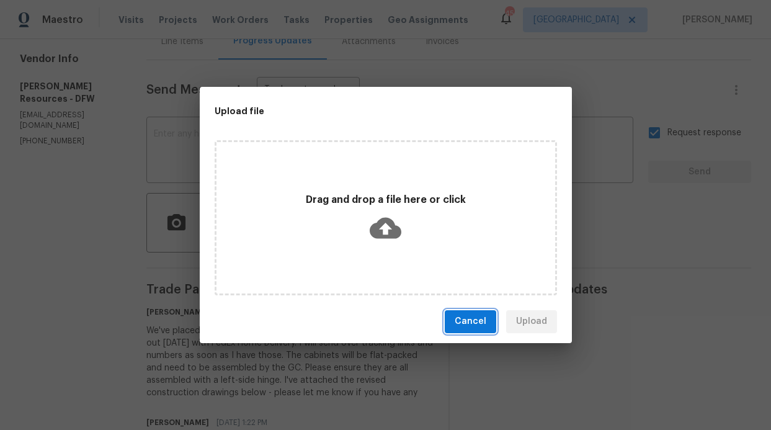
click at [485, 320] on span "Cancel" at bounding box center [471, 322] width 32 height 16
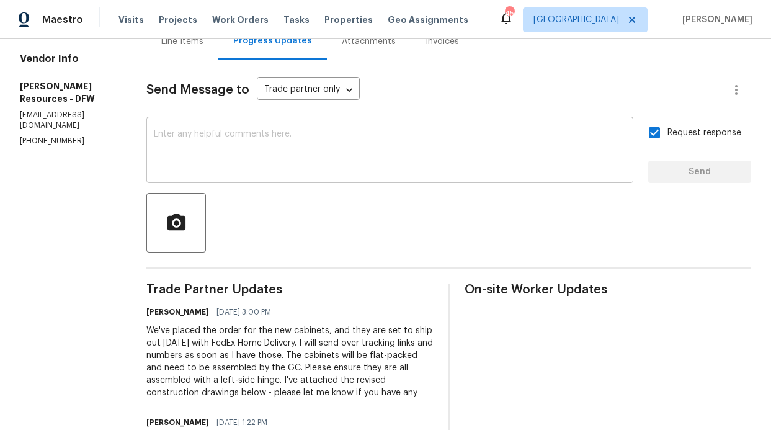
click at [291, 179] on div "x ​" at bounding box center [389, 151] width 487 height 63
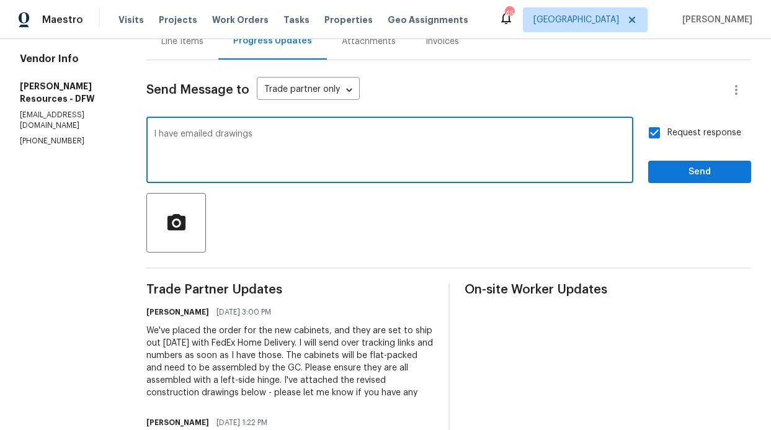
type textarea "I have emailed drawings"
click at [694, 174] on span "Send" at bounding box center [699, 172] width 83 height 16
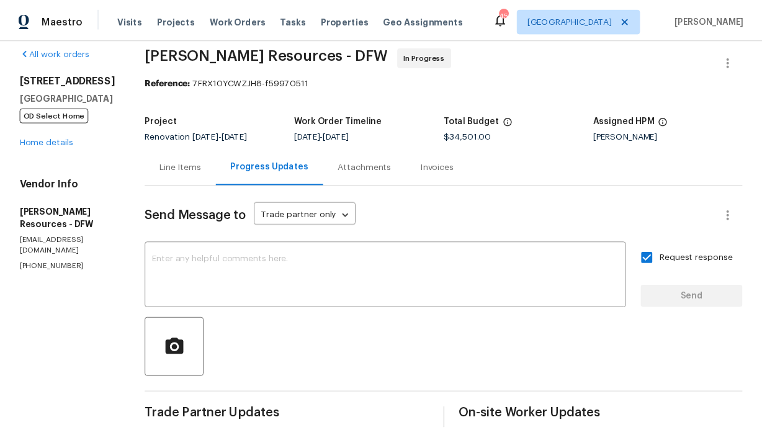
scroll to position [0, 0]
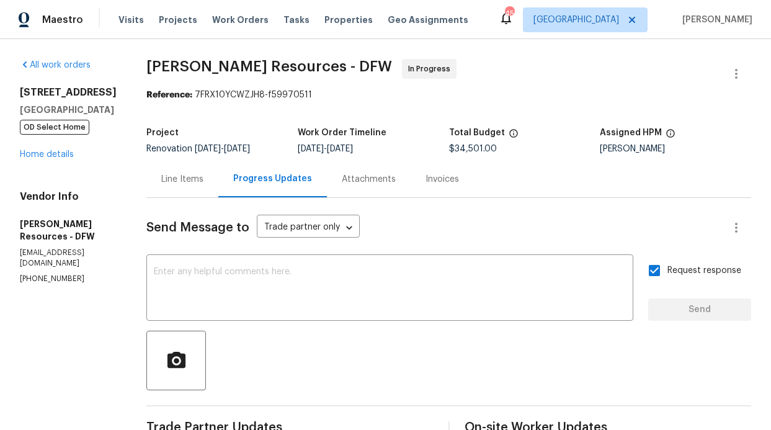
click at [43, 145] on div "6211 Crested Butte Dr Dallas, TX 75252 OD Select Home Home details" at bounding box center [68, 123] width 97 height 74
click at [45, 149] on div "6211 Crested Butte Dr Dallas, TX 75252 OD Select Home Home details" at bounding box center [68, 123] width 97 height 74
click at [44, 154] on link "Home details" at bounding box center [47, 154] width 54 height 9
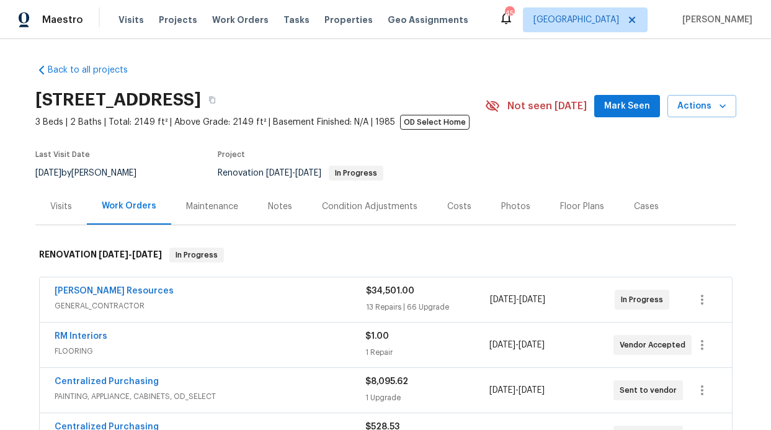
click at [627, 89] on div "6211 Crested Butte Dr, Dallas, TX 75252 3 Beds | 2 Baths | Total: 2149 ft² | Ab…" at bounding box center [385, 106] width 701 height 45
click at [620, 108] on span "Mark Seen" at bounding box center [627, 107] width 46 height 16
click at [259, 198] on div "Notes" at bounding box center [280, 206] width 54 height 37
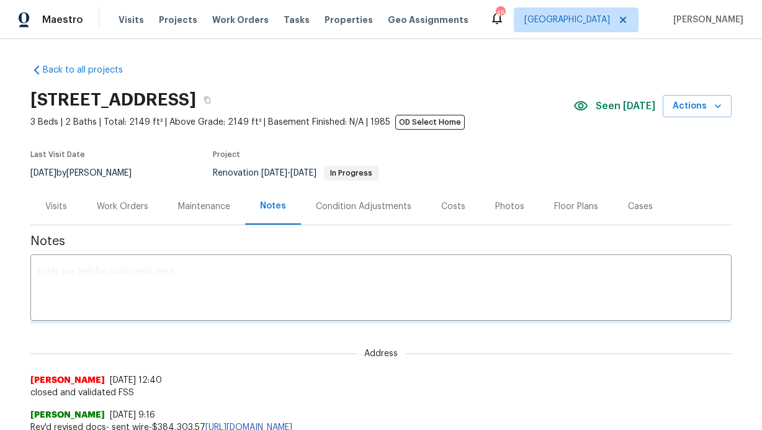
click at [256, 269] on textarea at bounding box center [381, 288] width 686 height 43
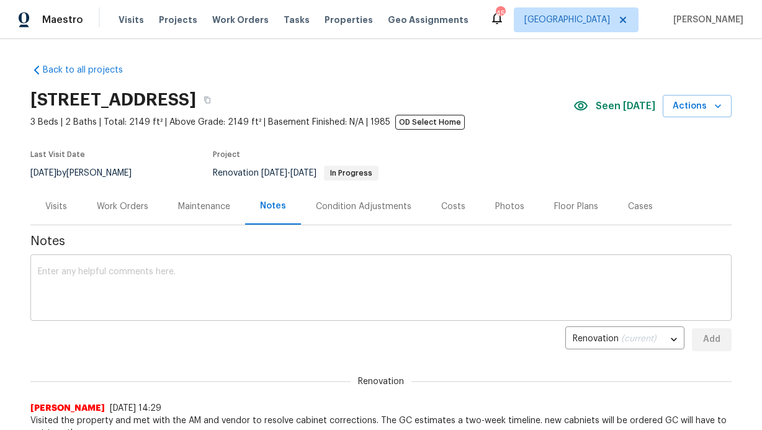
click at [194, 274] on textarea at bounding box center [381, 288] width 686 height 43
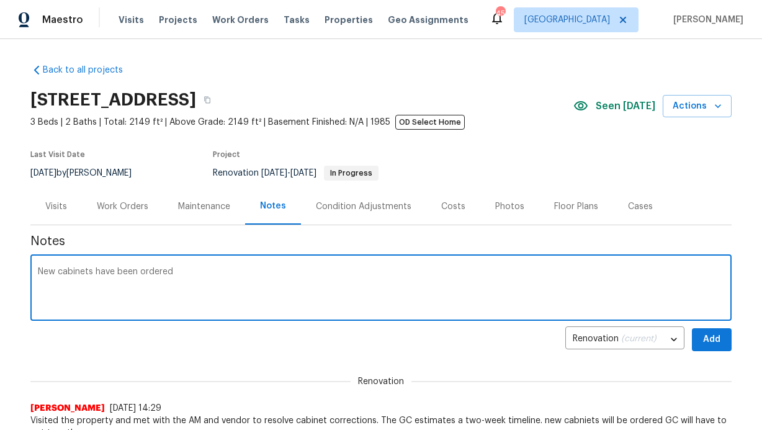
click at [401, 295] on textarea "New cabinets have been ordered" at bounding box center [381, 288] width 686 height 43
type textarea "New cabinets have been ordered should arrive 10/3"
click at [722, 337] on button "Add" at bounding box center [712, 339] width 40 height 23
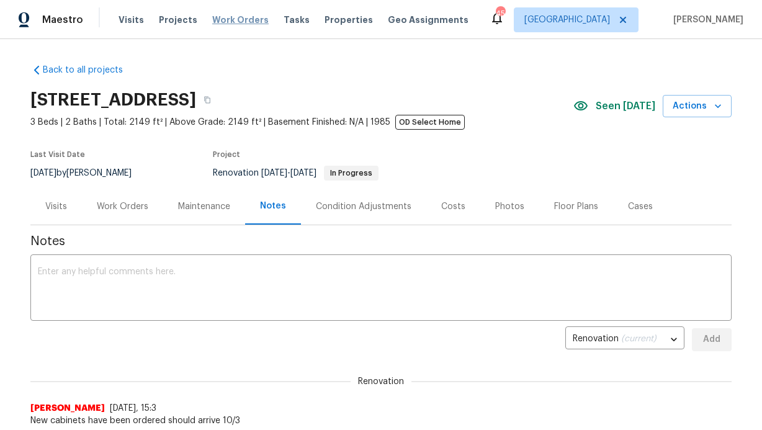
click at [254, 17] on span "Work Orders" at bounding box center [240, 20] width 56 height 12
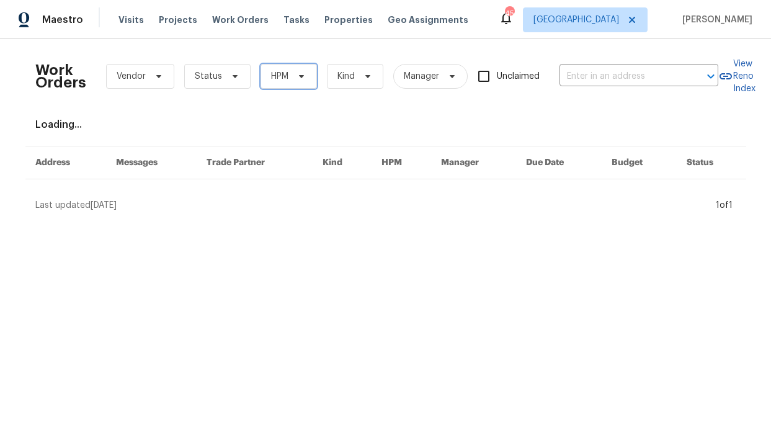
click at [309, 81] on span "HPM" at bounding box center [289, 76] width 56 height 25
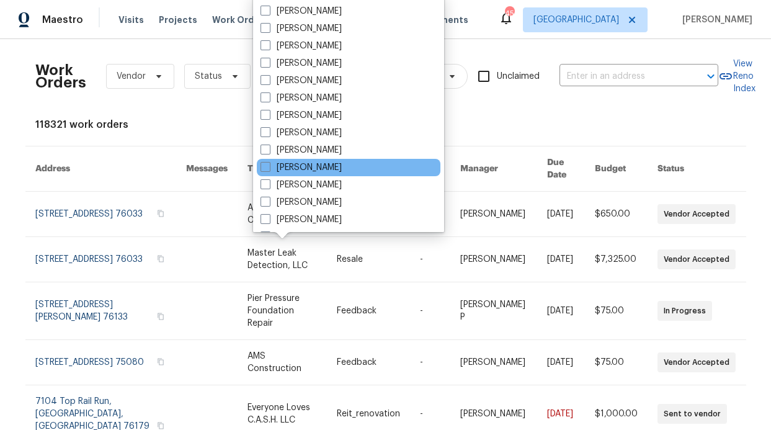
scroll to position [692, 0]
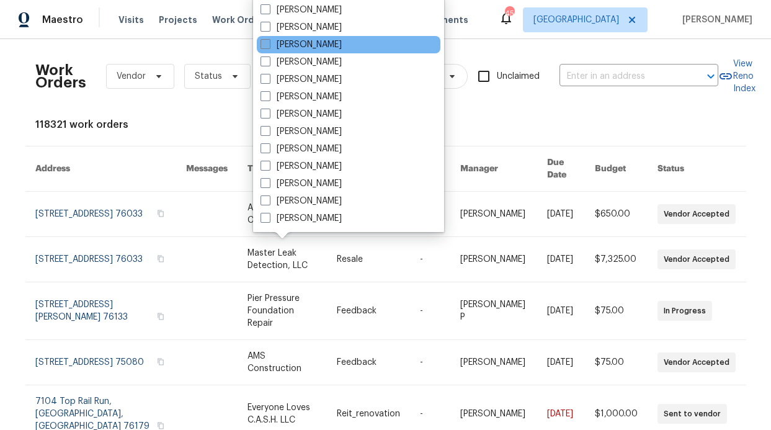
click at [336, 47] on label "[PERSON_NAME]" at bounding box center [301, 44] width 81 height 12
click at [269, 47] on input "[PERSON_NAME]" at bounding box center [265, 42] width 8 height 8
checkbox input "true"
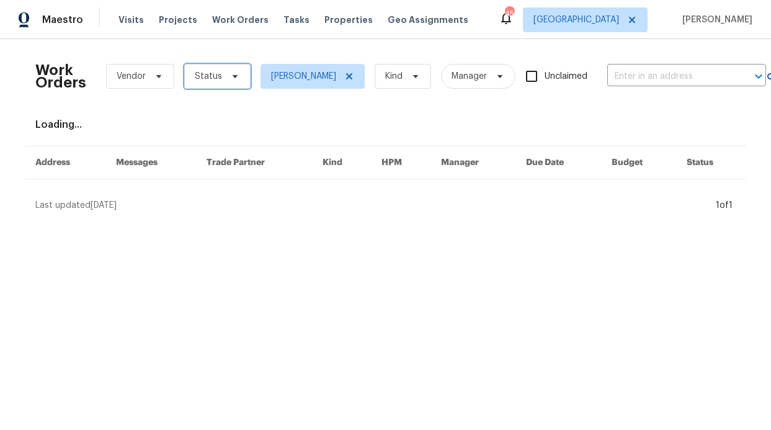
click at [243, 76] on span "Status" at bounding box center [217, 76] width 66 height 25
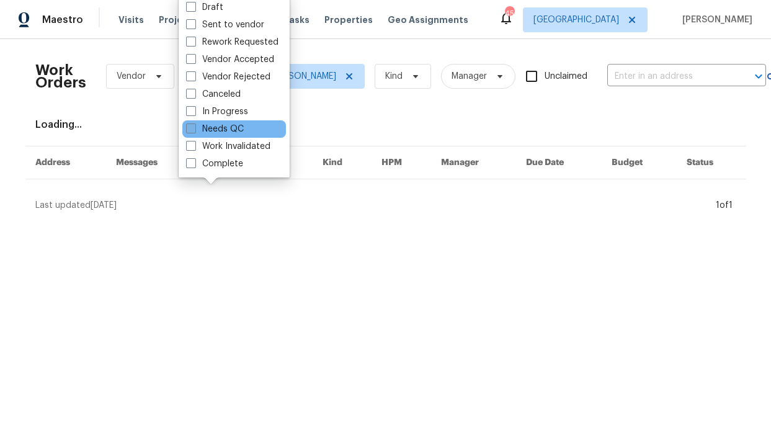
click at [228, 131] on label "Needs QC" at bounding box center [215, 129] width 58 height 12
click at [194, 131] on input "Needs QC" at bounding box center [190, 127] width 8 height 8
checkbox input "true"
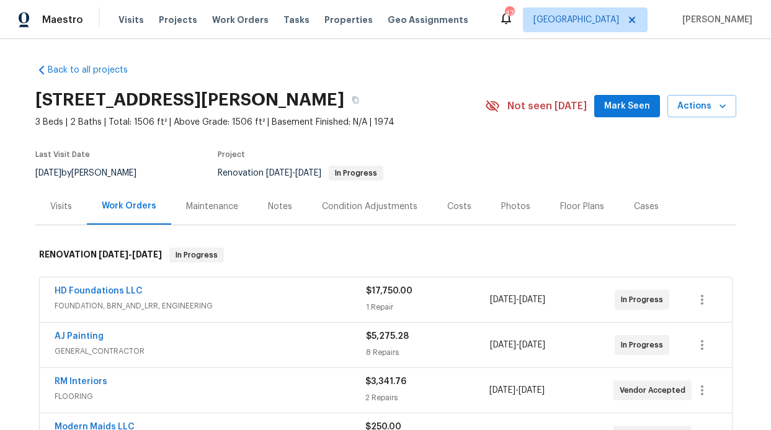
click at [635, 99] on span "Mark Seen" at bounding box center [627, 107] width 46 height 16
click at [268, 212] on div "Notes" at bounding box center [280, 206] width 24 height 12
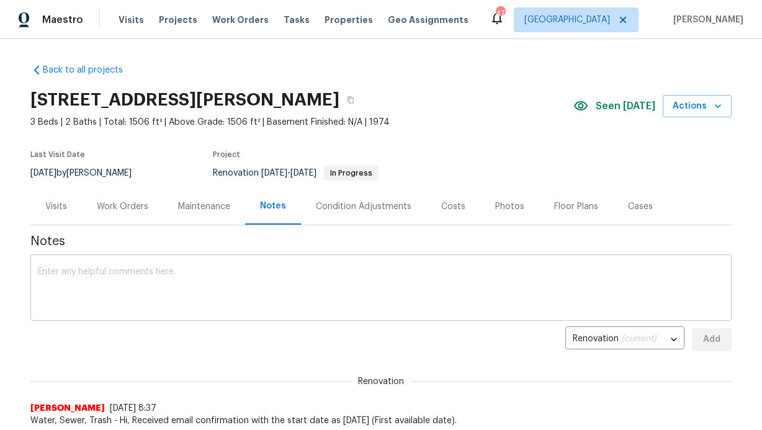
click at [250, 270] on textarea at bounding box center [381, 288] width 686 height 43
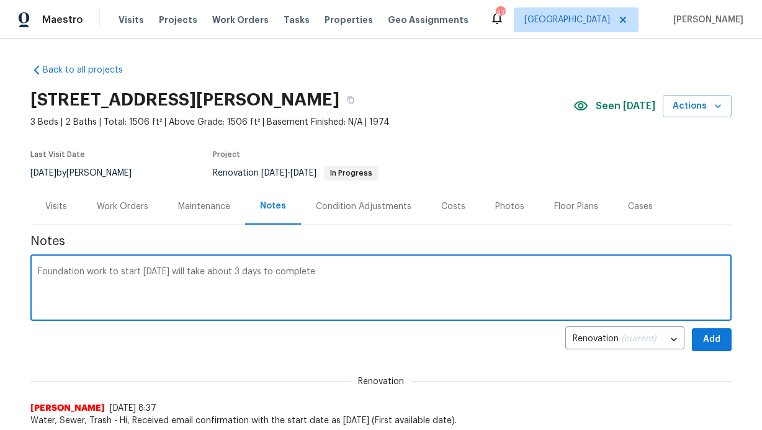
type textarea "Foundation work to start [DATE] will take about 3 days to complete"
click at [719, 335] on button "Add" at bounding box center [712, 339] width 40 height 23
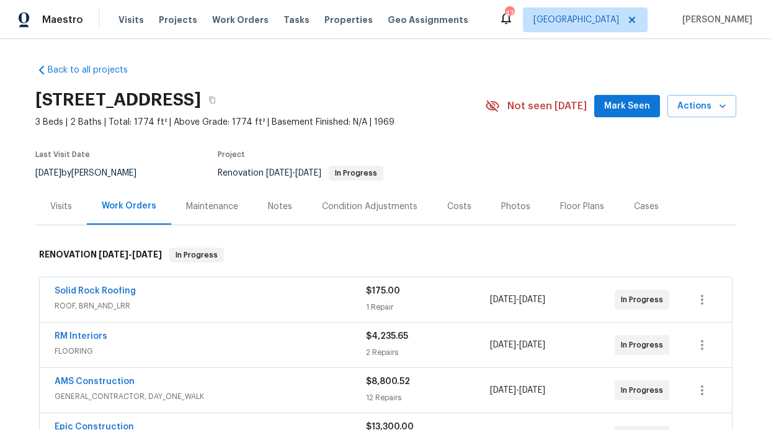
click at [611, 119] on div "[STREET_ADDRESS] 3 Beds | 2 Baths | Total: 1774 ft² | Above Grade: 1774 ft² | B…" at bounding box center [385, 106] width 701 height 45
click at [611, 111] on span "Mark Seen" at bounding box center [627, 107] width 46 height 16
click at [268, 210] on div "Notes" at bounding box center [280, 206] width 24 height 12
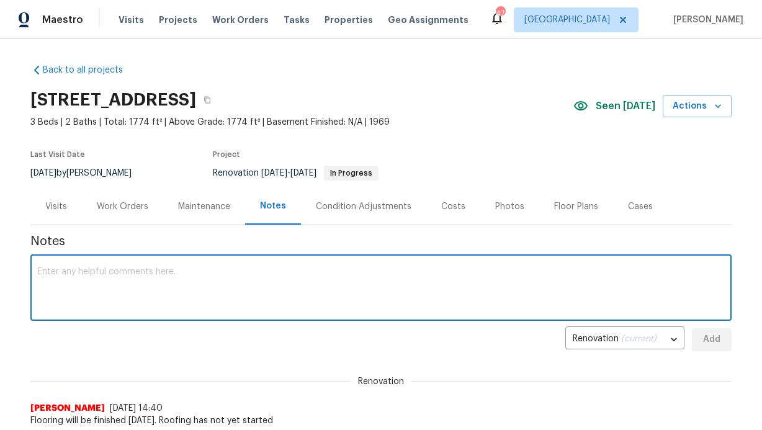
click at [225, 285] on textarea at bounding box center [381, 288] width 686 height 43
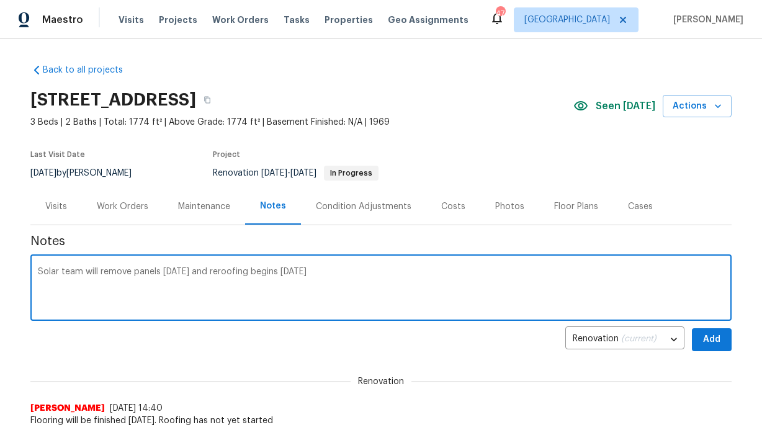
type textarea "Solar team will remove panels [DATE] and reroofing begins [DATE]"
click at [715, 339] on span "Add" at bounding box center [712, 340] width 20 height 16
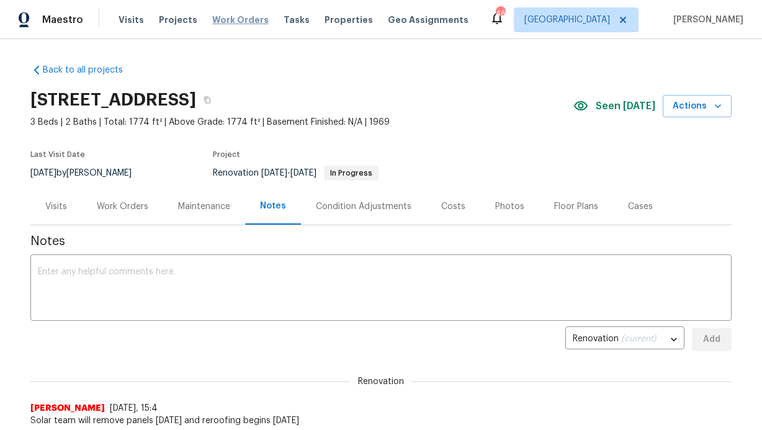
click at [219, 19] on span "Work Orders" at bounding box center [240, 20] width 56 height 12
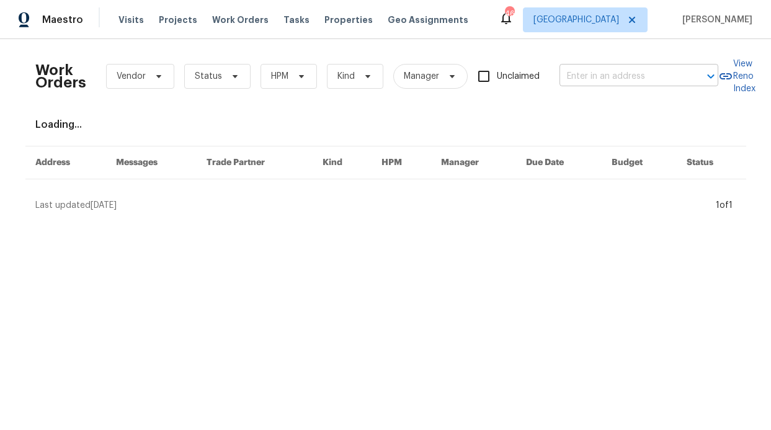
click at [594, 79] on input "text" at bounding box center [622, 76] width 124 height 19
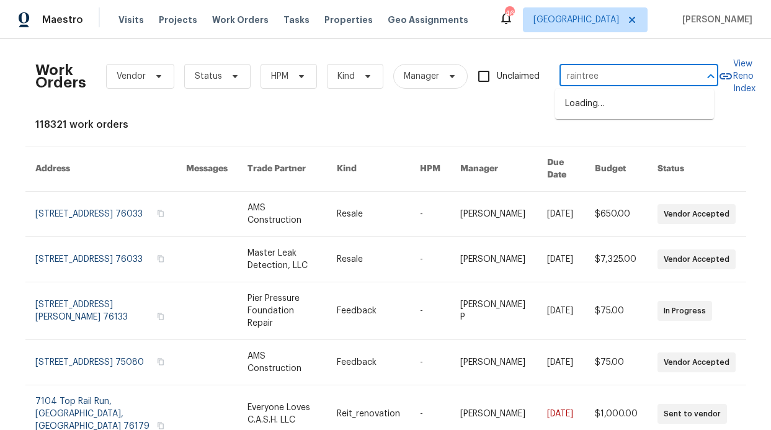
type input "raintree"
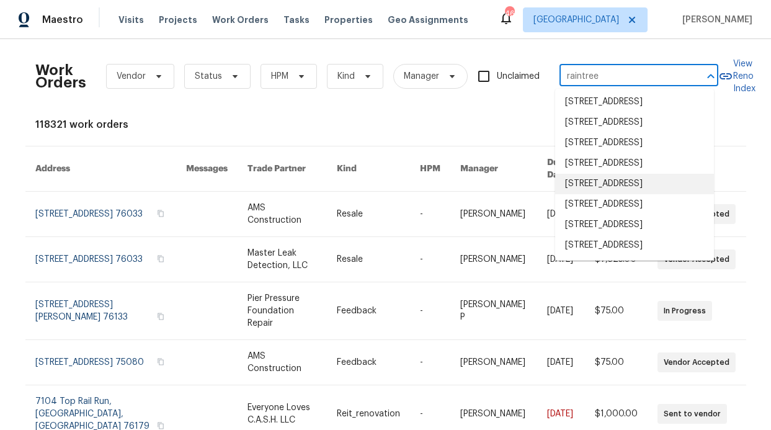
scroll to position [140, 0]
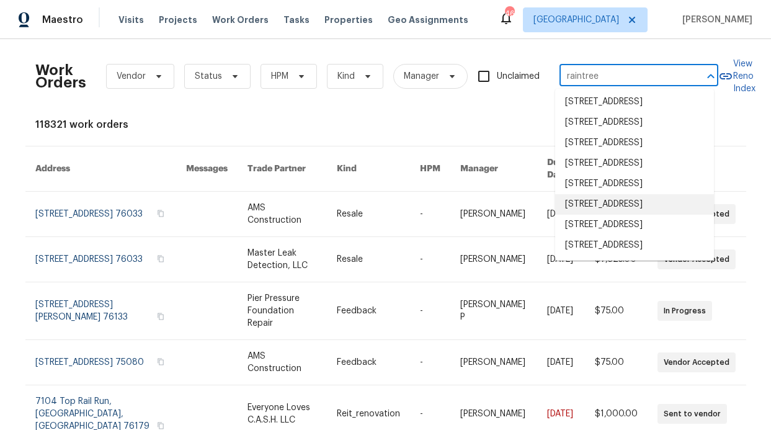
click at [622, 194] on li "[STREET_ADDRESS]" at bounding box center [634, 204] width 159 height 20
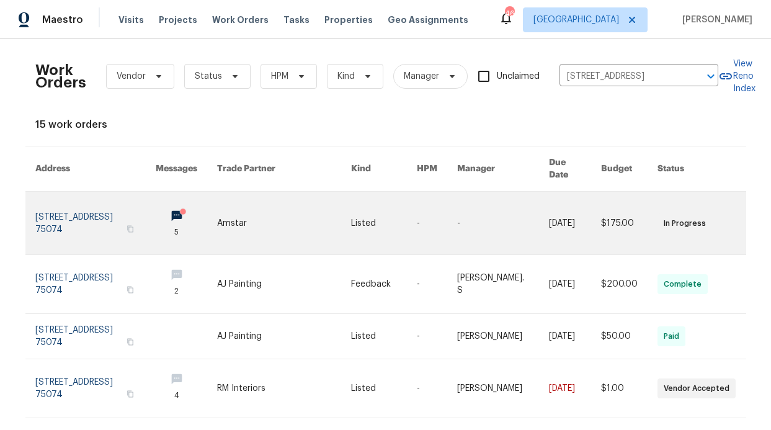
click at [115, 192] on link at bounding box center [95, 223] width 120 height 63
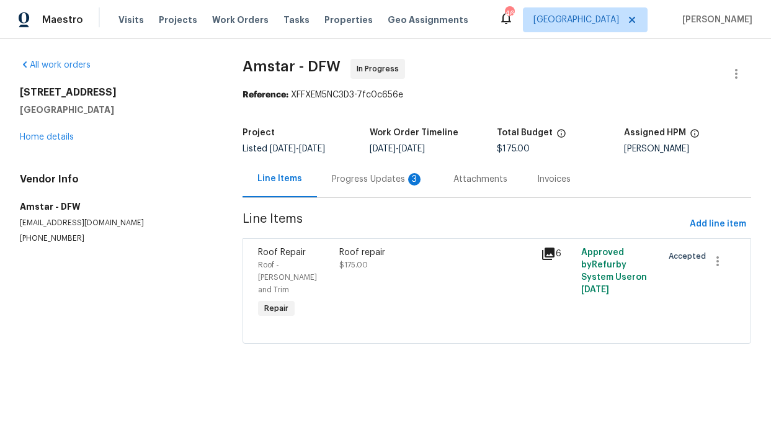
click at [338, 186] on div "Progress Updates 3" at bounding box center [378, 179] width 122 height 37
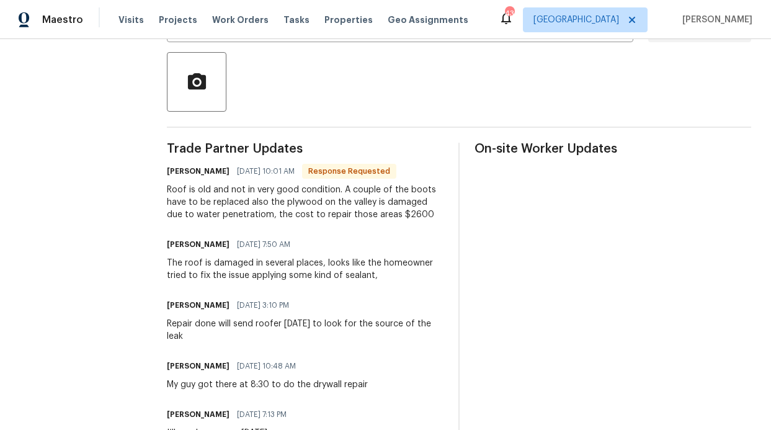
scroll to position [279, 0]
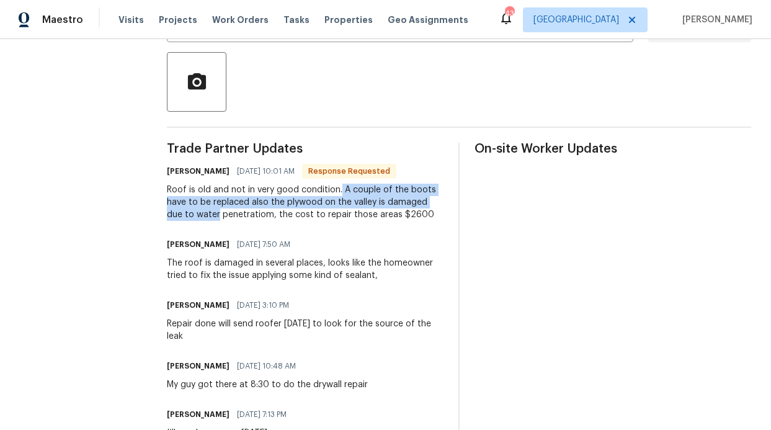
drag, startPoint x: 340, startPoint y: 190, endPoint x: 219, endPoint y: 217, distance: 123.9
click at [219, 217] on div "Roof is old and not in very good condition. A couple of the boots have to be re…" at bounding box center [305, 202] width 277 height 37
copy div "A couple of the boots have to be replaced also the plywood on the valley is dam…"
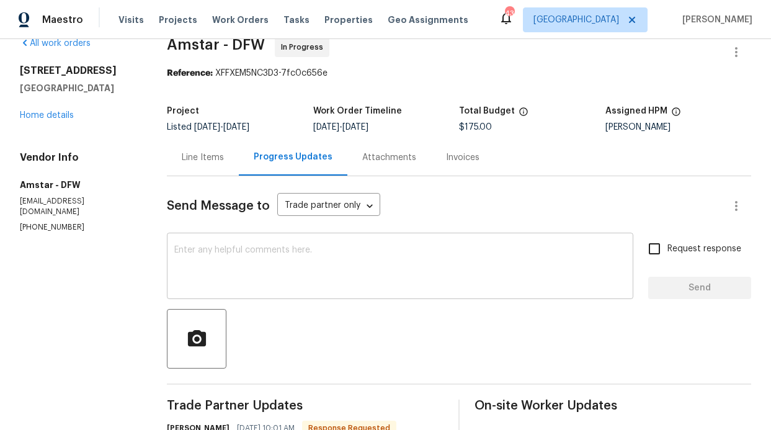
scroll to position [0, 0]
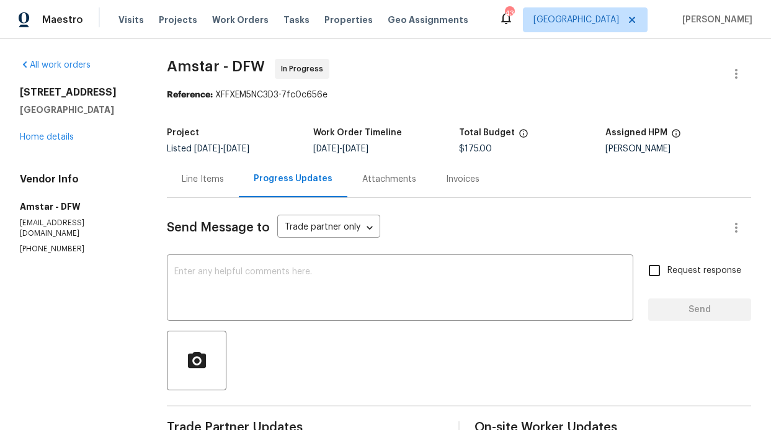
click at [194, 187] on div "Line Items" at bounding box center [203, 179] width 72 height 37
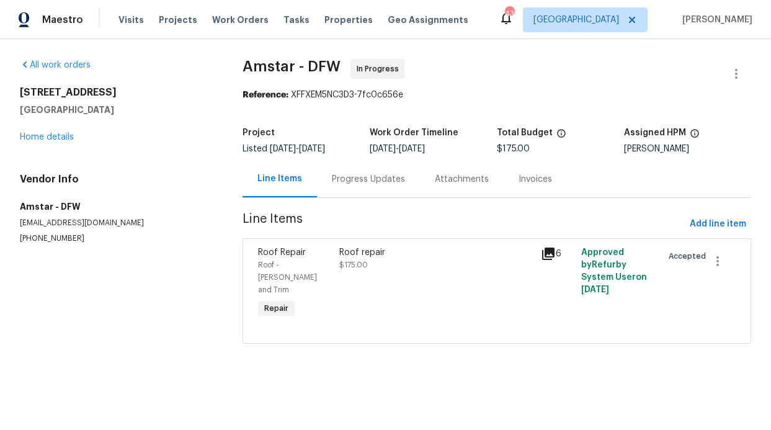
click at [421, 274] on div "Roof repair $175.00" at bounding box center [437, 284] width 202 height 82
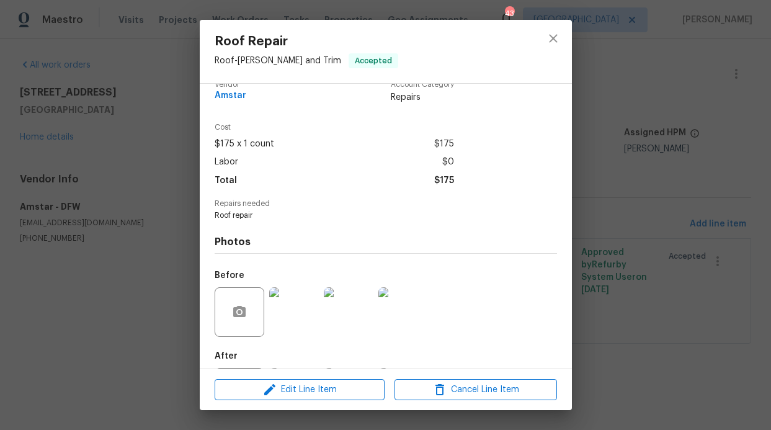
scroll to position [79, 0]
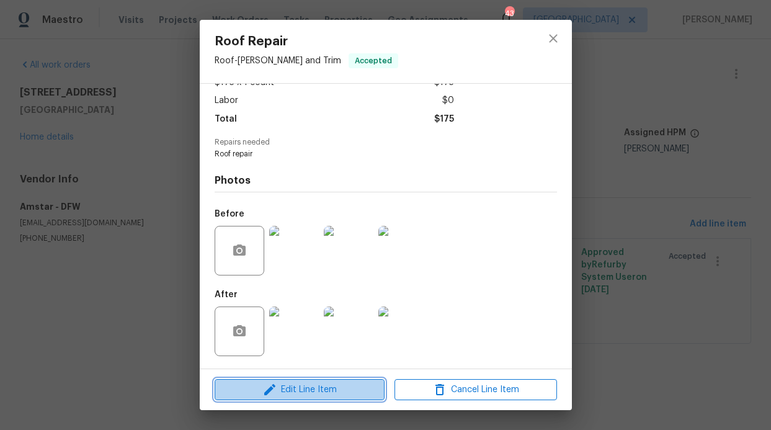
click at [315, 380] on button "Edit Line Item" at bounding box center [300, 390] width 170 height 22
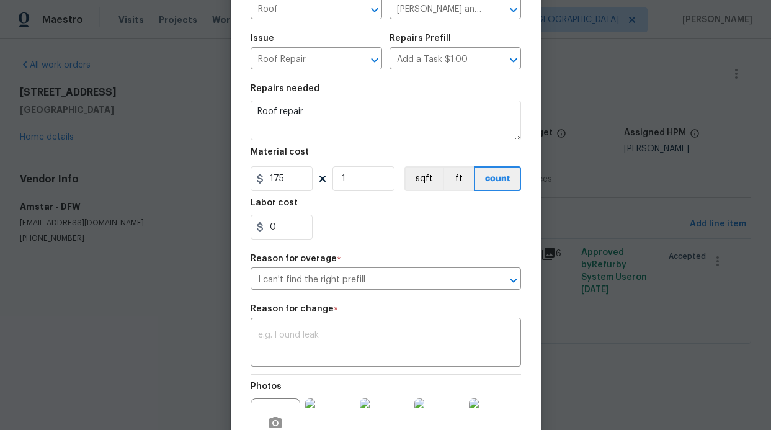
scroll to position [89, 0]
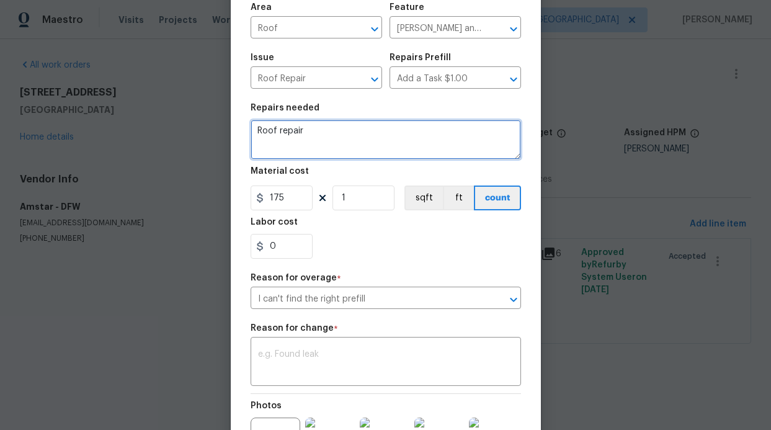
drag, startPoint x: 298, startPoint y: 136, endPoint x: 250, endPoint y: 135, distance: 48.4
click at [251, 135] on textarea "Roof repair" at bounding box center [386, 140] width 271 height 40
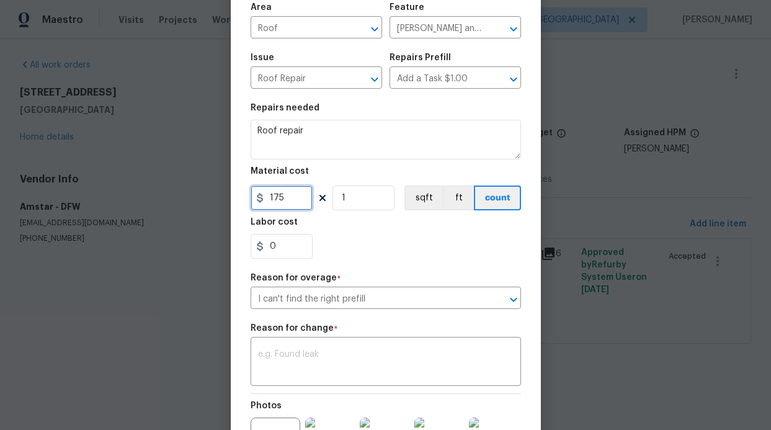
click at [292, 198] on input "175" at bounding box center [282, 198] width 62 height 25
drag, startPoint x: 292, startPoint y: 198, endPoint x: 254, endPoint y: 199, distance: 37.9
click at [254, 199] on div "175" at bounding box center [282, 198] width 62 height 25
type input "2600"
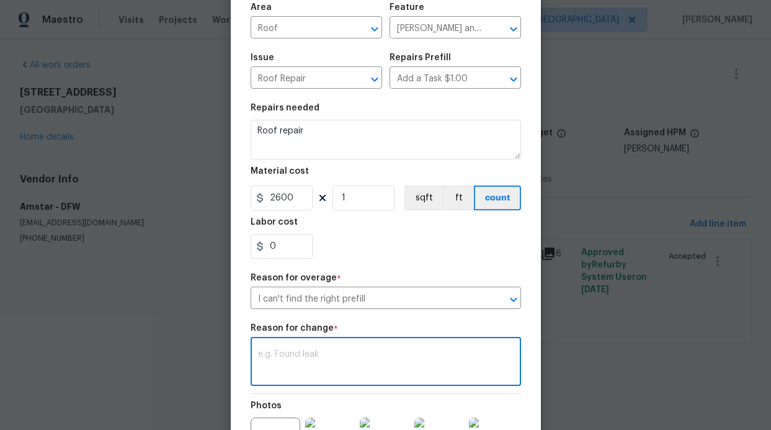
click at [315, 356] on textarea at bounding box center [386, 363] width 256 height 26
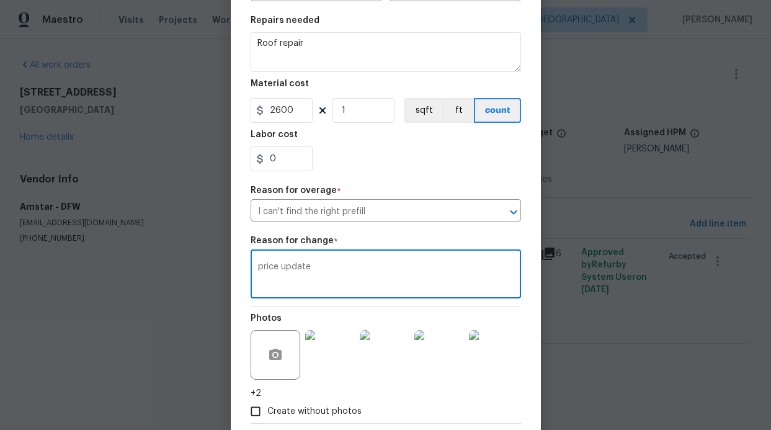
scroll to position [244, 0]
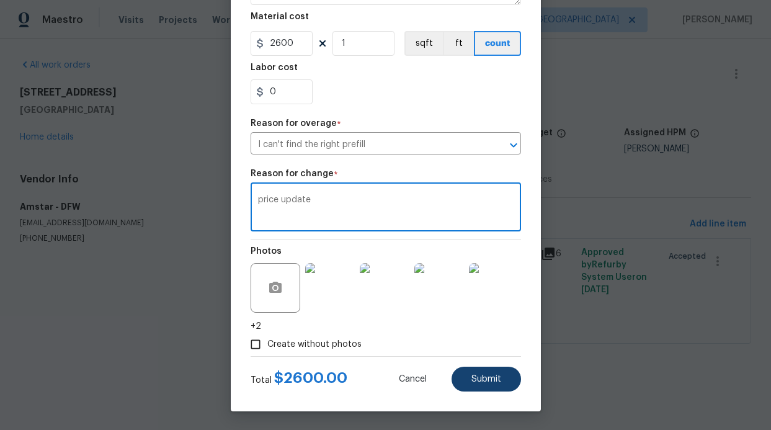
type textarea "price update"
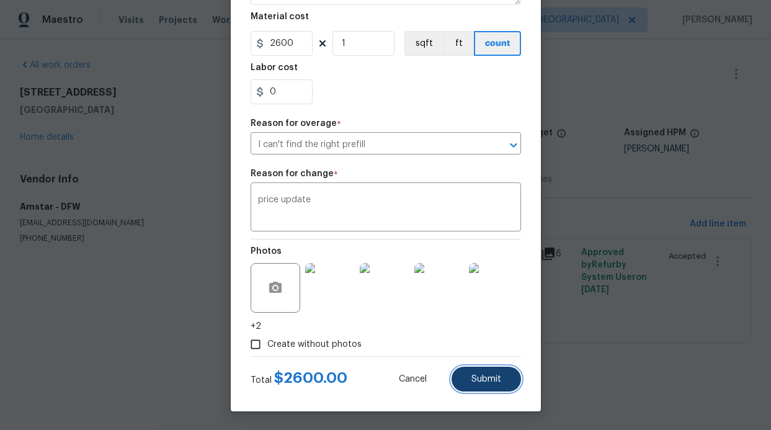
click at [469, 384] on button "Submit" at bounding box center [486, 379] width 69 height 25
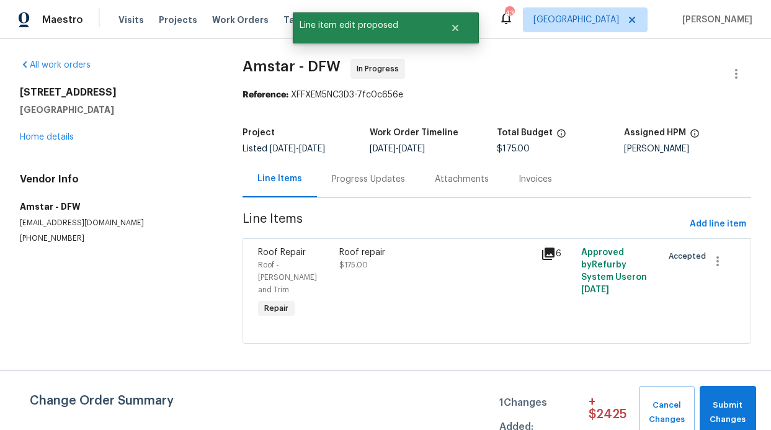
scroll to position [0, 0]
click at [731, 413] on span "Submit Changes" at bounding box center [728, 412] width 44 height 29
